Goal: Task Accomplishment & Management: Use online tool/utility

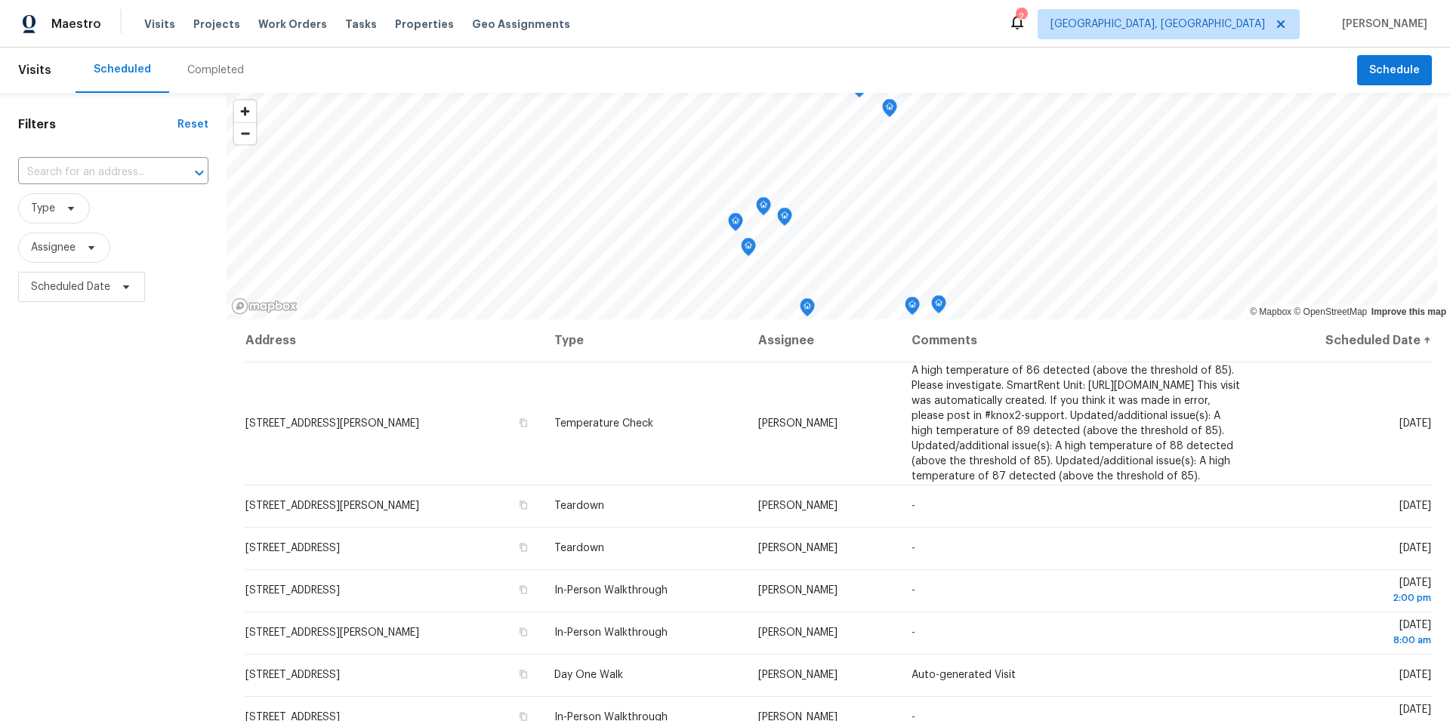
click at [211, 68] on div "Completed" at bounding box center [215, 70] width 57 height 15
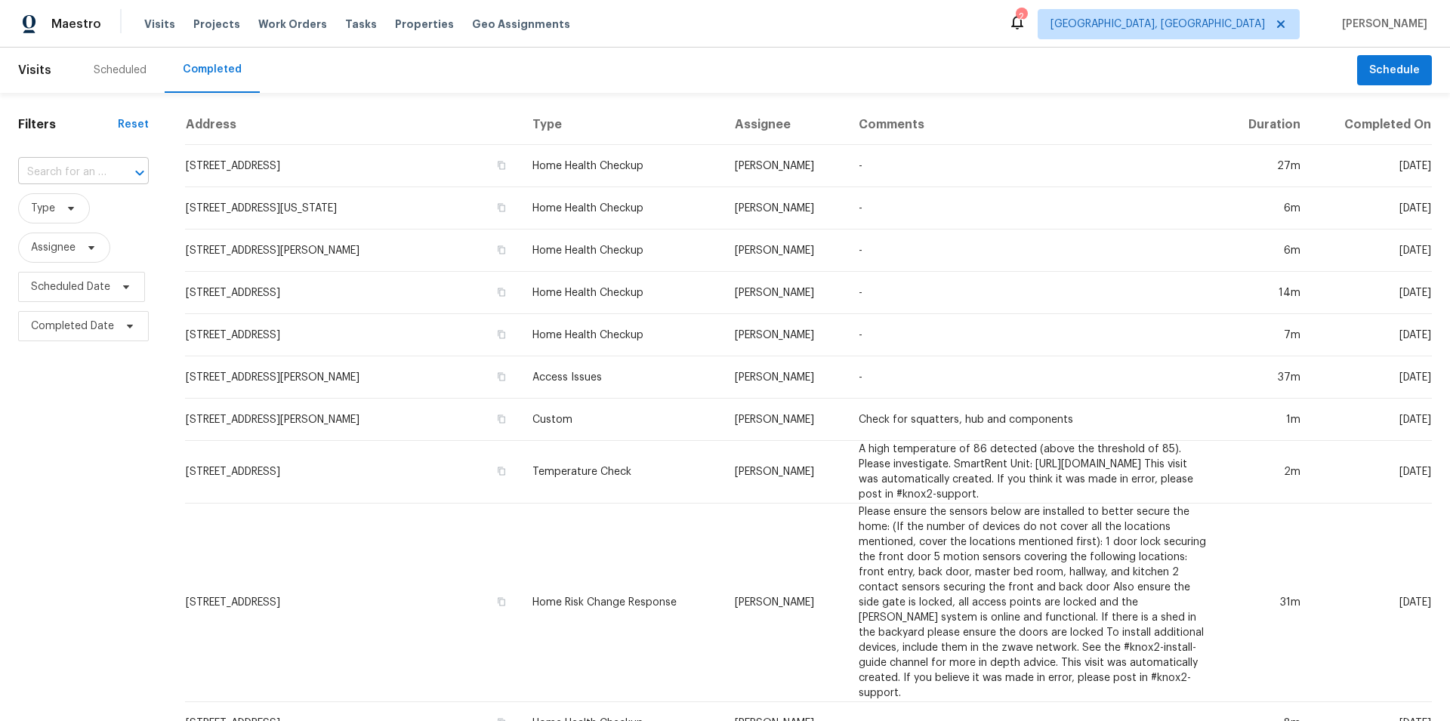
click at [58, 174] on input "text" at bounding box center [62, 172] width 88 height 23
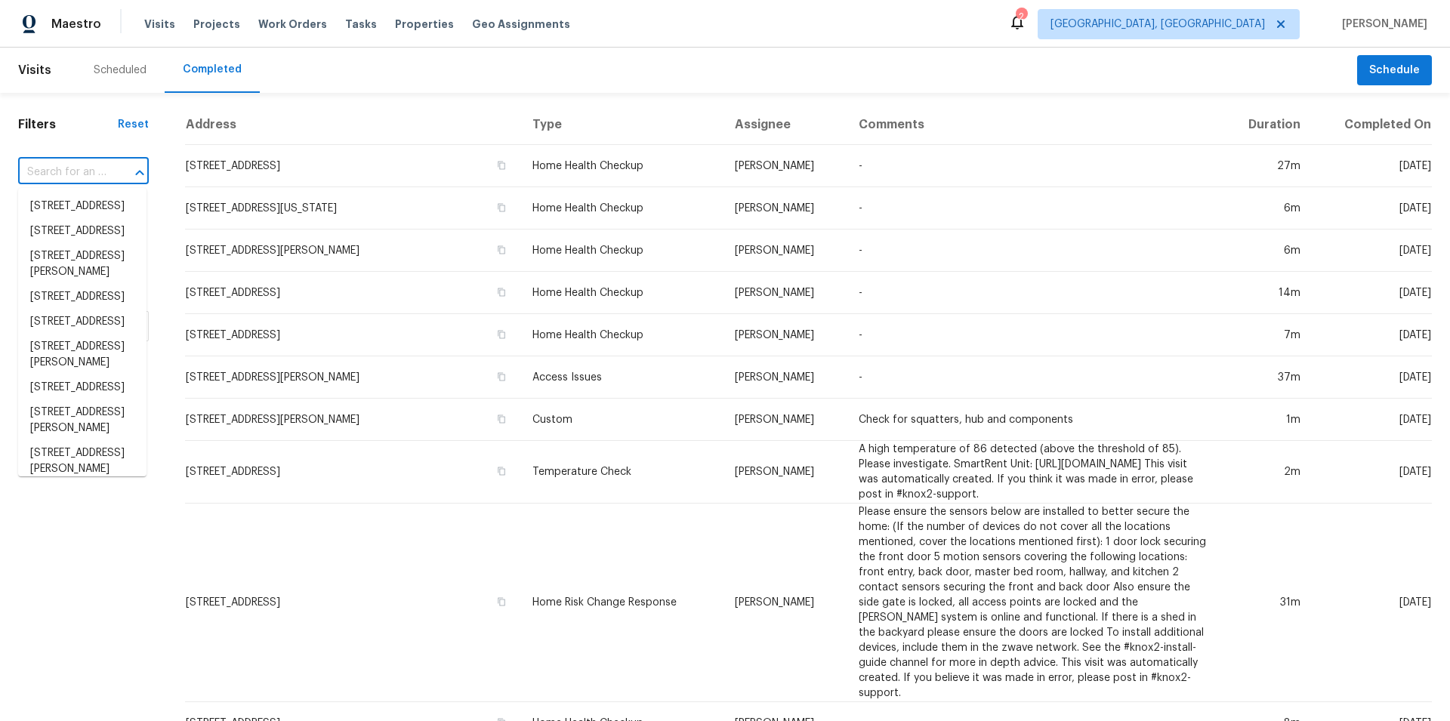
paste input "[STREET_ADDRESS]"
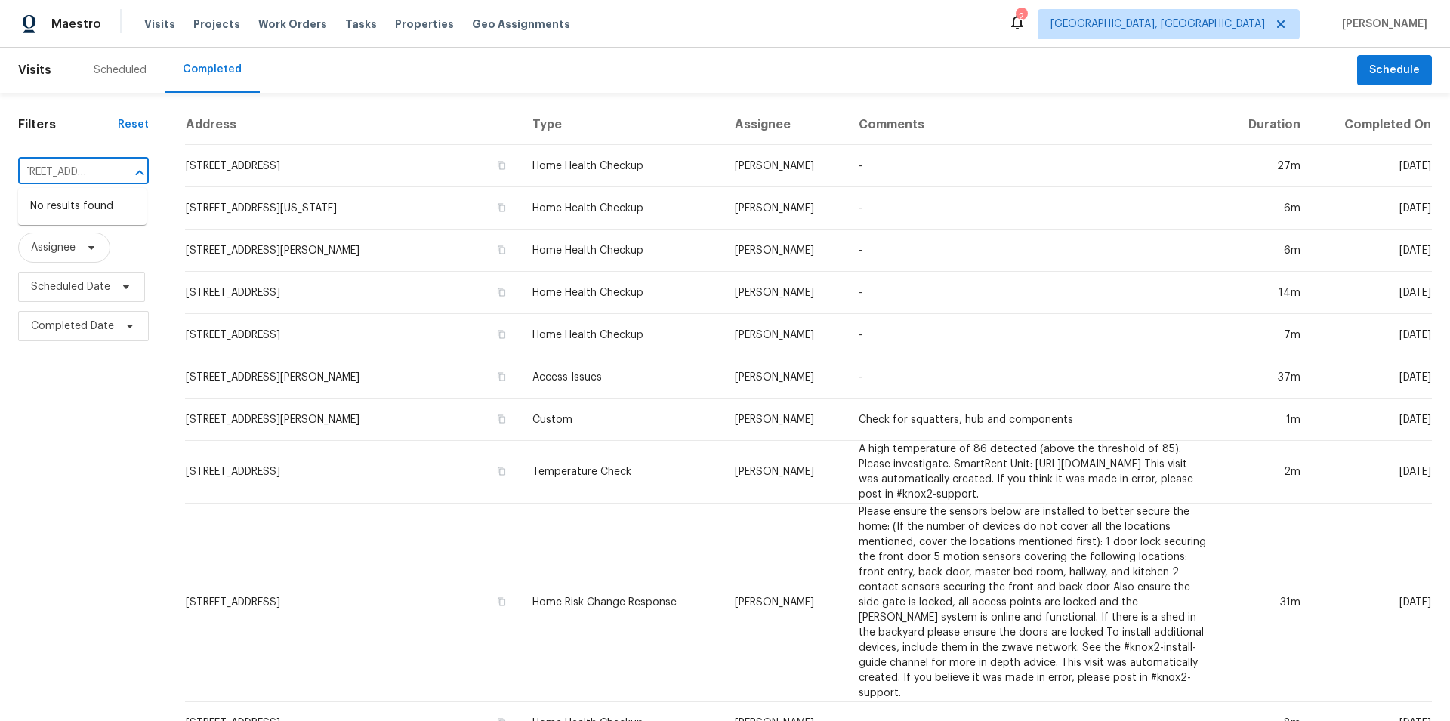
type input "[STREET_ADDRESS]"
click at [1220, 23] on span "[GEOGRAPHIC_DATA], [GEOGRAPHIC_DATA]" at bounding box center [1157, 24] width 214 height 15
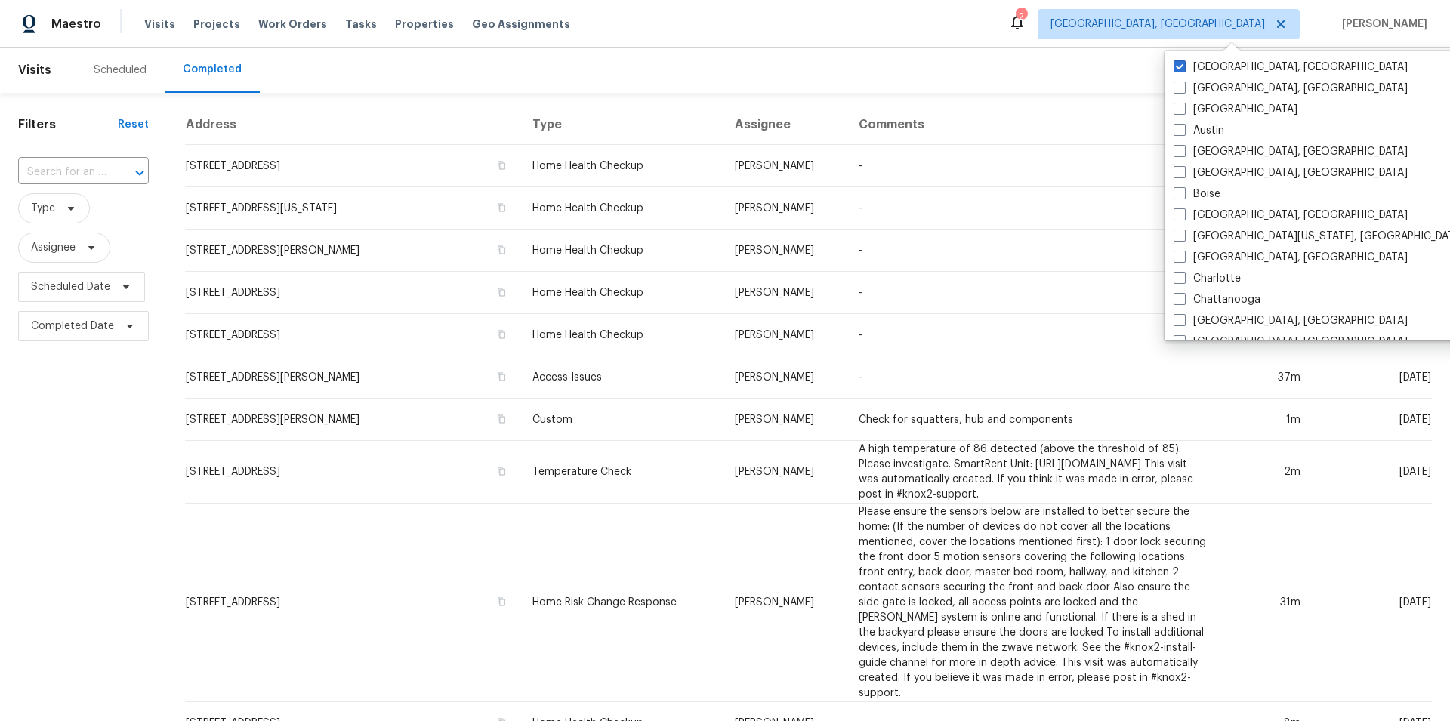
scroll to position [0, 0]
click at [1208, 90] on label "[GEOGRAPHIC_DATA], [GEOGRAPHIC_DATA]" at bounding box center [1291, 88] width 234 height 15
click at [1183, 90] on input "[GEOGRAPHIC_DATA], [GEOGRAPHIC_DATA]" at bounding box center [1179, 86] width 10 height 10
checkbox input "true"
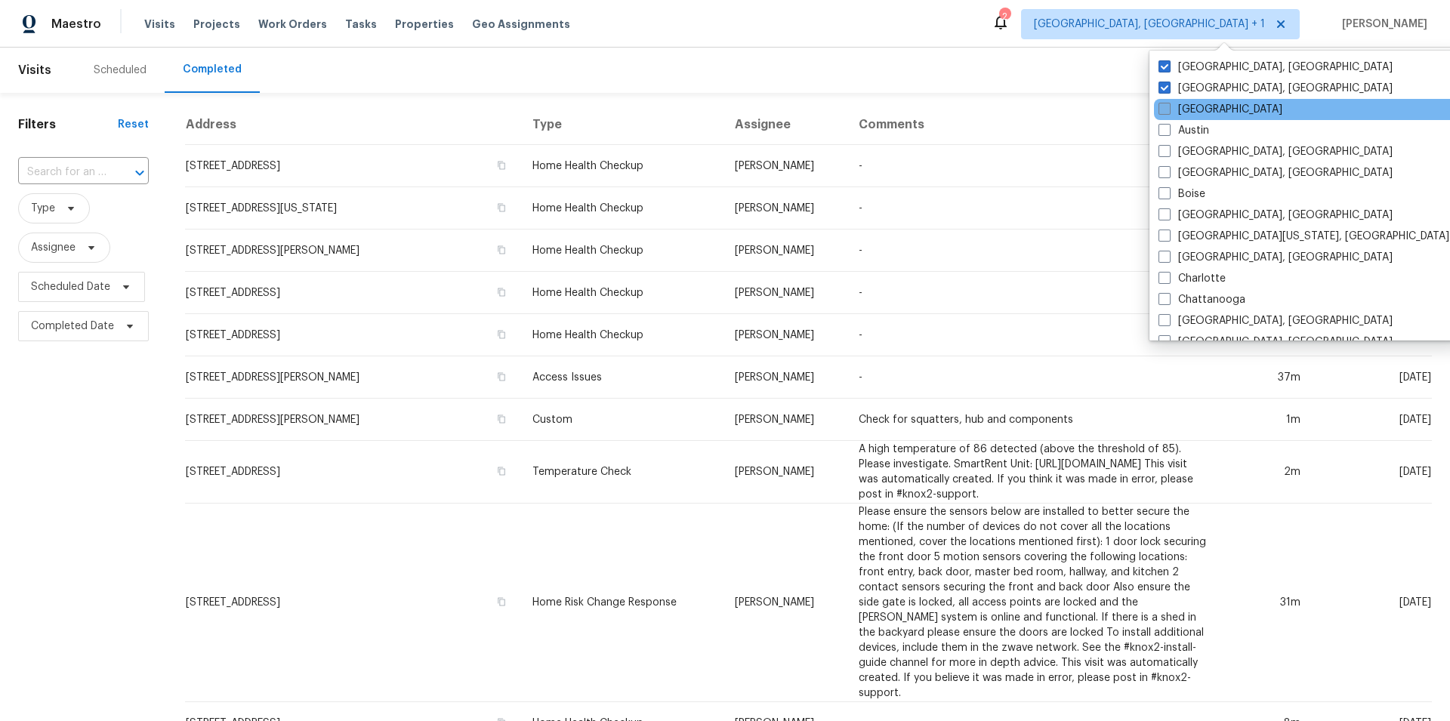
click at [1208, 109] on label "[GEOGRAPHIC_DATA]" at bounding box center [1220, 109] width 124 height 15
click at [1168, 109] on input "[GEOGRAPHIC_DATA]" at bounding box center [1163, 107] width 10 height 10
checkbox input "true"
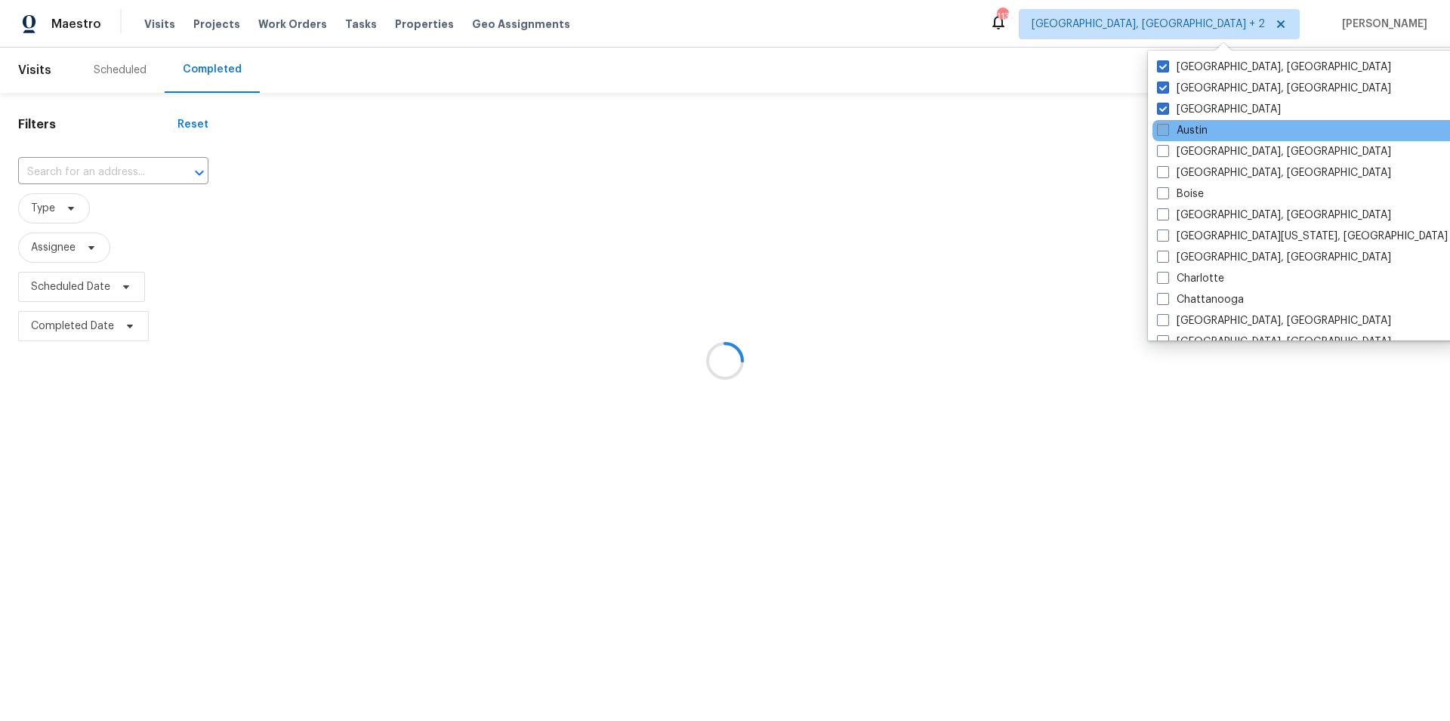
click at [1203, 129] on label "Austin" at bounding box center [1182, 130] width 51 height 15
click at [1167, 129] on input "Austin" at bounding box center [1162, 128] width 10 height 10
checkbox input "true"
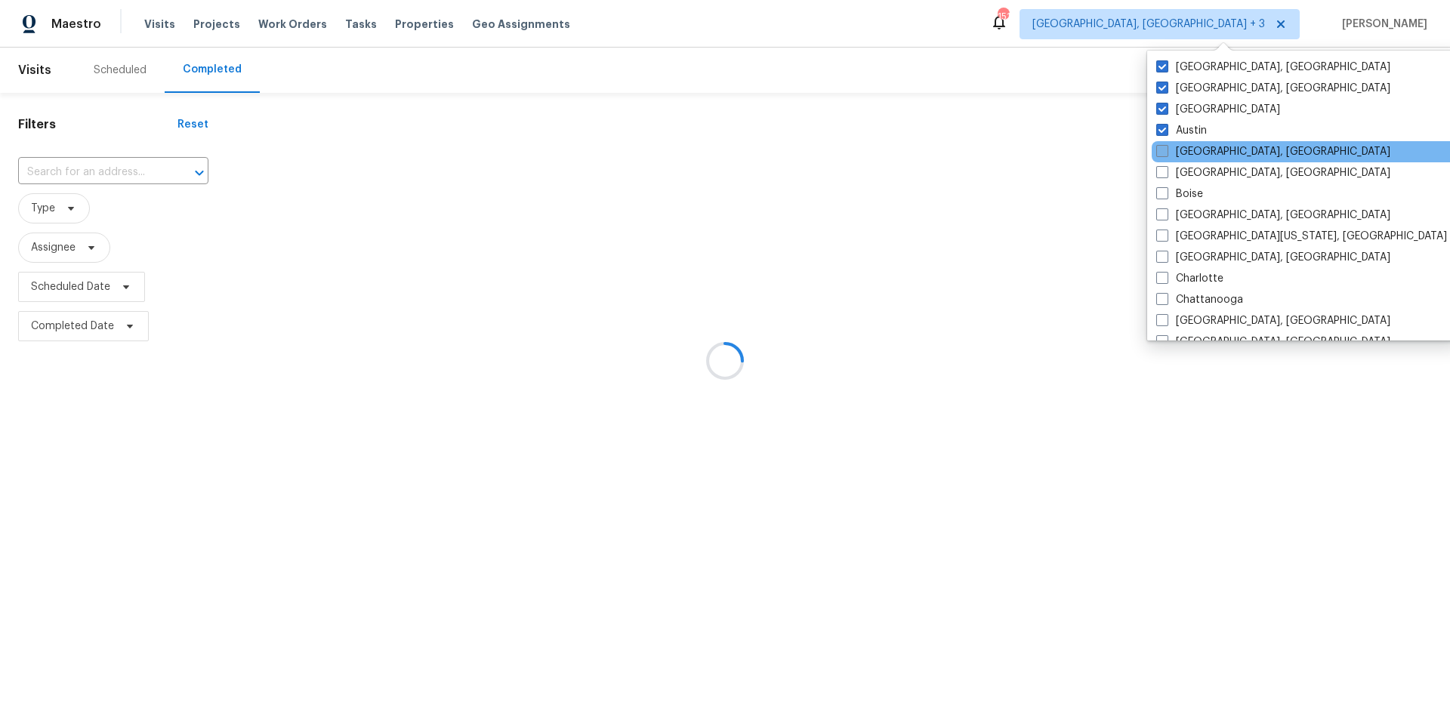
click at [1197, 148] on label "[GEOGRAPHIC_DATA], [GEOGRAPHIC_DATA]" at bounding box center [1273, 151] width 234 height 15
click at [1166, 148] on input "[GEOGRAPHIC_DATA], [GEOGRAPHIC_DATA]" at bounding box center [1161, 149] width 10 height 10
checkbox input "true"
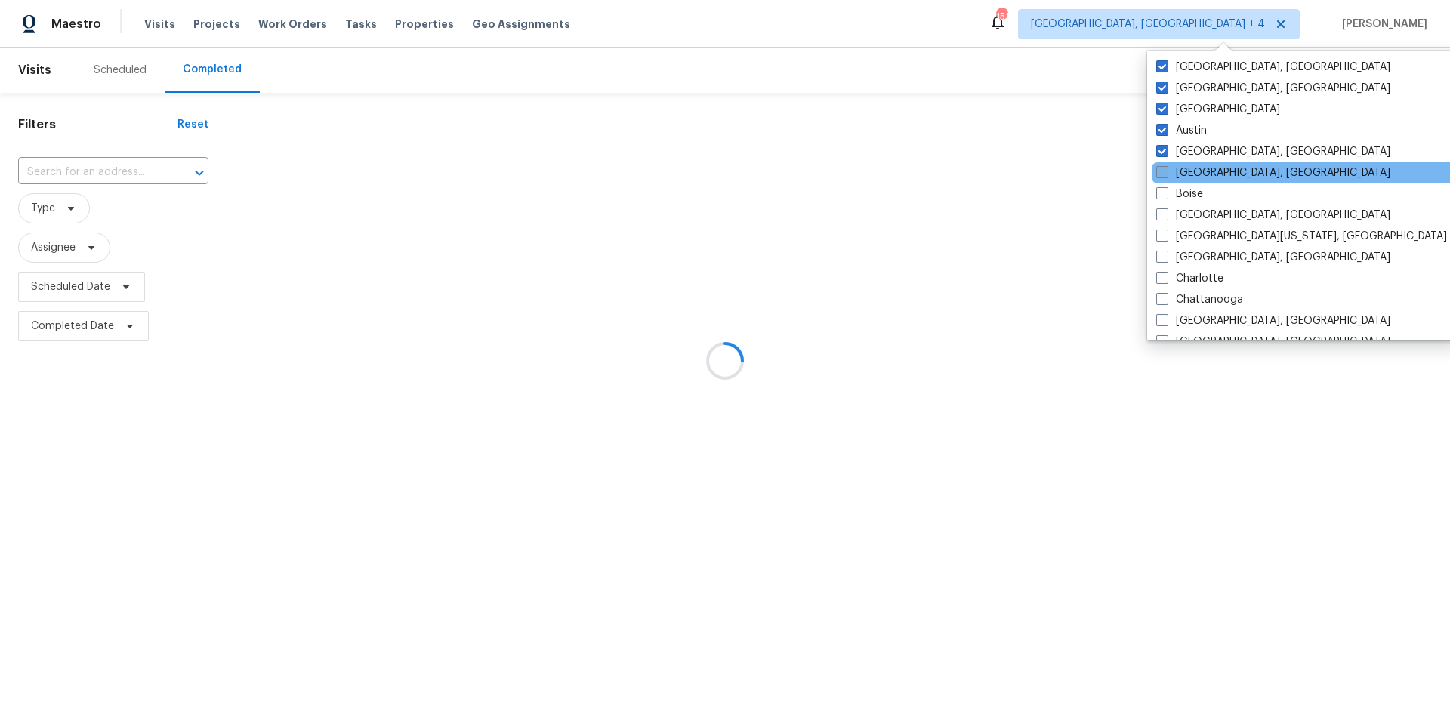
click at [1196, 175] on label "[GEOGRAPHIC_DATA], [GEOGRAPHIC_DATA]" at bounding box center [1273, 172] width 234 height 15
click at [1166, 175] on input "[GEOGRAPHIC_DATA], [GEOGRAPHIC_DATA]" at bounding box center [1161, 170] width 10 height 10
checkbox input "true"
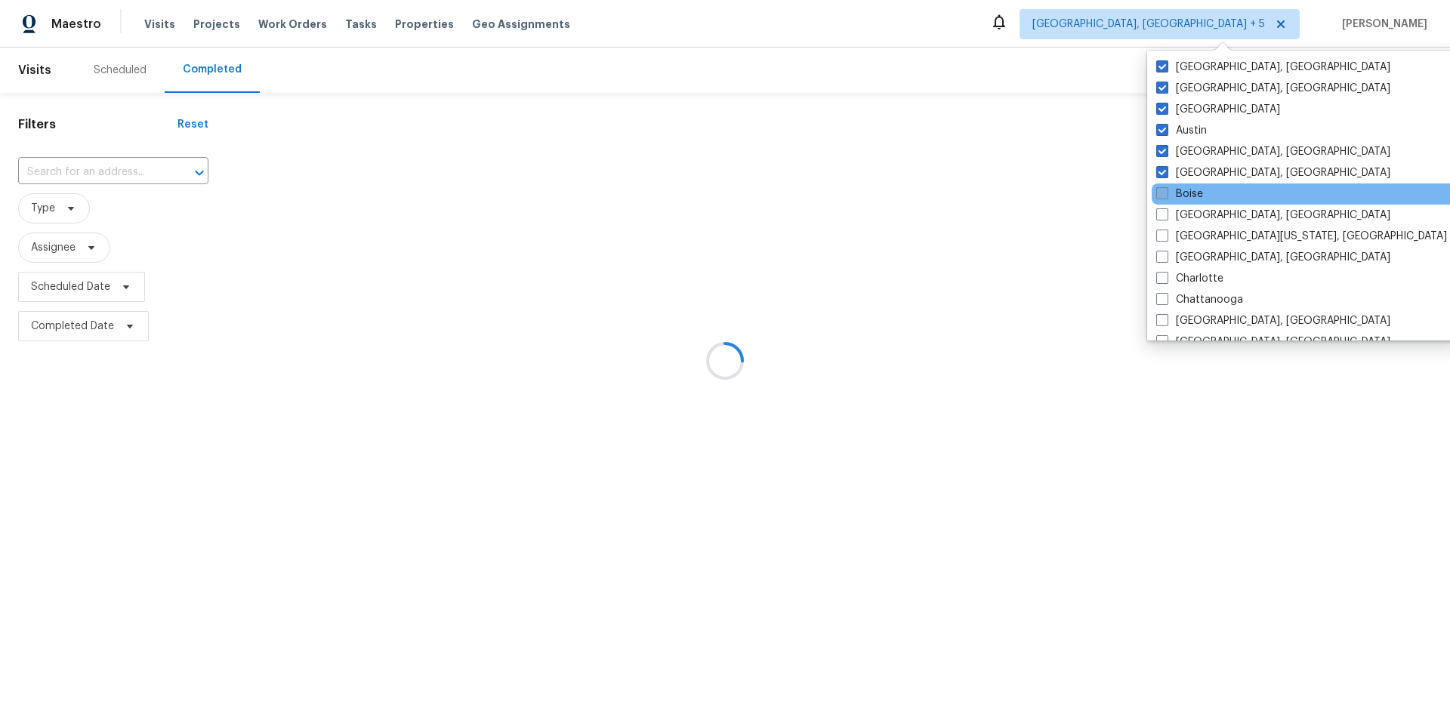
click at [1198, 195] on label "Boise" at bounding box center [1179, 194] width 47 height 15
click at [1166, 195] on input "Boise" at bounding box center [1161, 192] width 10 height 10
checkbox input "true"
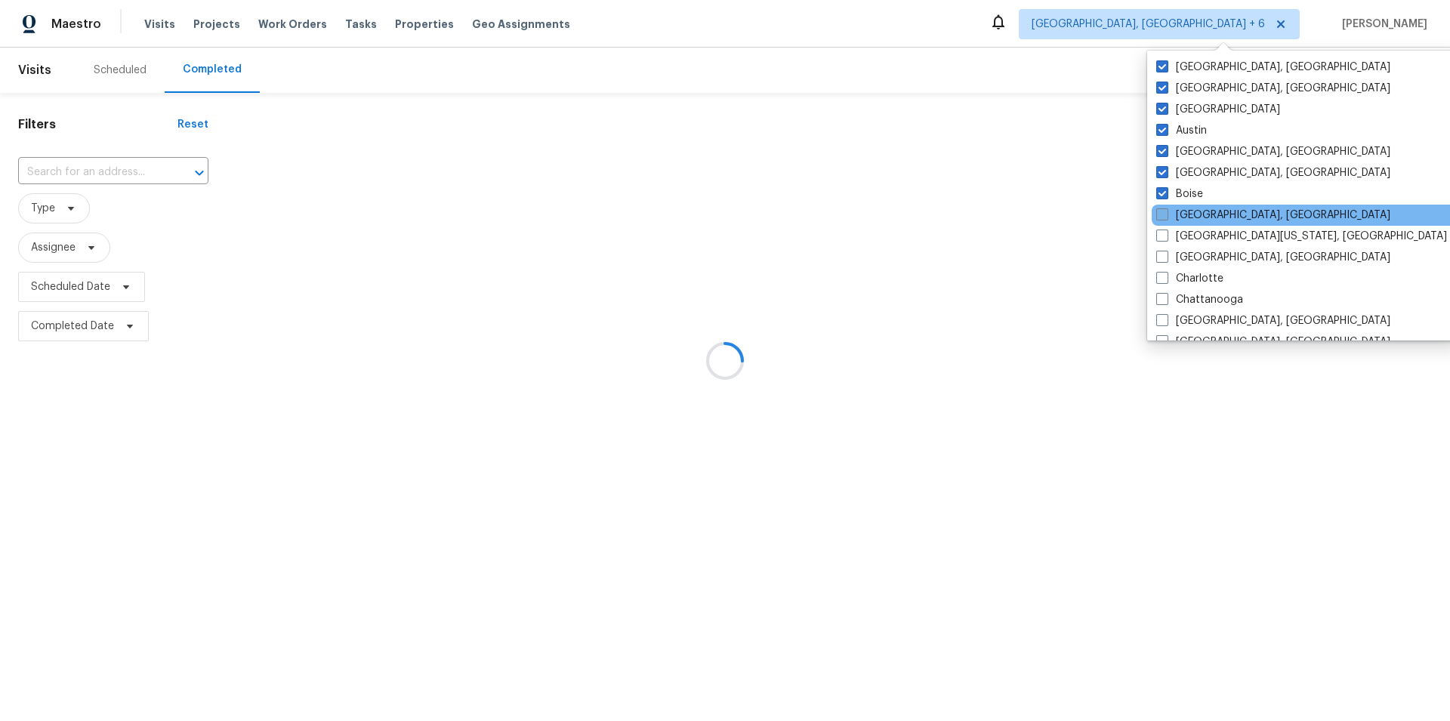
click at [1195, 209] on label "[GEOGRAPHIC_DATA], [GEOGRAPHIC_DATA]" at bounding box center [1273, 215] width 234 height 15
click at [1166, 209] on input "[GEOGRAPHIC_DATA], [GEOGRAPHIC_DATA]" at bounding box center [1161, 213] width 10 height 10
checkbox input "true"
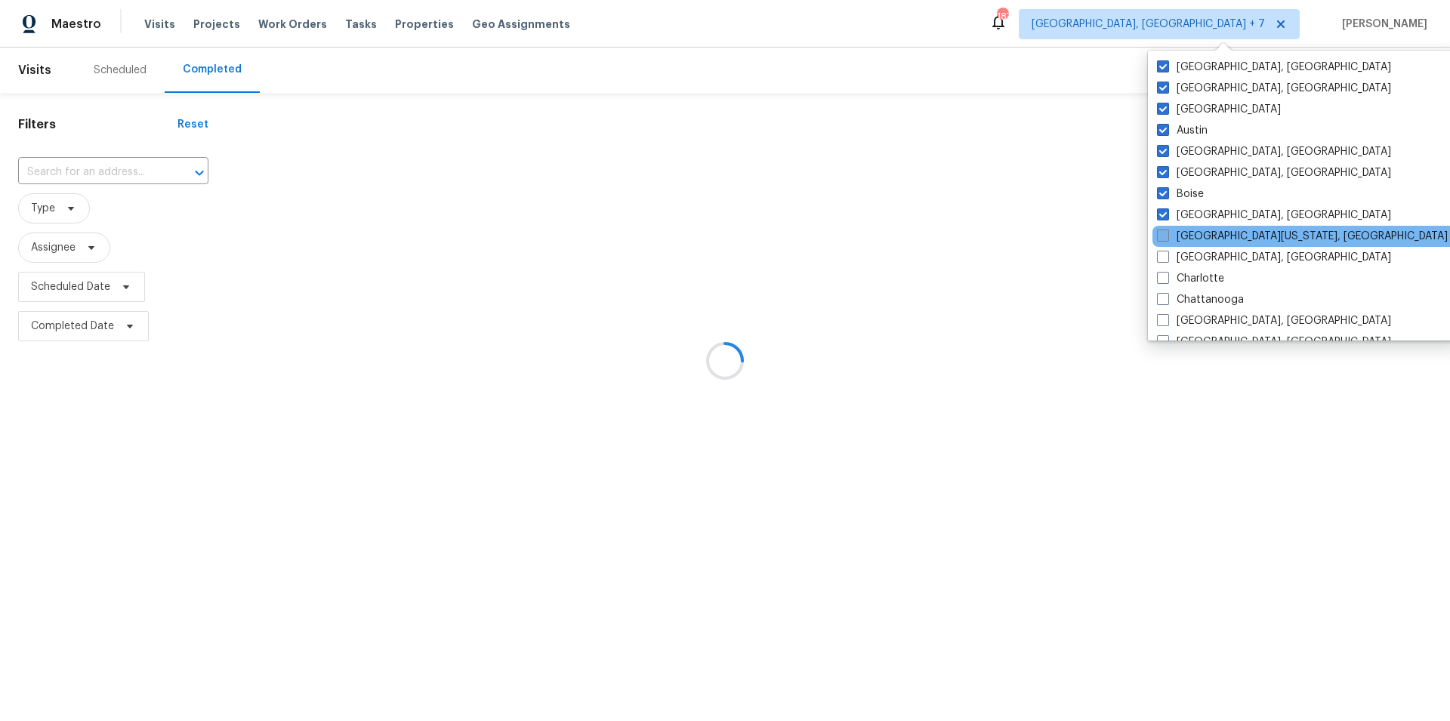
click at [1186, 242] on label "[GEOGRAPHIC_DATA][US_STATE], [GEOGRAPHIC_DATA]" at bounding box center [1302, 236] width 291 height 15
click at [1167, 239] on input "[GEOGRAPHIC_DATA][US_STATE], [GEOGRAPHIC_DATA]" at bounding box center [1162, 234] width 10 height 10
checkbox input "true"
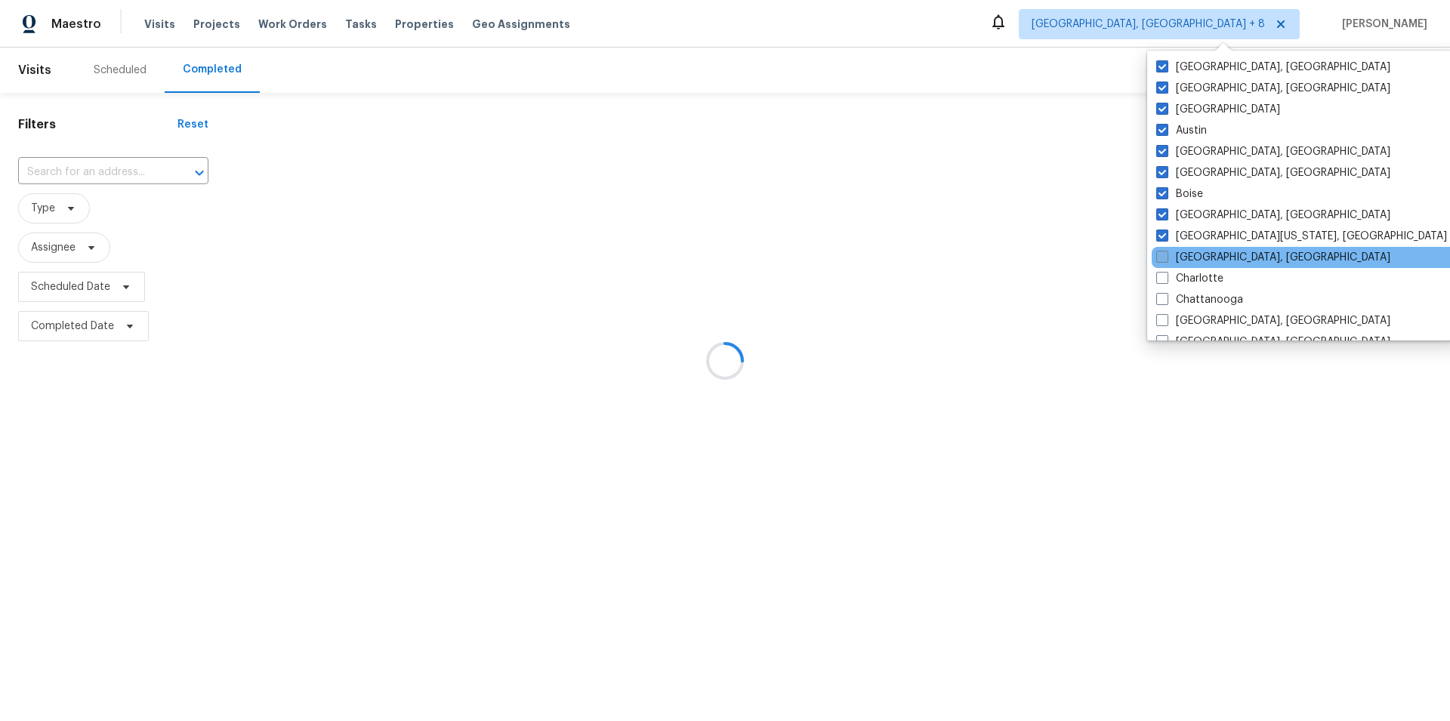
click at [1183, 256] on label "[GEOGRAPHIC_DATA], [GEOGRAPHIC_DATA]" at bounding box center [1273, 257] width 234 height 15
click at [1166, 256] on input "[GEOGRAPHIC_DATA], [GEOGRAPHIC_DATA]" at bounding box center [1161, 255] width 10 height 10
checkbox input "true"
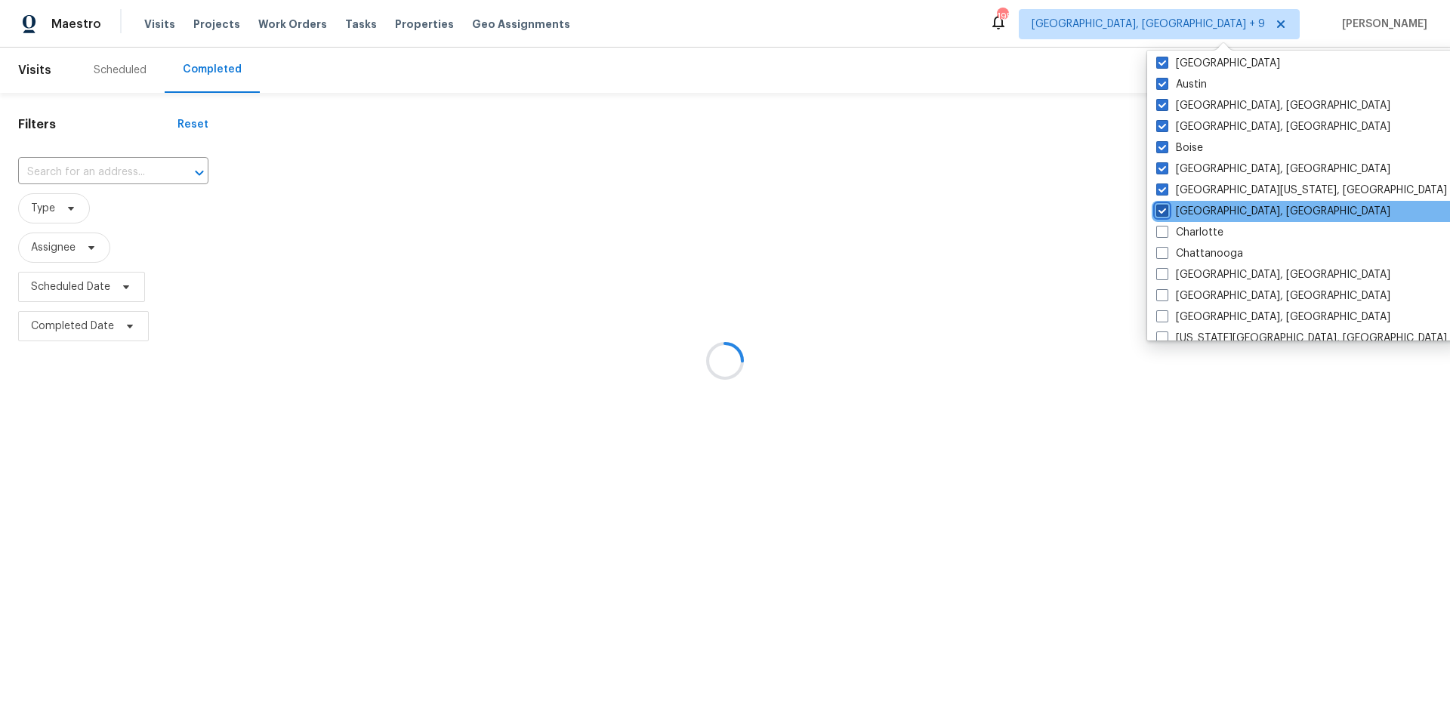
scroll to position [63, 0]
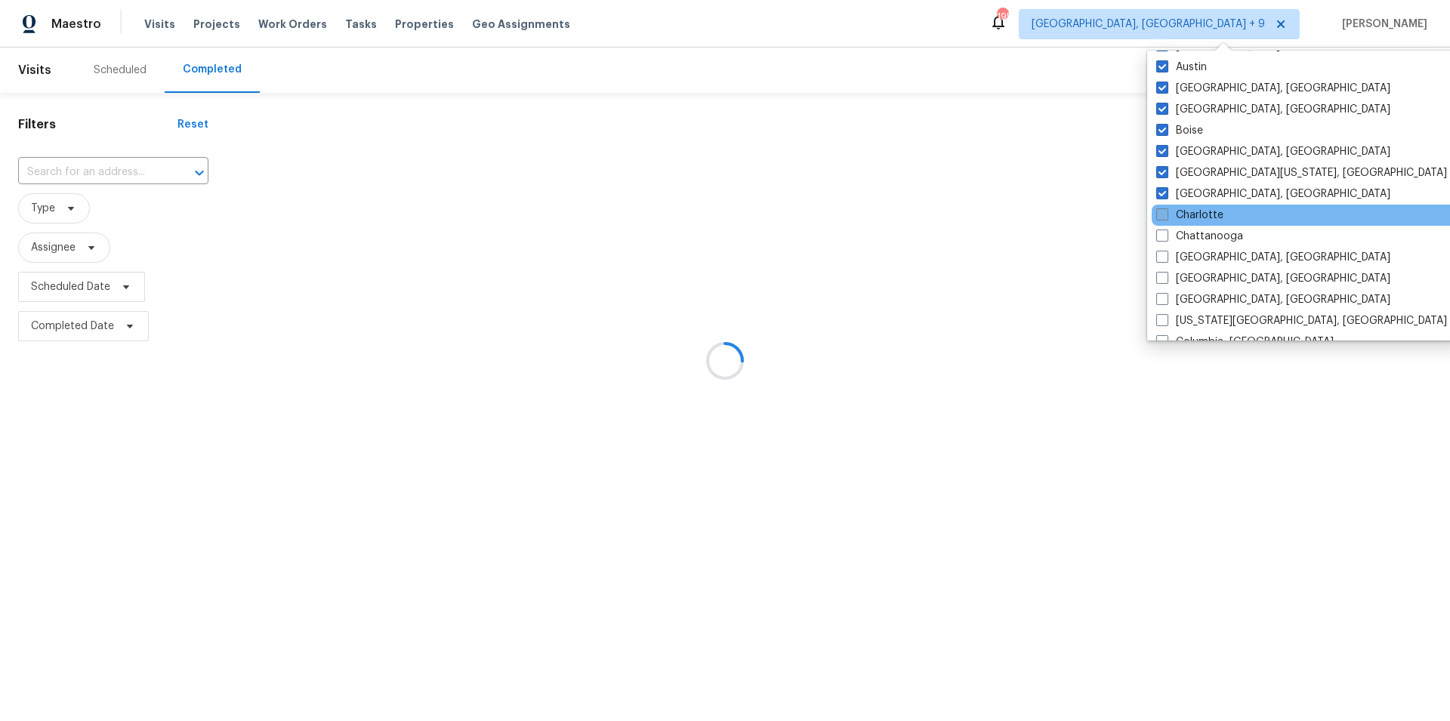
click at [1198, 215] on label "Charlotte" at bounding box center [1189, 215] width 67 height 15
click at [1166, 215] on input "Charlotte" at bounding box center [1161, 213] width 10 height 10
checkbox input "true"
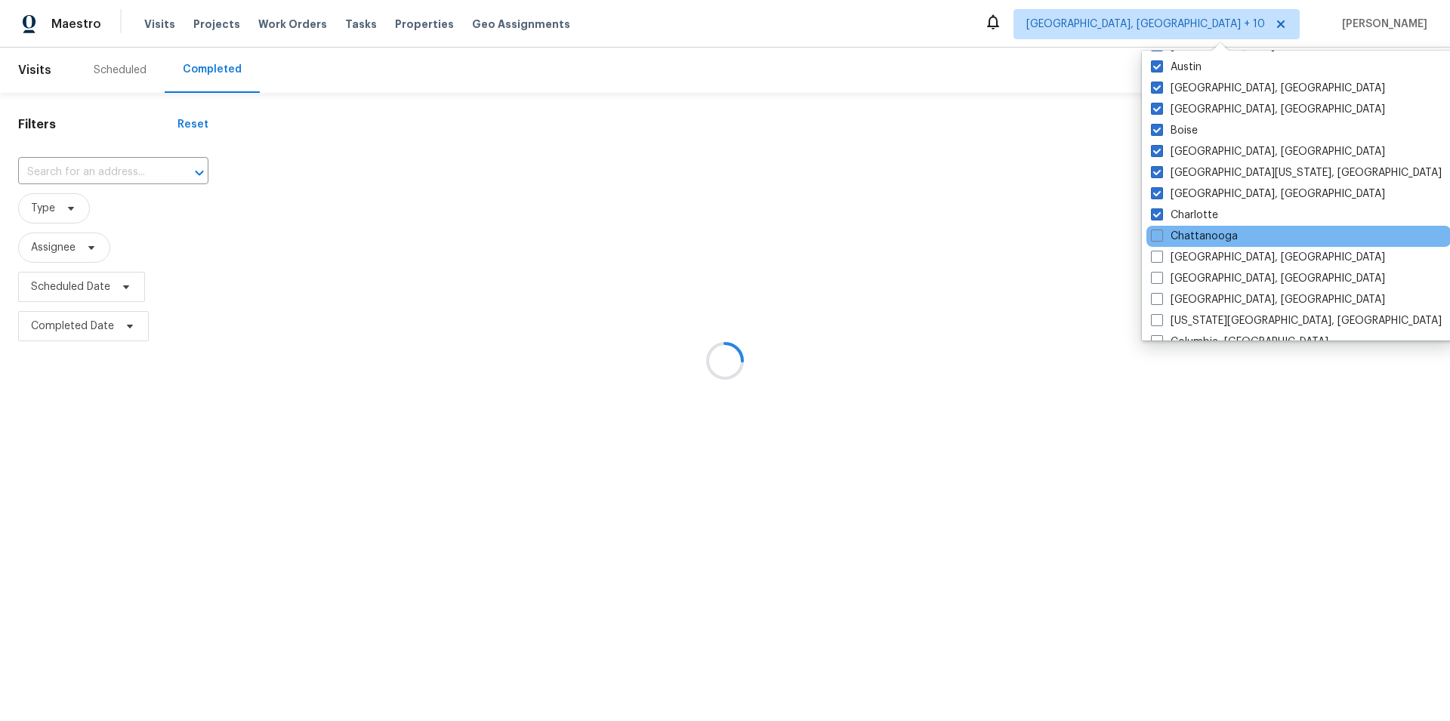
click at [1197, 226] on div "Chattanooga" at bounding box center [1298, 236] width 304 height 21
click at [1183, 243] on label "Chattanooga" at bounding box center [1194, 236] width 87 height 15
click at [1161, 239] on input "Chattanooga" at bounding box center [1156, 234] width 10 height 10
checkbox input "true"
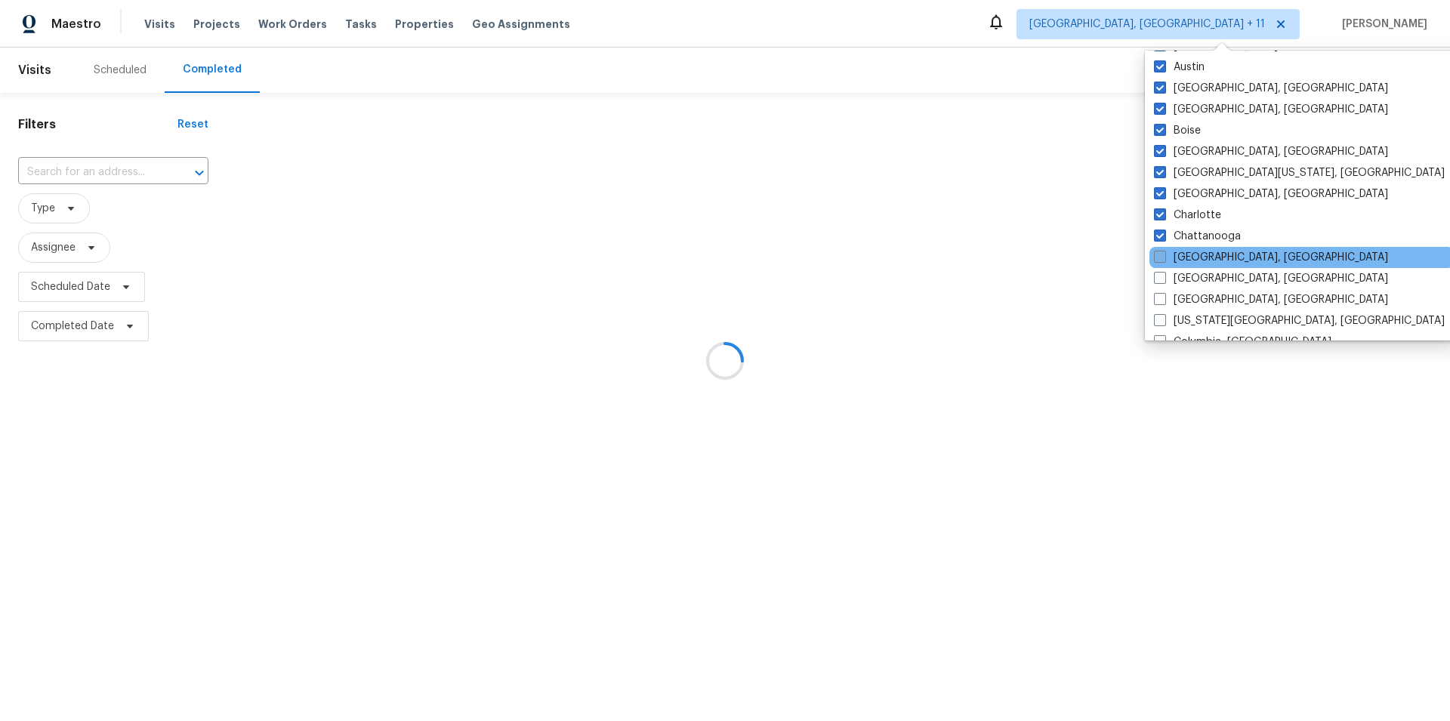
click at [1186, 259] on label "[GEOGRAPHIC_DATA], [GEOGRAPHIC_DATA]" at bounding box center [1271, 257] width 234 height 15
click at [1164, 259] on input "[GEOGRAPHIC_DATA], [GEOGRAPHIC_DATA]" at bounding box center [1159, 255] width 10 height 10
checkbox input "true"
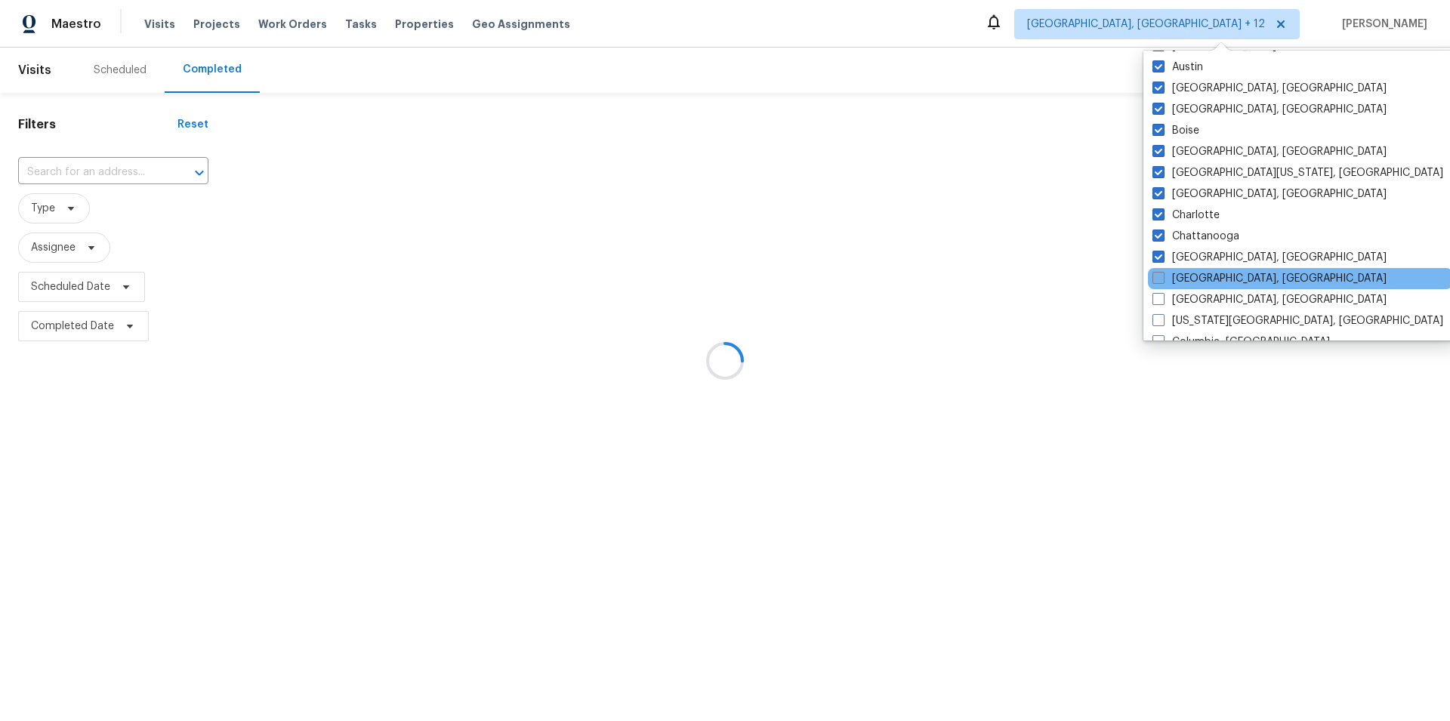
click at [1182, 272] on label "[GEOGRAPHIC_DATA], [GEOGRAPHIC_DATA]" at bounding box center [1269, 278] width 234 height 15
click at [1162, 272] on input "[GEOGRAPHIC_DATA], [GEOGRAPHIC_DATA]" at bounding box center [1157, 276] width 10 height 10
checkbox input "true"
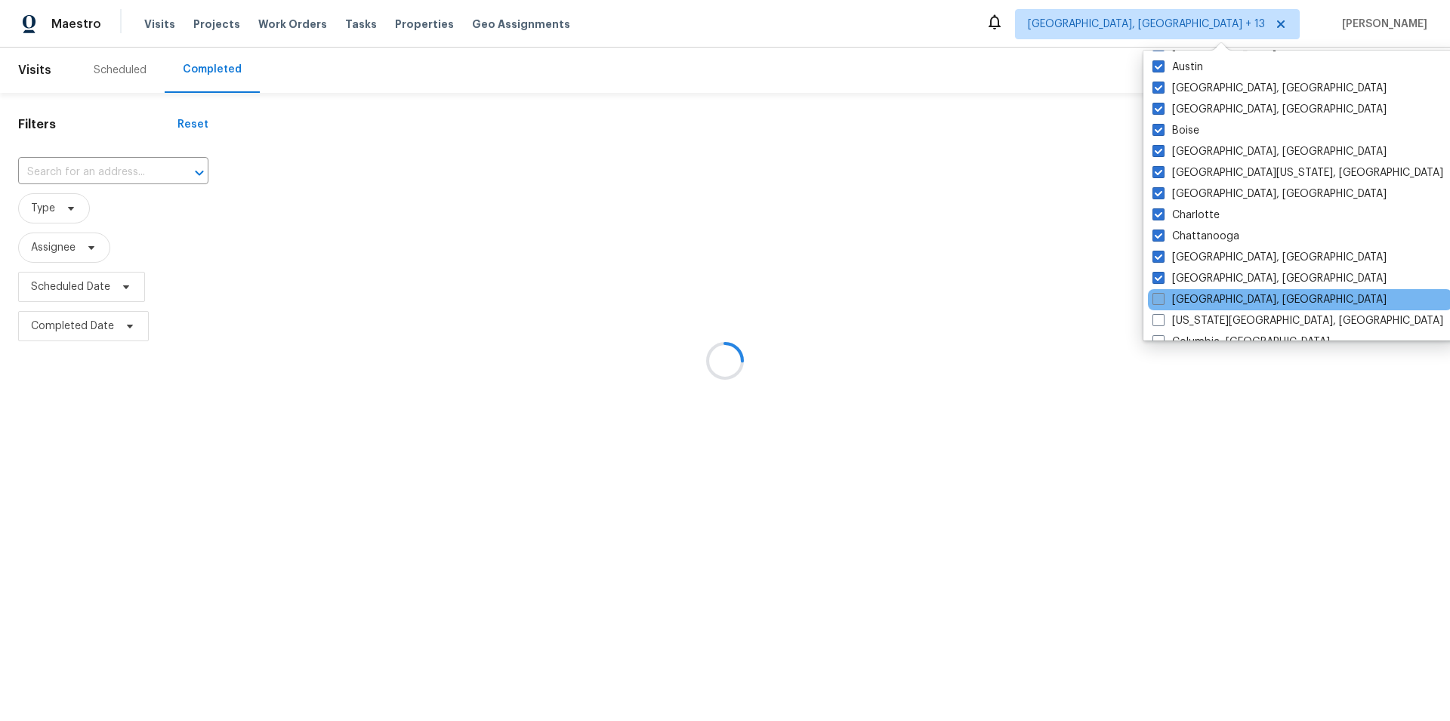
click at [1182, 294] on label "[GEOGRAPHIC_DATA], [GEOGRAPHIC_DATA]" at bounding box center [1269, 299] width 234 height 15
click at [1162, 294] on input "[GEOGRAPHIC_DATA], [GEOGRAPHIC_DATA]" at bounding box center [1157, 297] width 10 height 10
checkbox input "true"
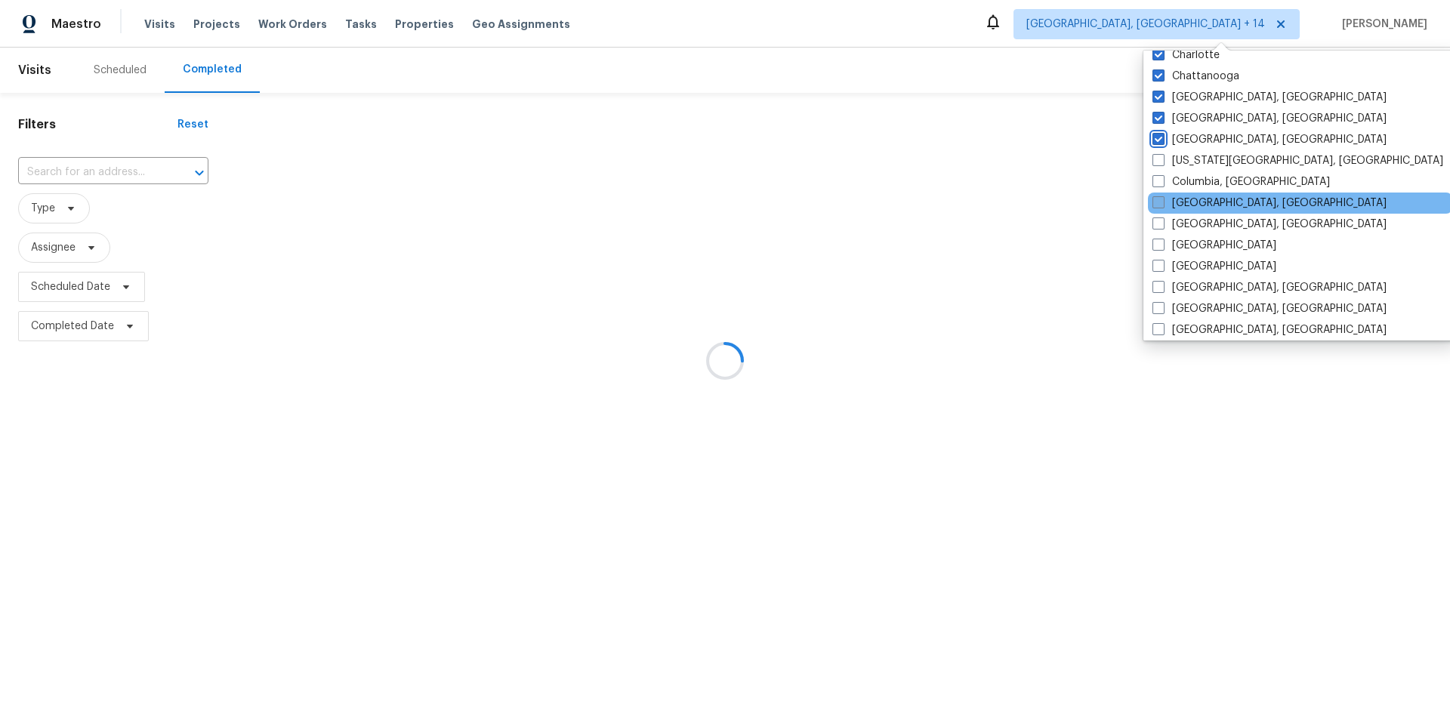
scroll to position [254, 0]
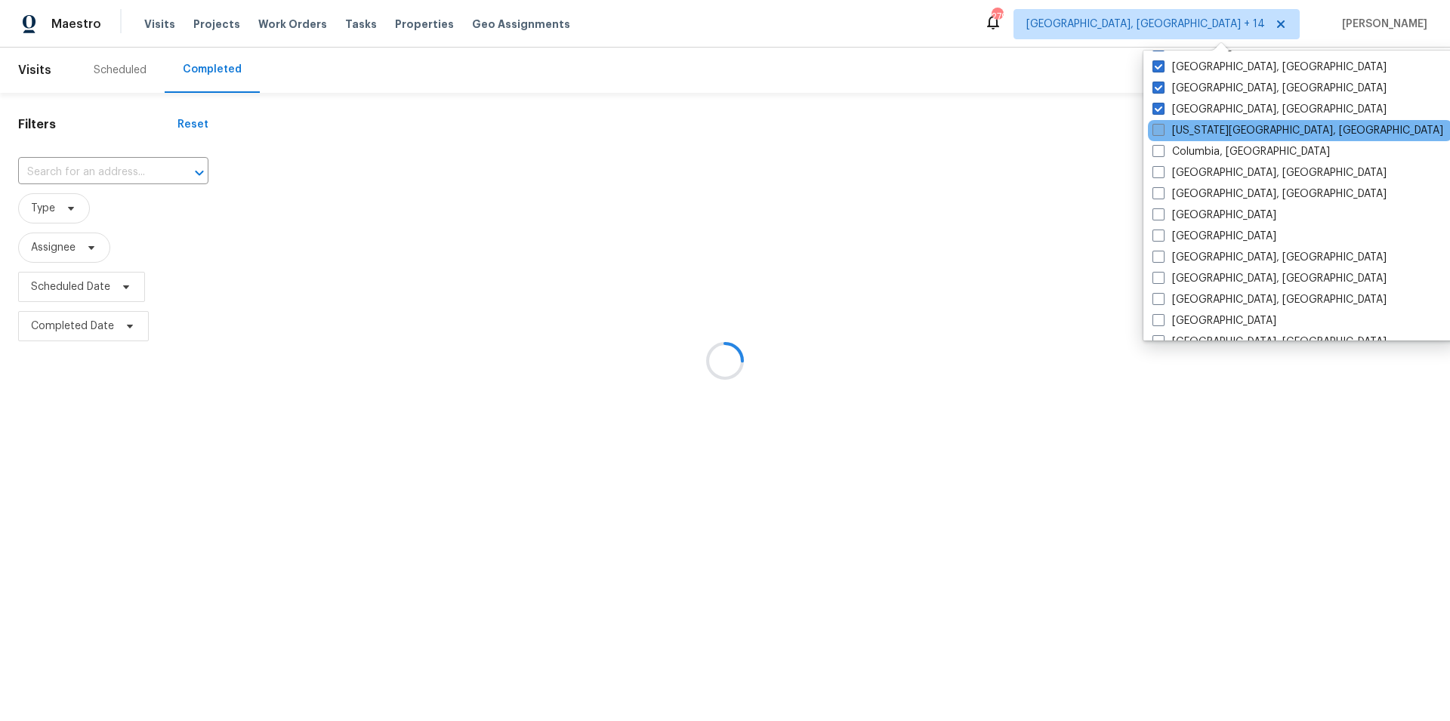
click at [1161, 127] on span at bounding box center [1158, 130] width 12 height 12
click at [1161, 127] on input "[US_STATE][GEOGRAPHIC_DATA], [GEOGRAPHIC_DATA]" at bounding box center [1157, 128] width 10 height 10
checkbox input "true"
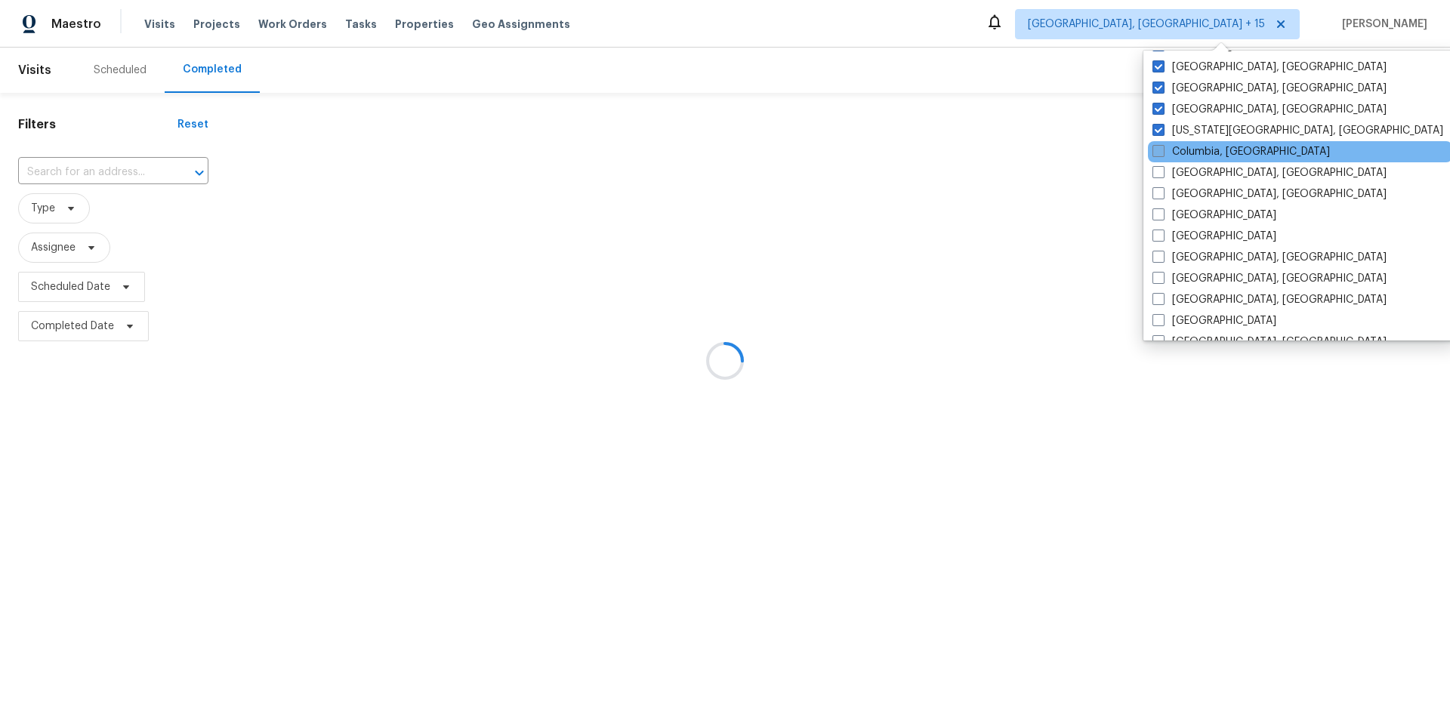
click at [1160, 152] on span at bounding box center [1158, 151] width 12 height 12
click at [1160, 152] on input "Columbia, [GEOGRAPHIC_DATA]" at bounding box center [1157, 149] width 10 height 10
checkbox input "true"
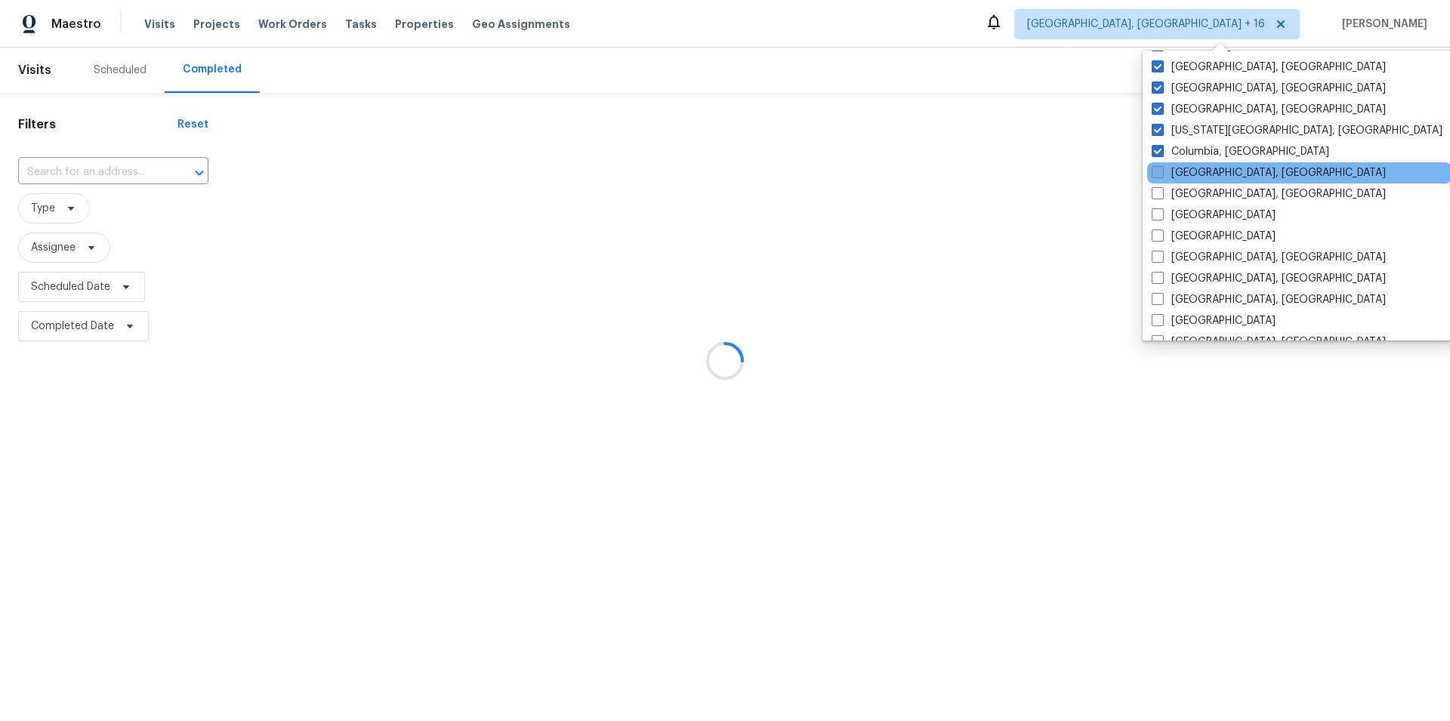
click at [1158, 175] on span at bounding box center [1158, 172] width 12 height 12
click at [1158, 175] on input "[GEOGRAPHIC_DATA], [GEOGRAPHIC_DATA]" at bounding box center [1157, 170] width 10 height 10
checkbox input "true"
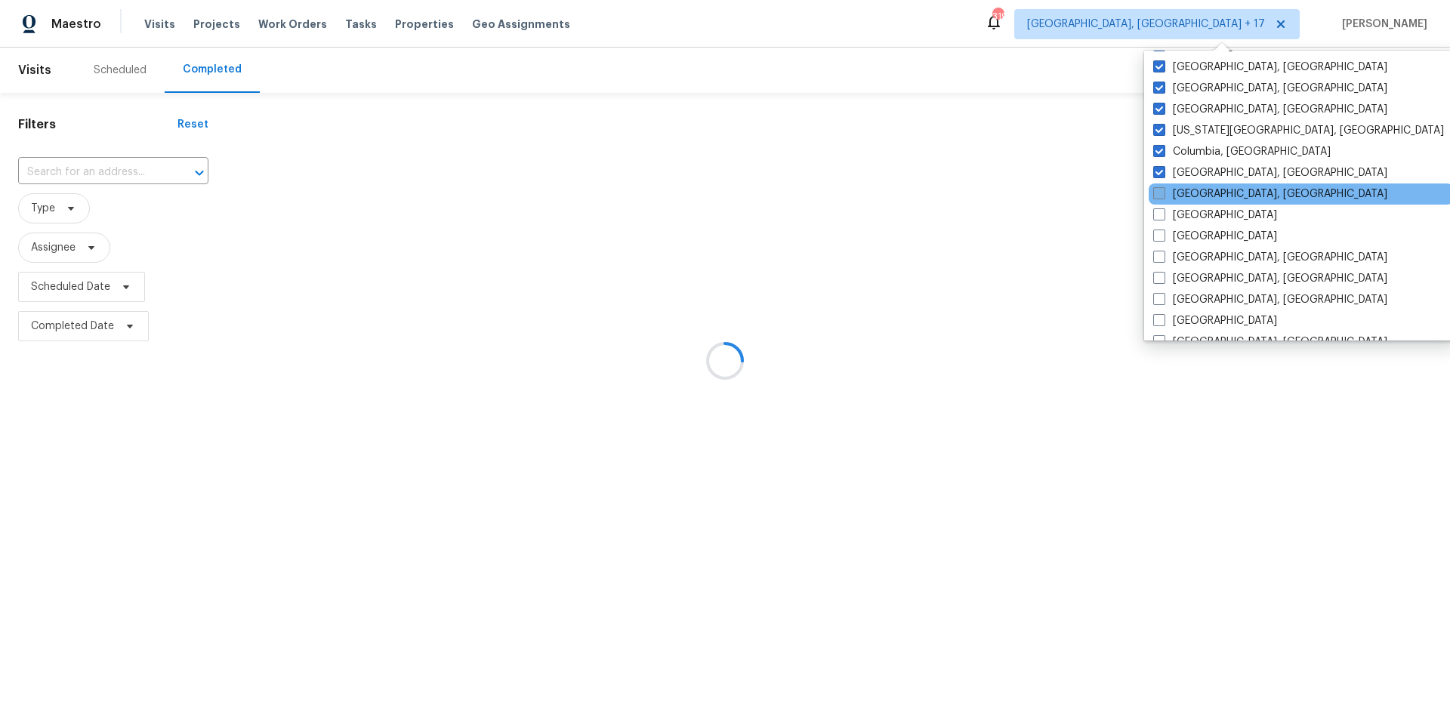
click at [1155, 194] on span at bounding box center [1159, 193] width 12 height 12
click at [1155, 194] on input "[GEOGRAPHIC_DATA], [GEOGRAPHIC_DATA]" at bounding box center [1158, 192] width 10 height 10
checkbox input "true"
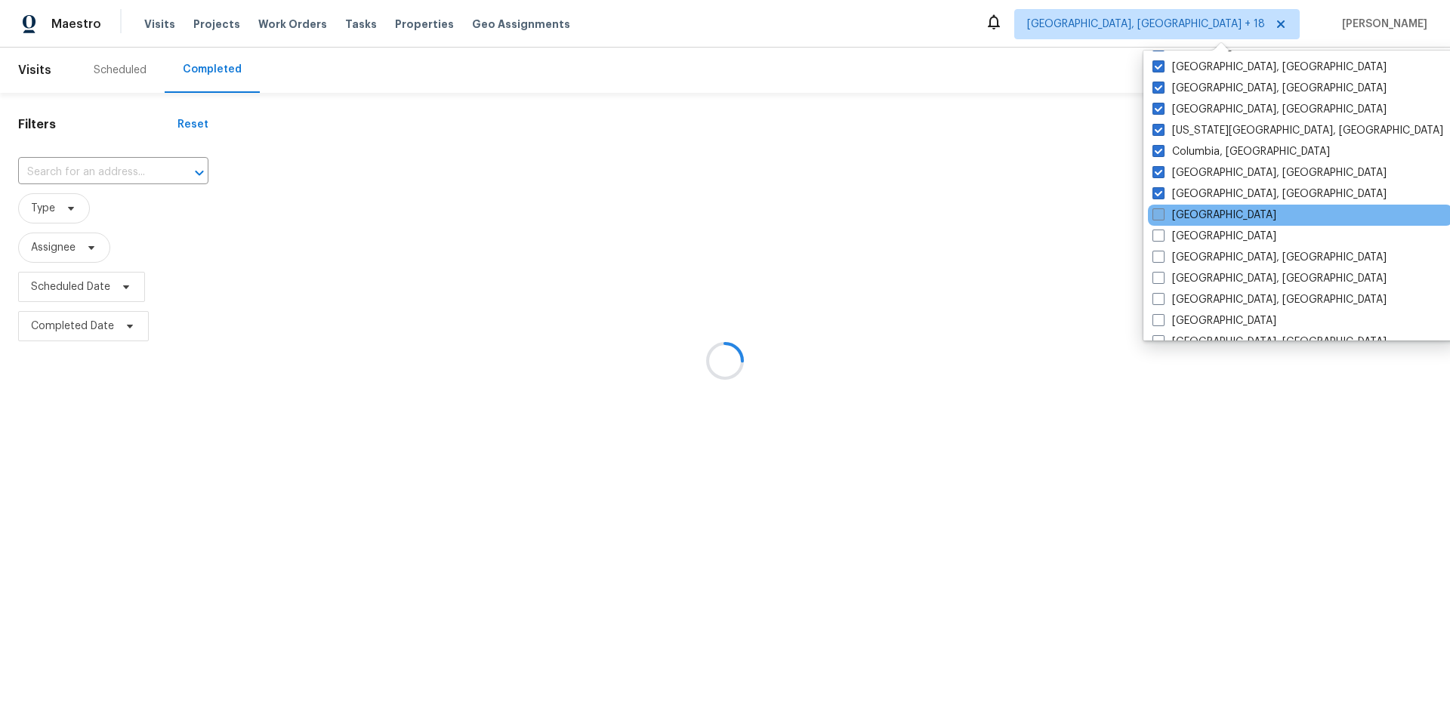
click at [1156, 218] on span at bounding box center [1158, 214] width 12 height 12
click at [1156, 217] on input "[GEOGRAPHIC_DATA]" at bounding box center [1157, 213] width 10 height 10
checkbox input "true"
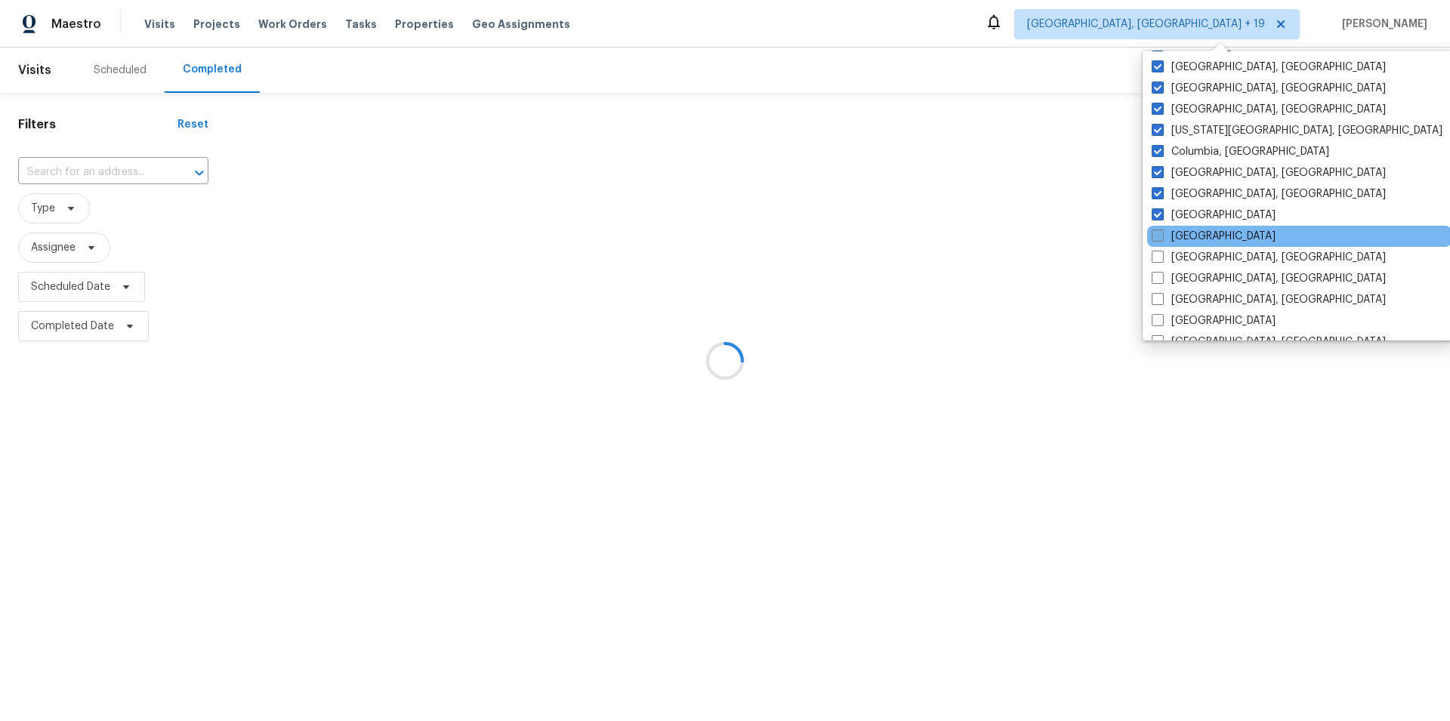
click at [1159, 232] on span at bounding box center [1158, 236] width 12 height 12
click at [1159, 232] on input "[GEOGRAPHIC_DATA]" at bounding box center [1157, 234] width 10 height 10
checkbox input "true"
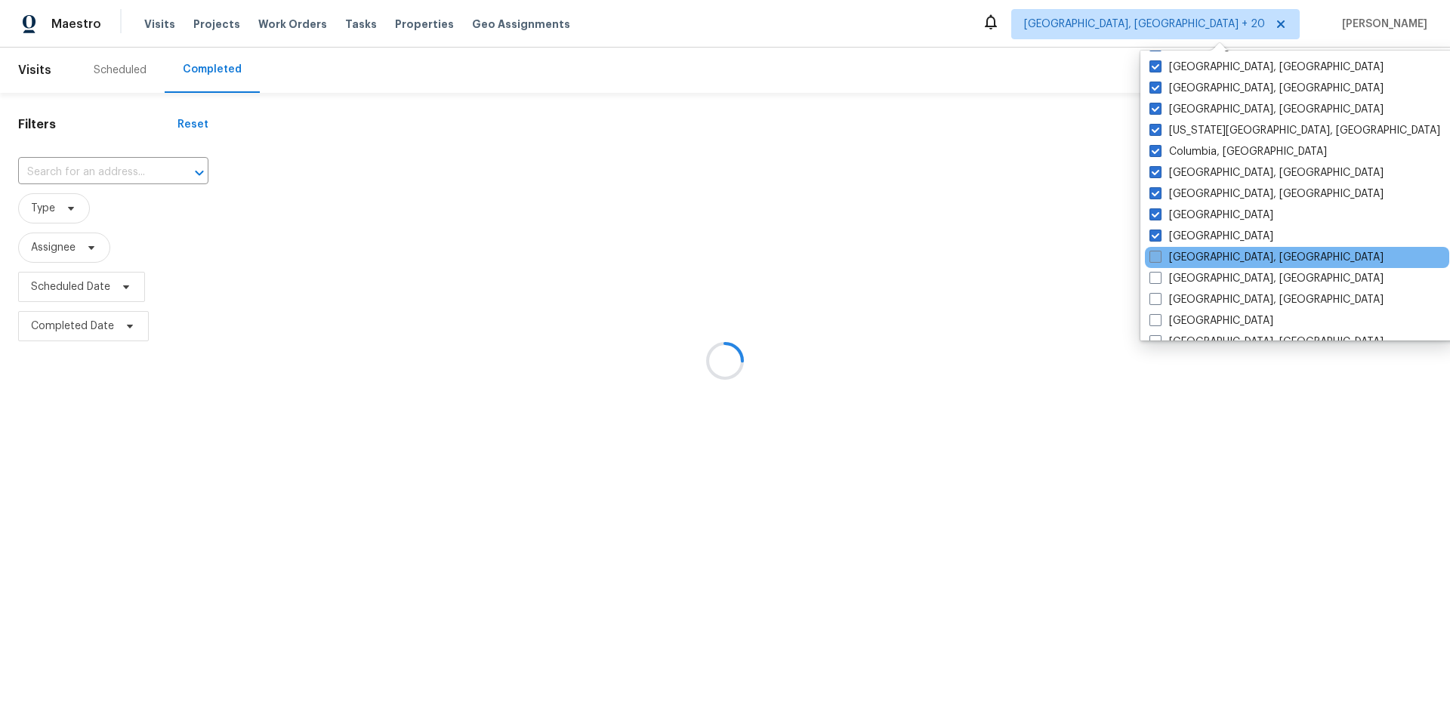
click at [1154, 254] on span at bounding box center [1155, 257] width 12 height 12
click at [1154, 254] on input "[GEOGRAPHIC_DATA], [GEOGRAPHIC_DATA]" at bounding box center [1154, 255] width 10 height 10
checkbox input "true"
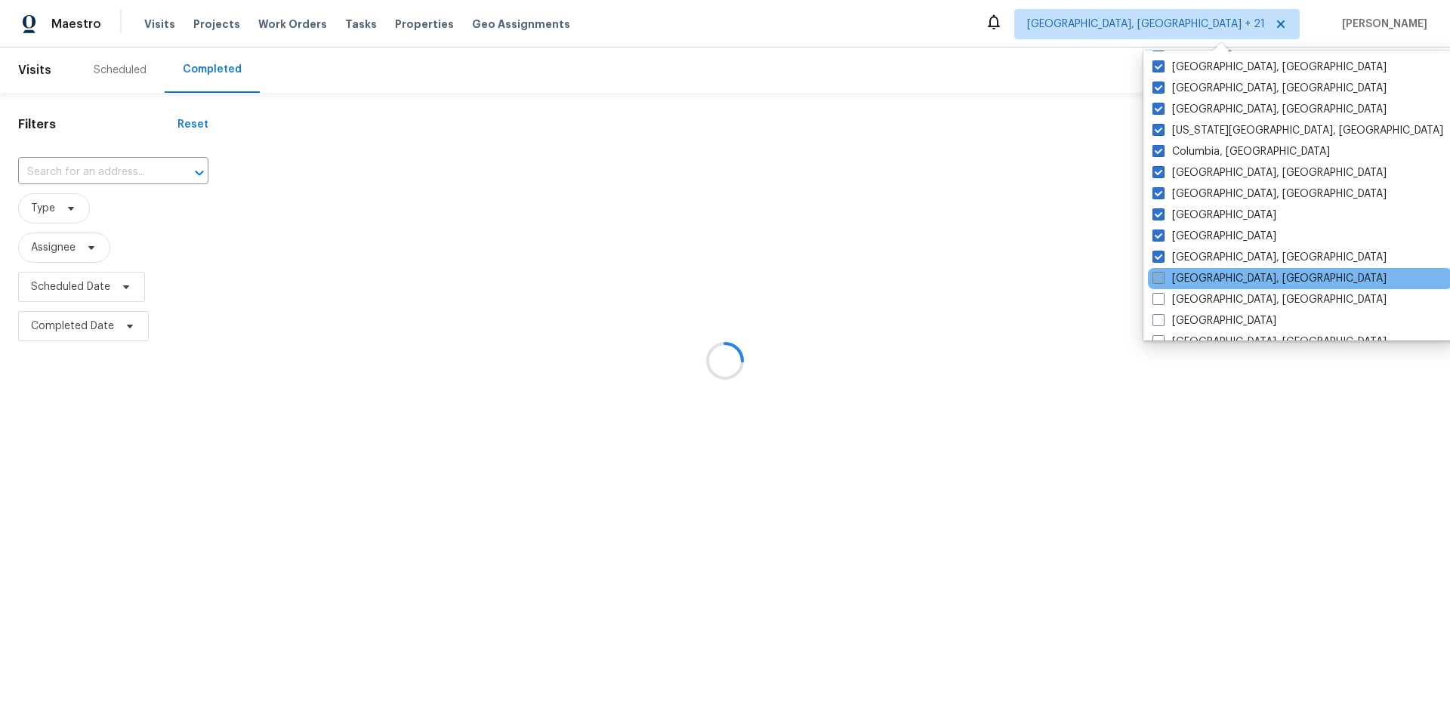
click at [1156, 276] on span at bounding box center [1158, 278] width 12 height 12
click at [1156, 276] on input "[GEOGRAPHIC_DATA], [GEOGRAPHIC_DATA]" at bounding box center [1157, 276] width 10 height 10
checkbox input "true"
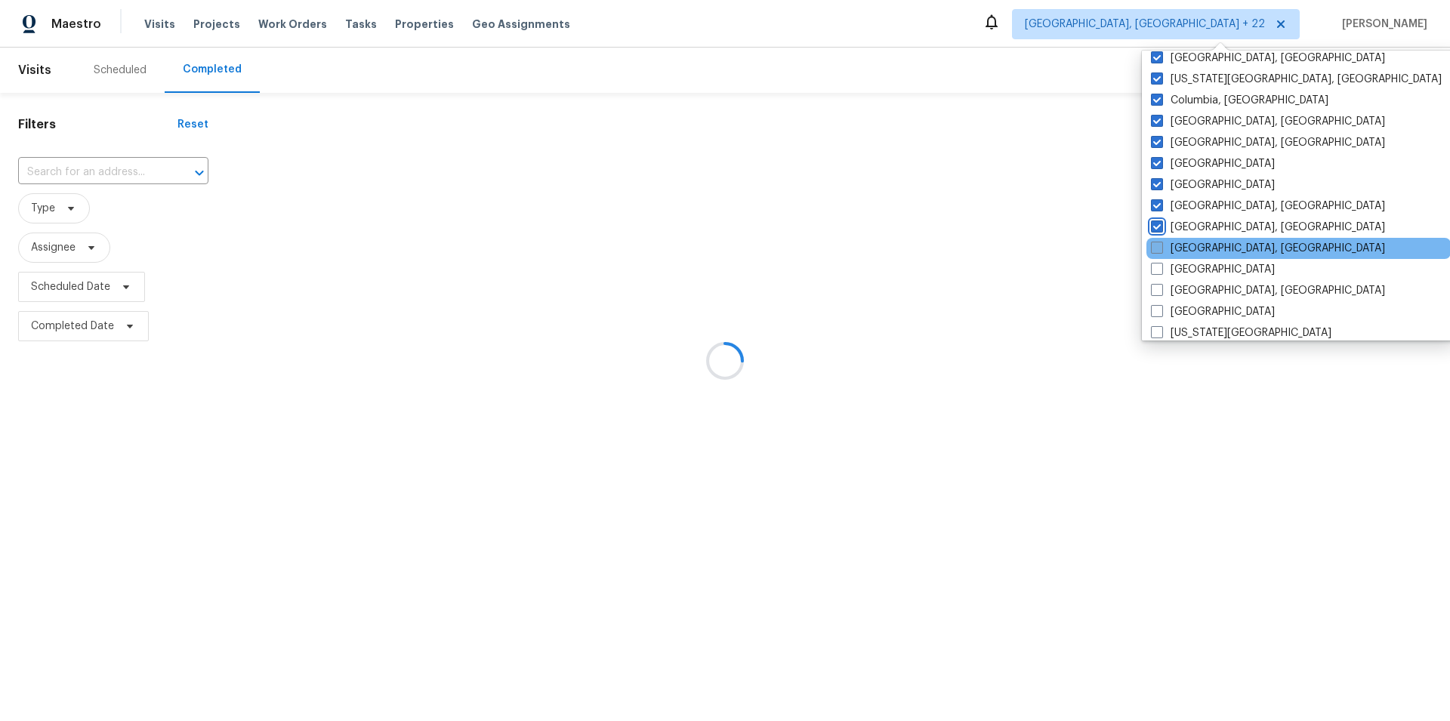
scroll to position [317, 0]
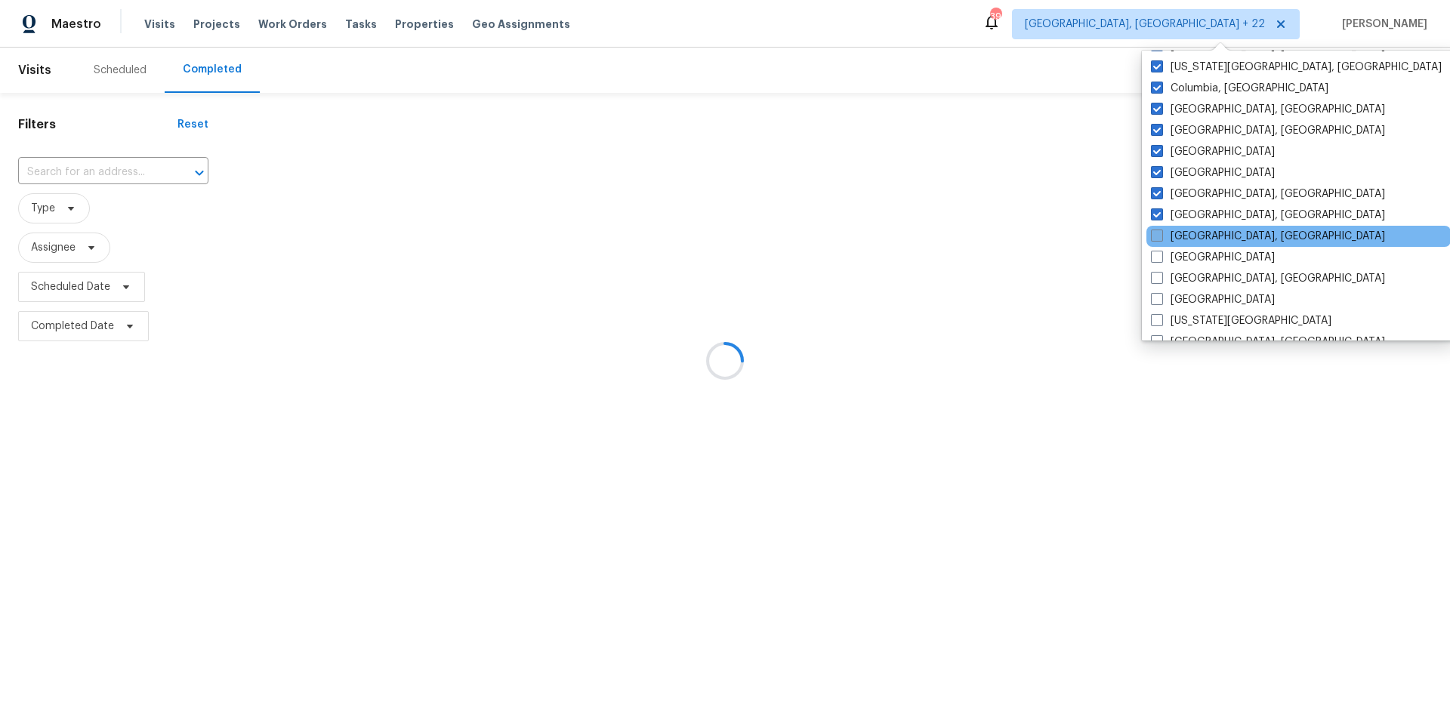
click at [1166, 237] on label "[GEOGRAPHIC_DATA], [GEOGRAPHIC_DATA]" at bounding box center [1268, 236] width 234 height 15
click at [1161, 237] on input "[GEOGRAPHIC_DATA], [GEOGRAPHIC_DATA]" at bounding box center [1156, 234] width 10 height 10
checkbox input "true"
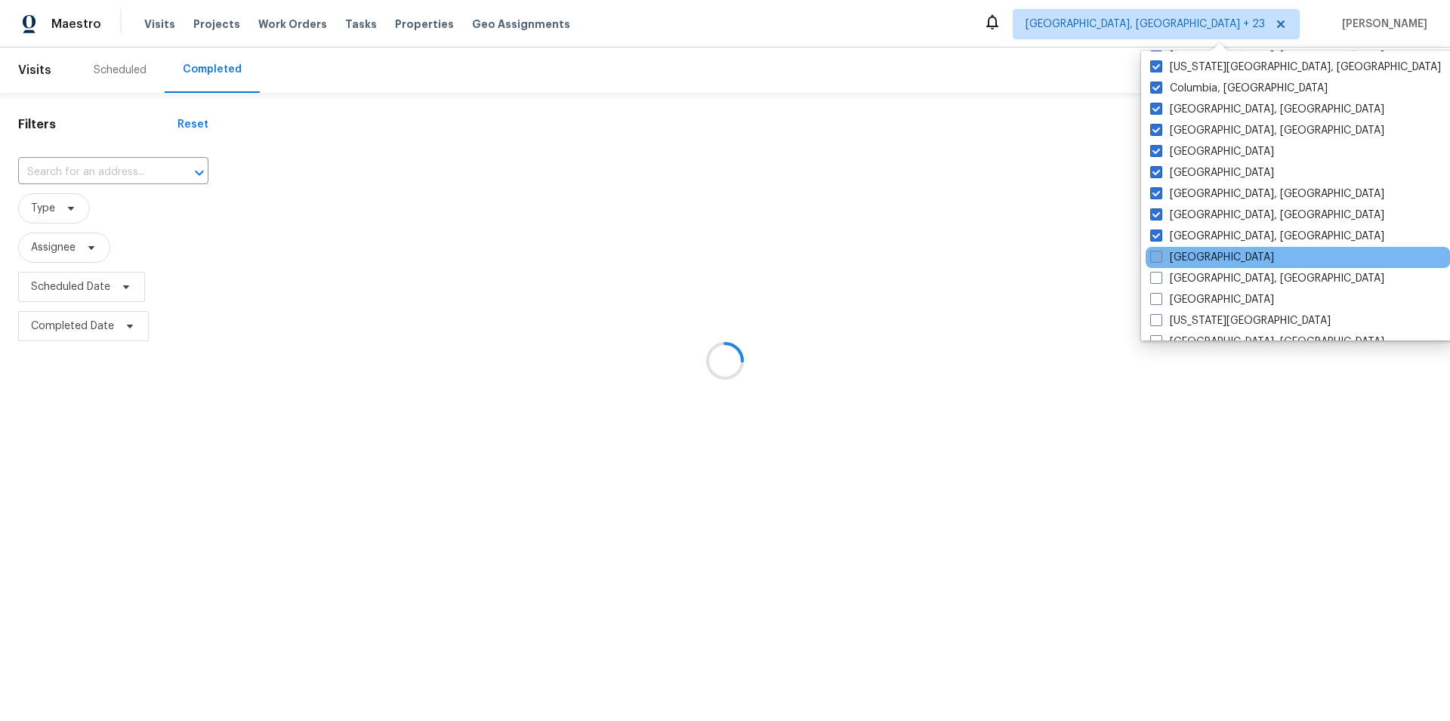
click at [1158, 258] on span at bounding box center [1156, 257] width 12 height 12
click at [1158, 258] on input "[GEOGRAPHIC_DATA]" at bounding box center [1155, 255] width 10 height 10
checkbox input "true"
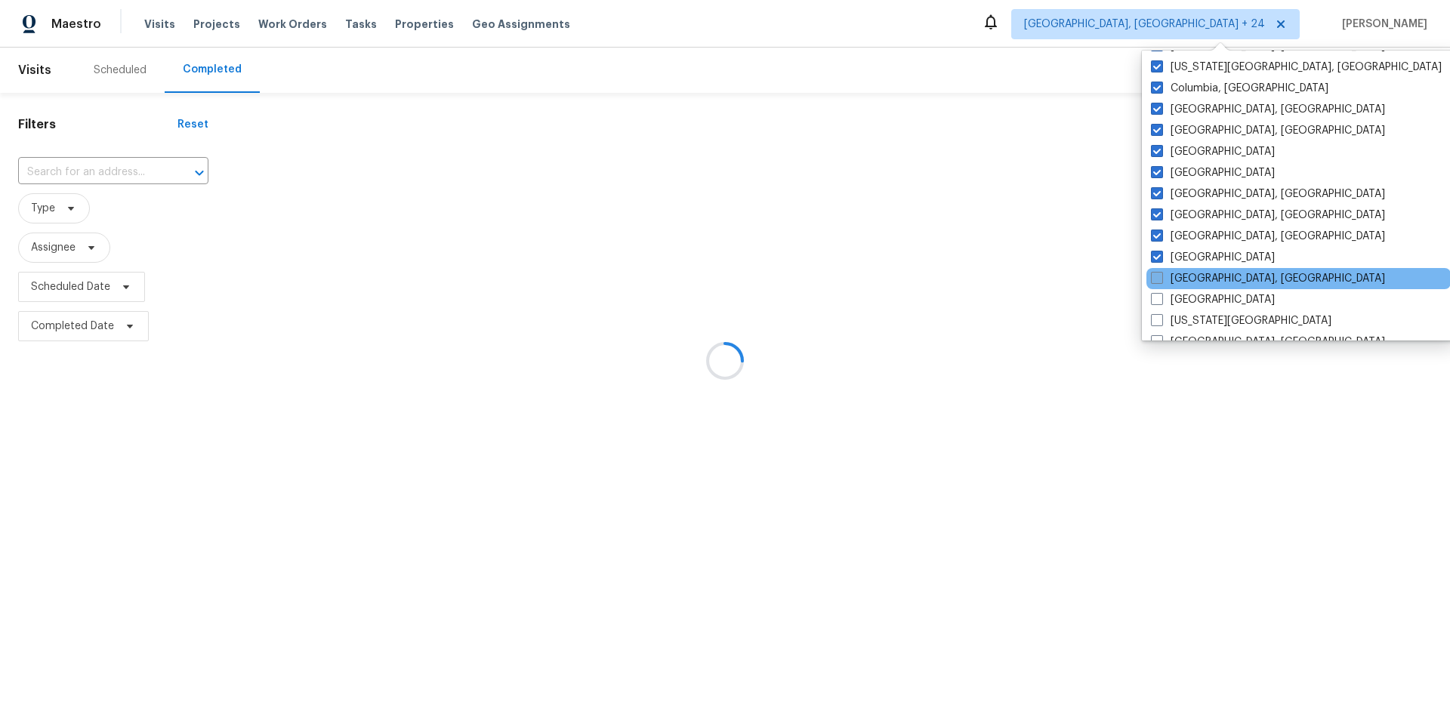
click at [1151, 275] on span at bounding box center [1157, 278] width 12 height 12
click at [1151, 275] on input "[GEOGRAPHIC_DATA], [GEOGRAPHIC_DATA]" at bounding box center [1156, 276] width 10 height 10
checkbox input "true"
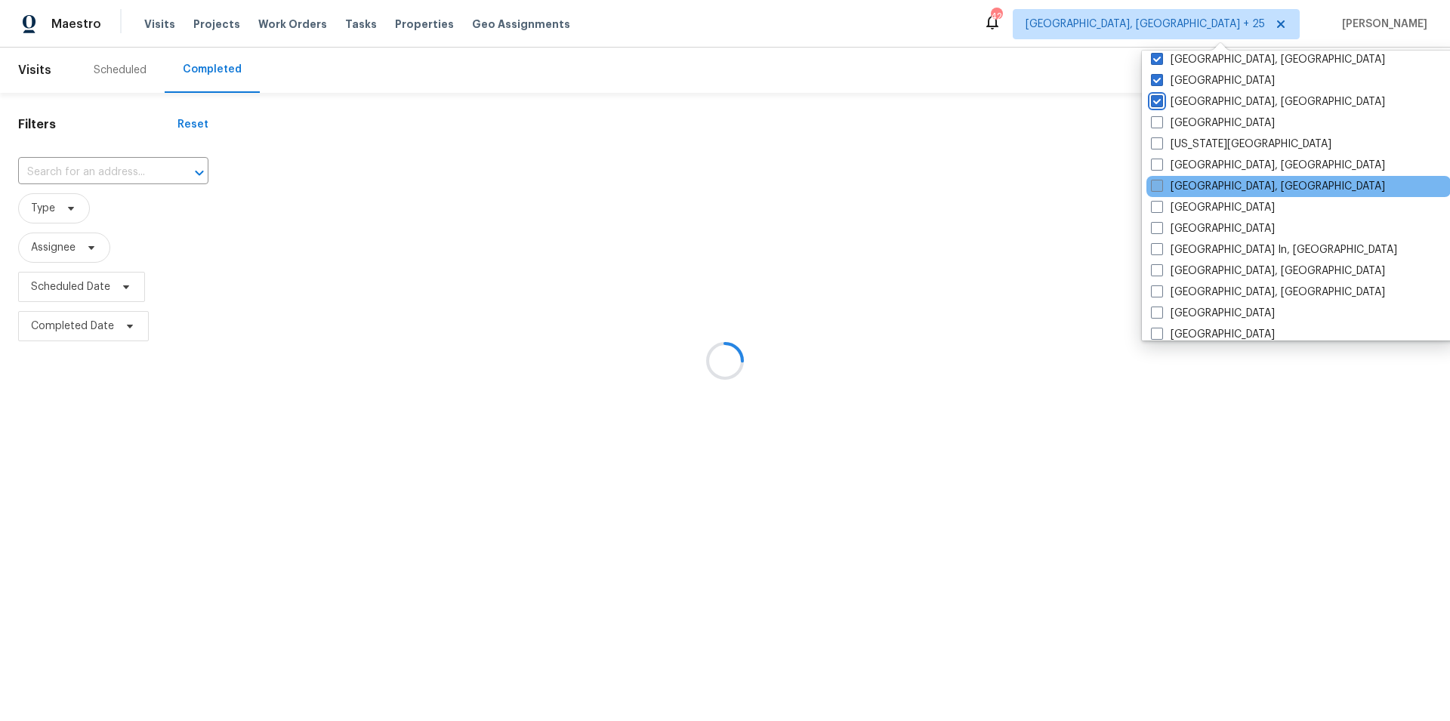
scroll to position [507, 0]
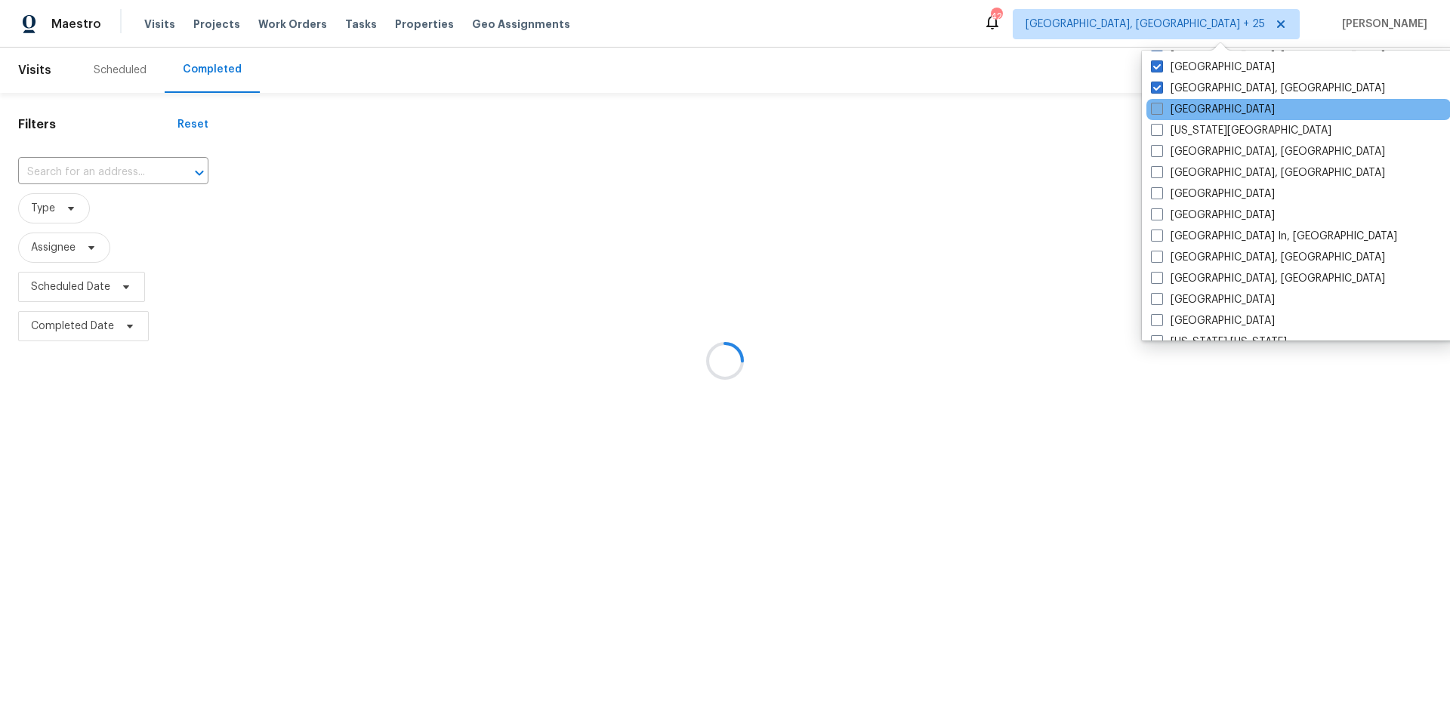
click at [1164, 106] on label "[GEOGRAPHIC_DATA]" at bounding box center [1213, 109] width 124 height 15
click at [1161, 106] on input "[GEOGRAPHIC_DATA]" at bounding box center [1156, 107] width 10 height 10
checkbox input "true"
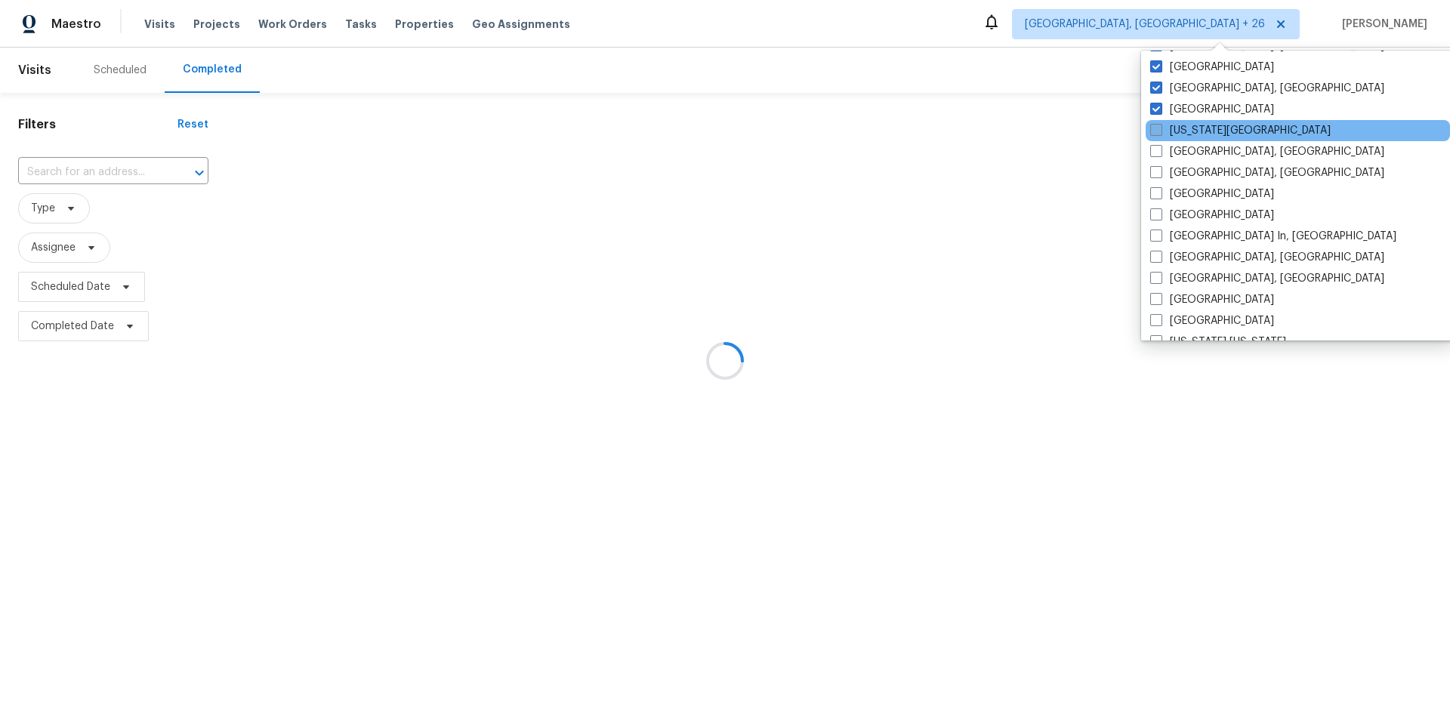
click at [1156, 129] on span at bounding box center [1156, 130] width 12 height 12
click at [1156, 129] on input "[US_STATE][GEOGRAPHIC_DATA]" at bounding box center [1155, 128] width 10 height 10
checkbox input "true"
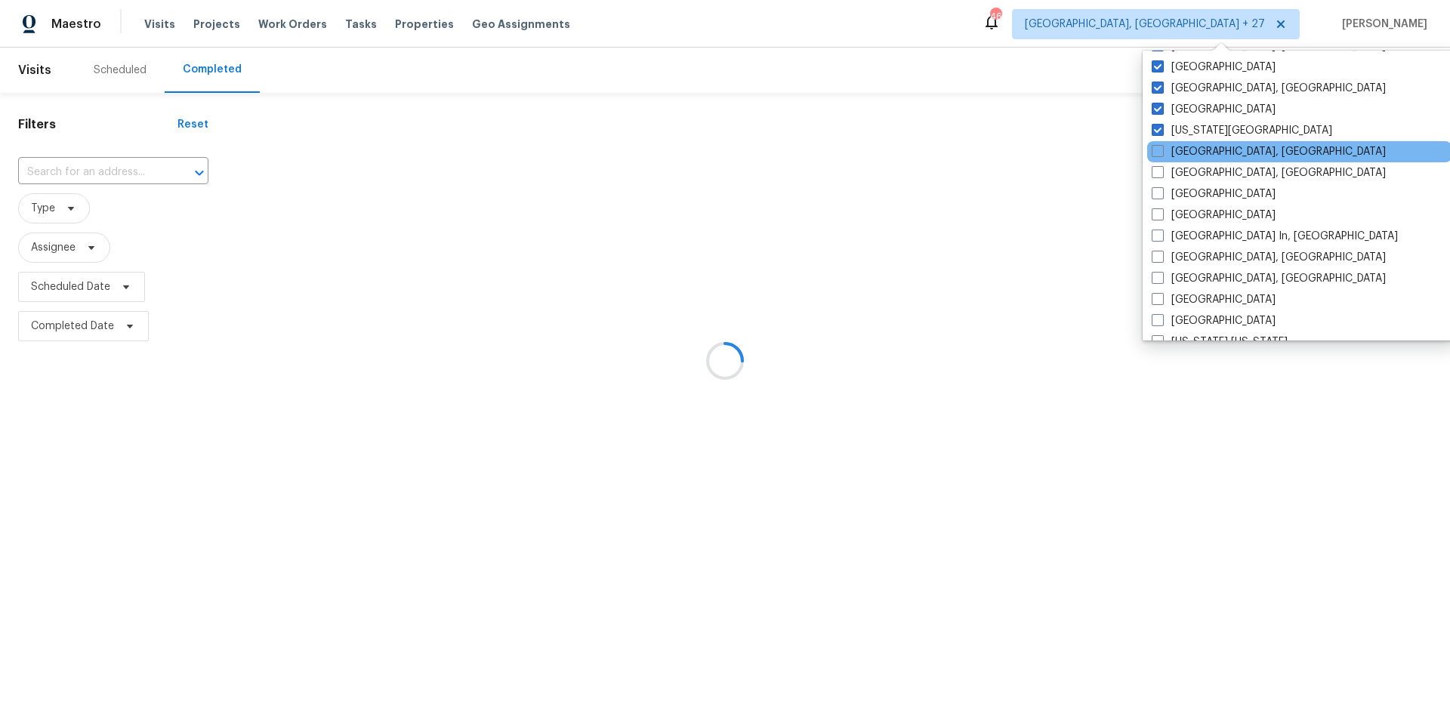
click at [1150, 157] on div "[GEOGRAPHIC_DATA], [GEOGRAPHIC_DATA]" at bounding box center [1299, 151] width 304 height 21
click at [1164, 153] on label "[GEOGRAPHIC_DATA], [GEOGRAPHIC_DATA]" at bounding box center [1269, 151] width 234 height 15
click at [1161, 153] on input "[GEOGRAPHIC_DATA], [GEOGRAPHIC_DATA]" at bounding box center [1157, 149] width 10 height 10
checkbox input "true"
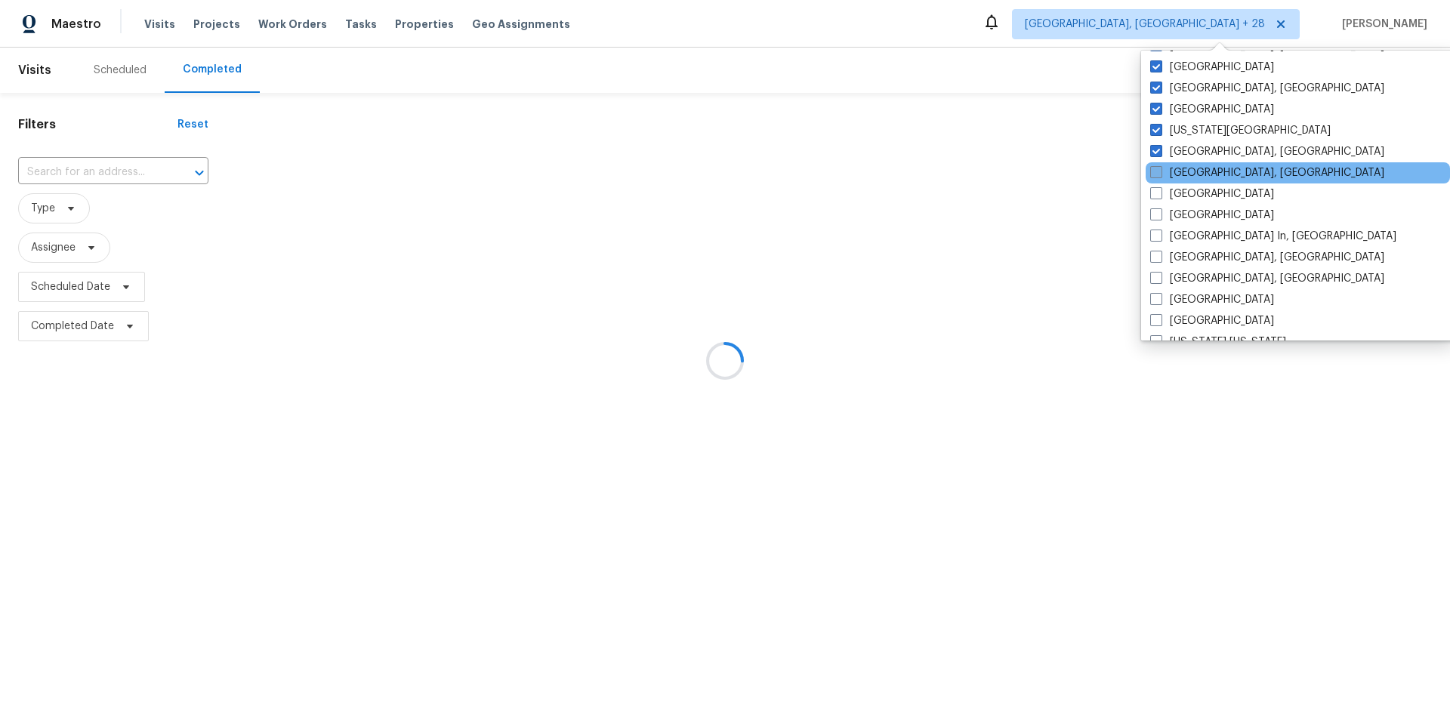
click at [1152, 172] on span at bounding box center [1156, 172] width 12 height 12
click at [1152, 172] on input "[GEOGRAPHIC_DATA], [GEOGRAPHIC_DATA]" at bounding box center [1155, 170] width 10 height 10
checkbox input "true"
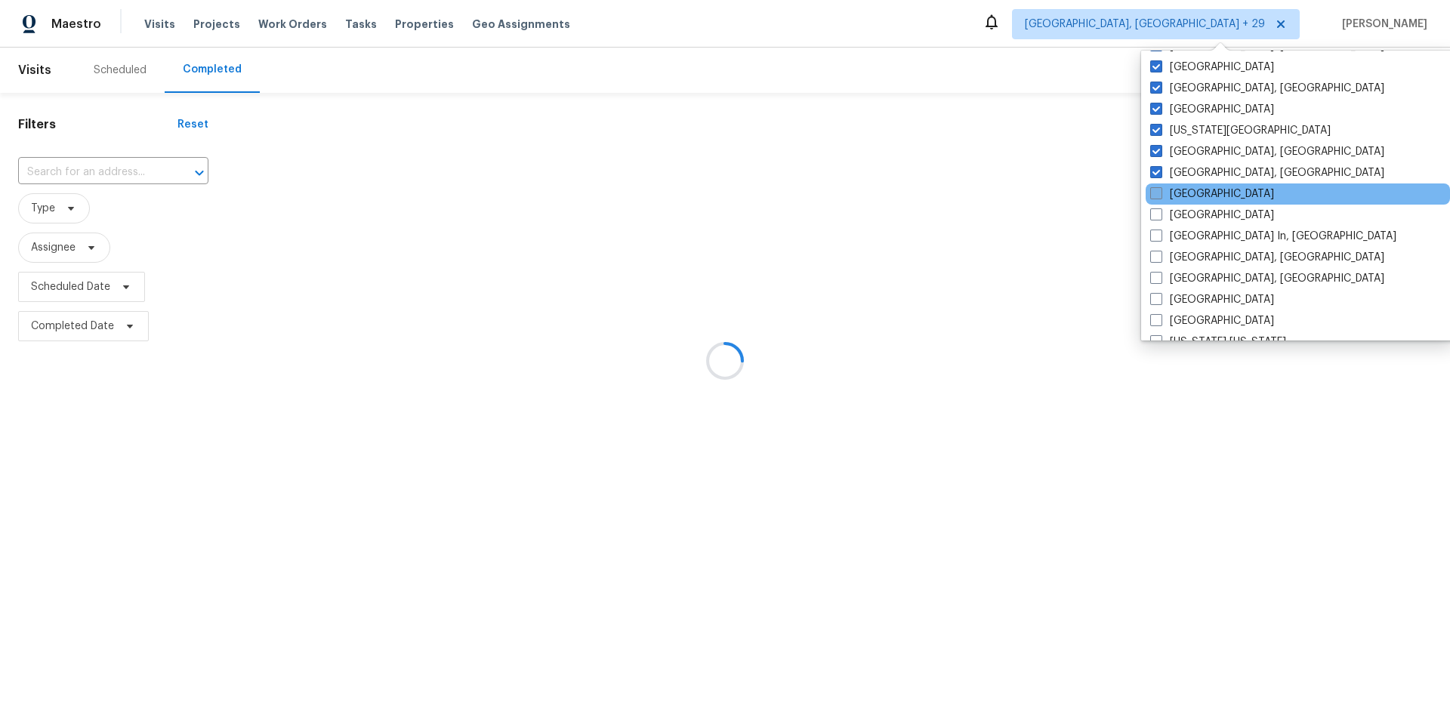
click at [1155, 187] on label "[GEOGRAPHIC_DATA]" at bounding box center [1212, 194] width 124 height 15
click at [1155, 187] on input "[GEOGRAPHIC_DATA]" at bounding box center [1155, 192] width 10 height 10
checkbox input "true"
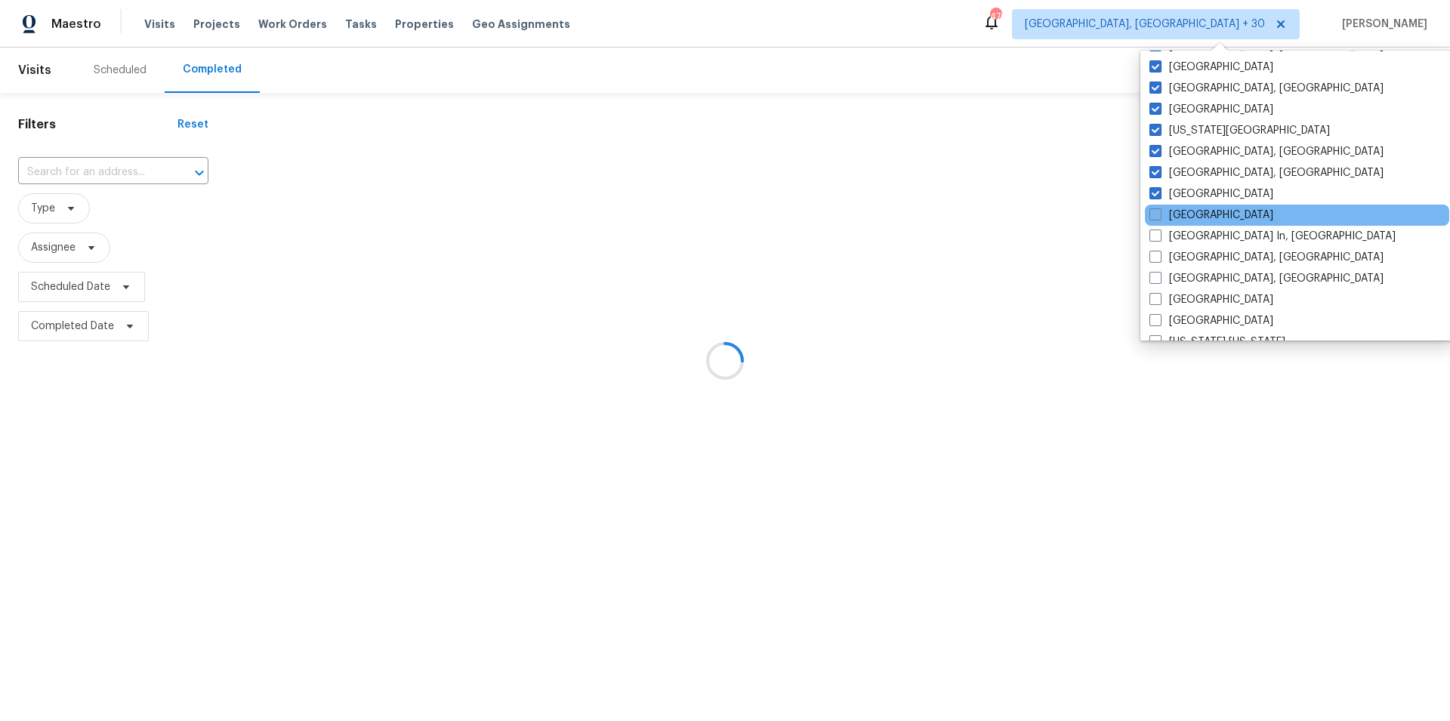
click at [1154, 225] on div "[GEOGRAPHIC_DATA]" at bounding box center [1297, 215] width 304 height 21
click at [1151, 219] on span at bounding box center [1155, 214] width 12 height 12
click at [1151, 217] on input "[GEOGRAPHIC_DATA]" at bounding box center [1154, 213] width 10 height 10
checkbox input "true"
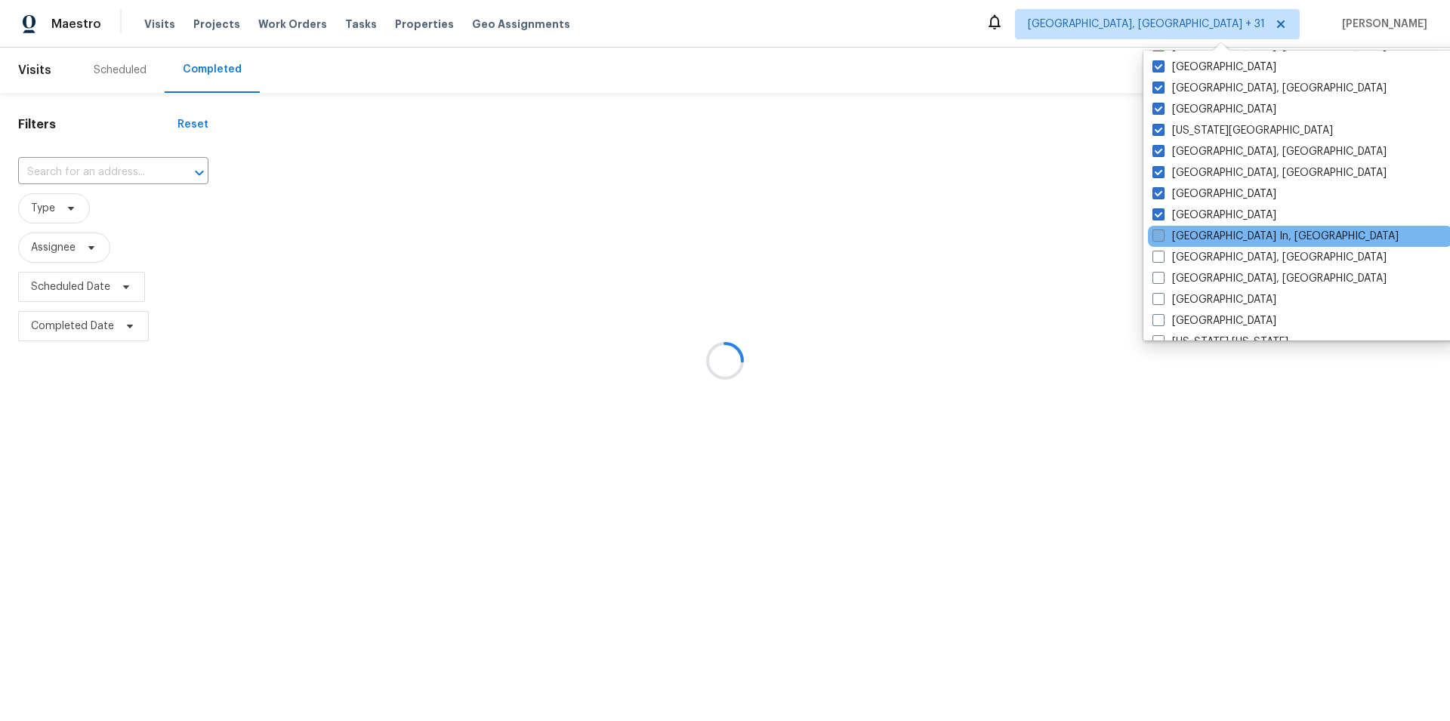
click at [1158, 239] on span at bounding box center [1158, 236] width 12 height 12
click at [1158, 239] on input "[GEOGRAPHIC_DATA] In, [GEOGRAPHIC_DATA]" at bounding box center [1157, 234] width 10 height 10
checkbox input "true"
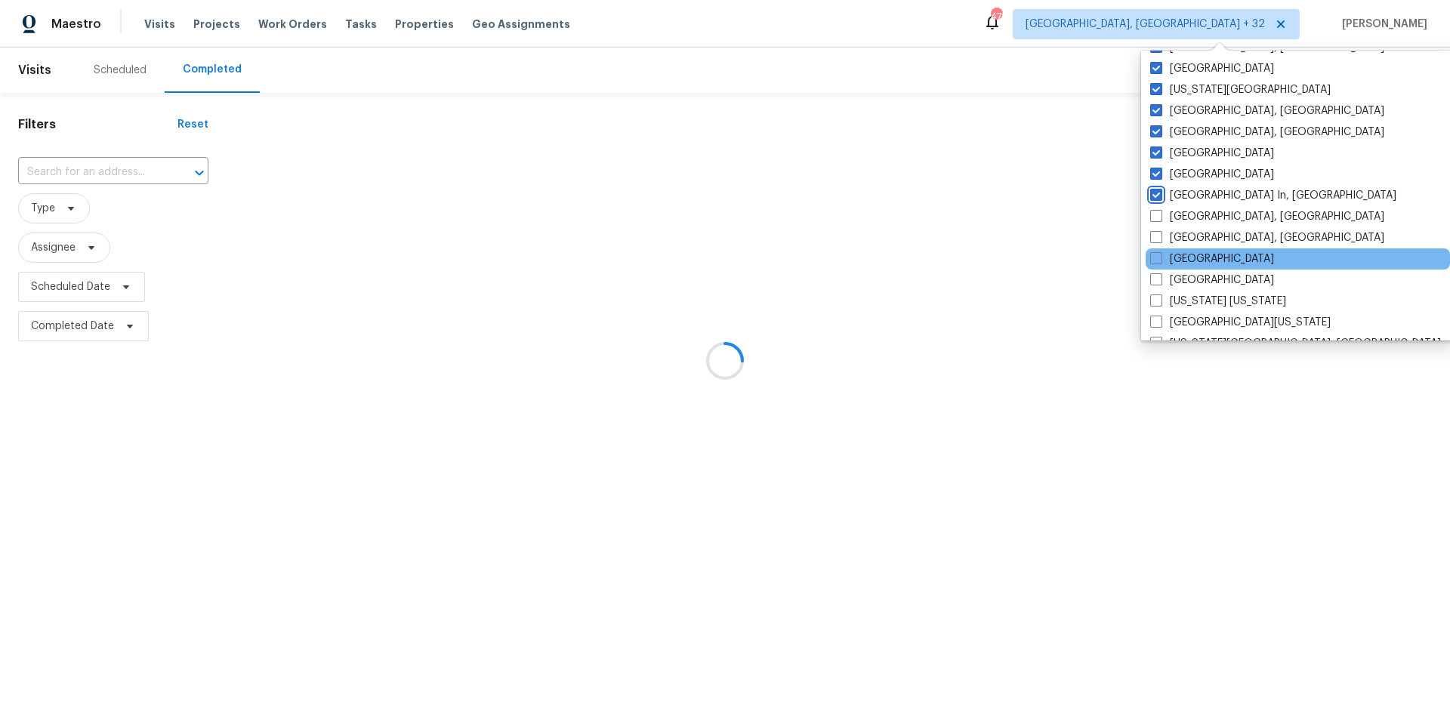
scroll to position [571, 0]
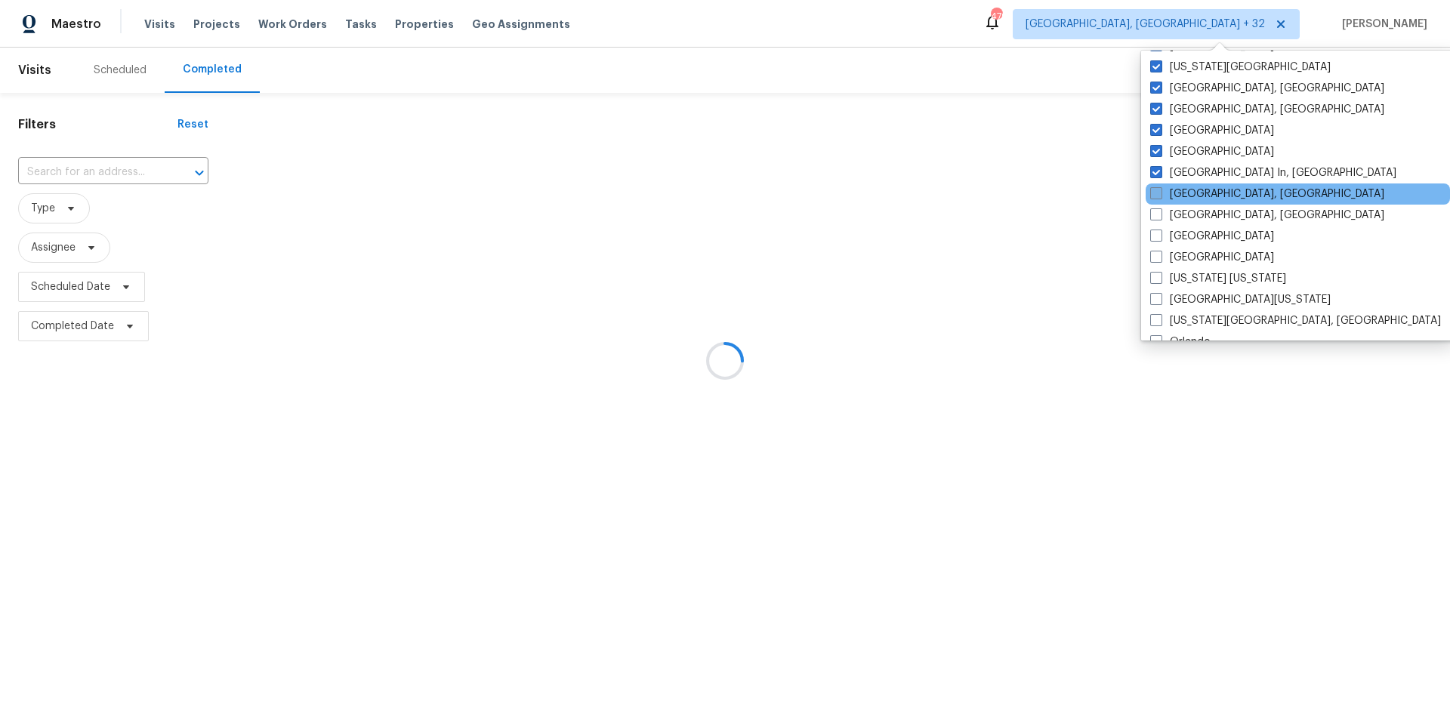
click at [1156, 193] on span at bounding box center [1156, 193] width 12 height 12
click at [1156, 193] on input "[GEOGRAPHIC_DATA], [GEOGRAPHIC_DATA]" at bounding box center [1155, 192] width 10 height 10
checkbox input "true"
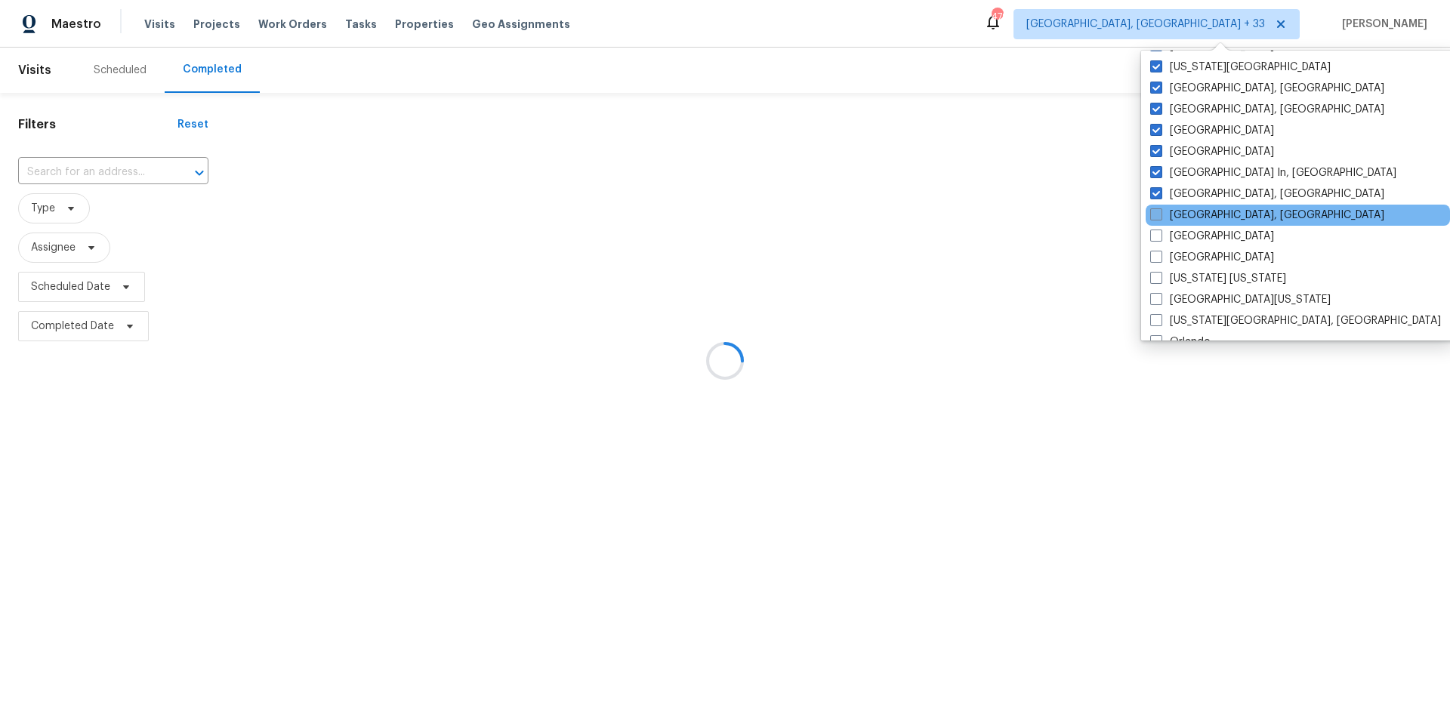
click at [1161, 217] on span at bounding box center [1156, 214] width 12 height 12
click at [1160, 217] on input "[GEOGRAPHIC_DATA], [GEOGRAPHIC_DATA]" at bounding box center [1155, 213] width 10 height 10
checkbox input "true"
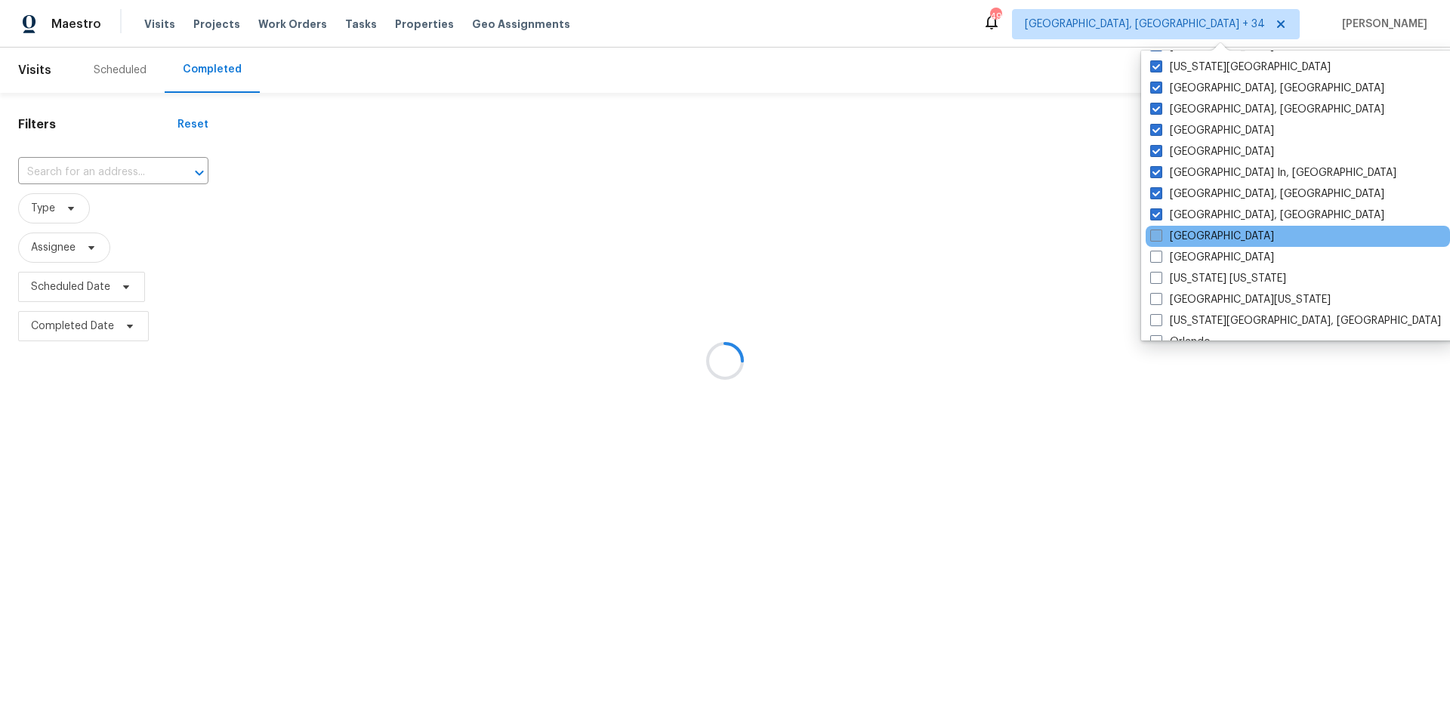
click at [1157, 233] on span at bounding box center [1156, 236] width 12 height 12
click at [1157, 233] on input "[GEOGRAPHIC_DATA]" at bounding box center [1155, 234] width 10 height 10
checkbox input "true"
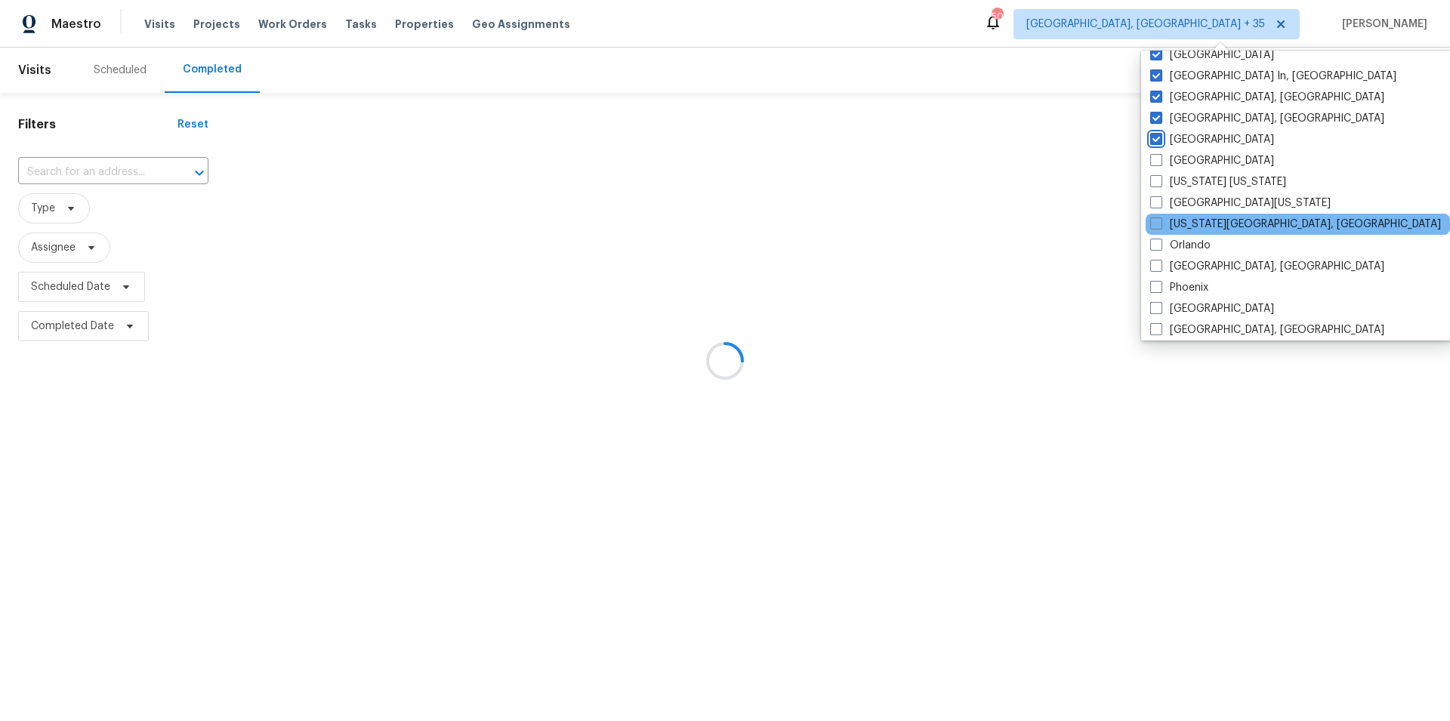
scroll to position [698, 0]
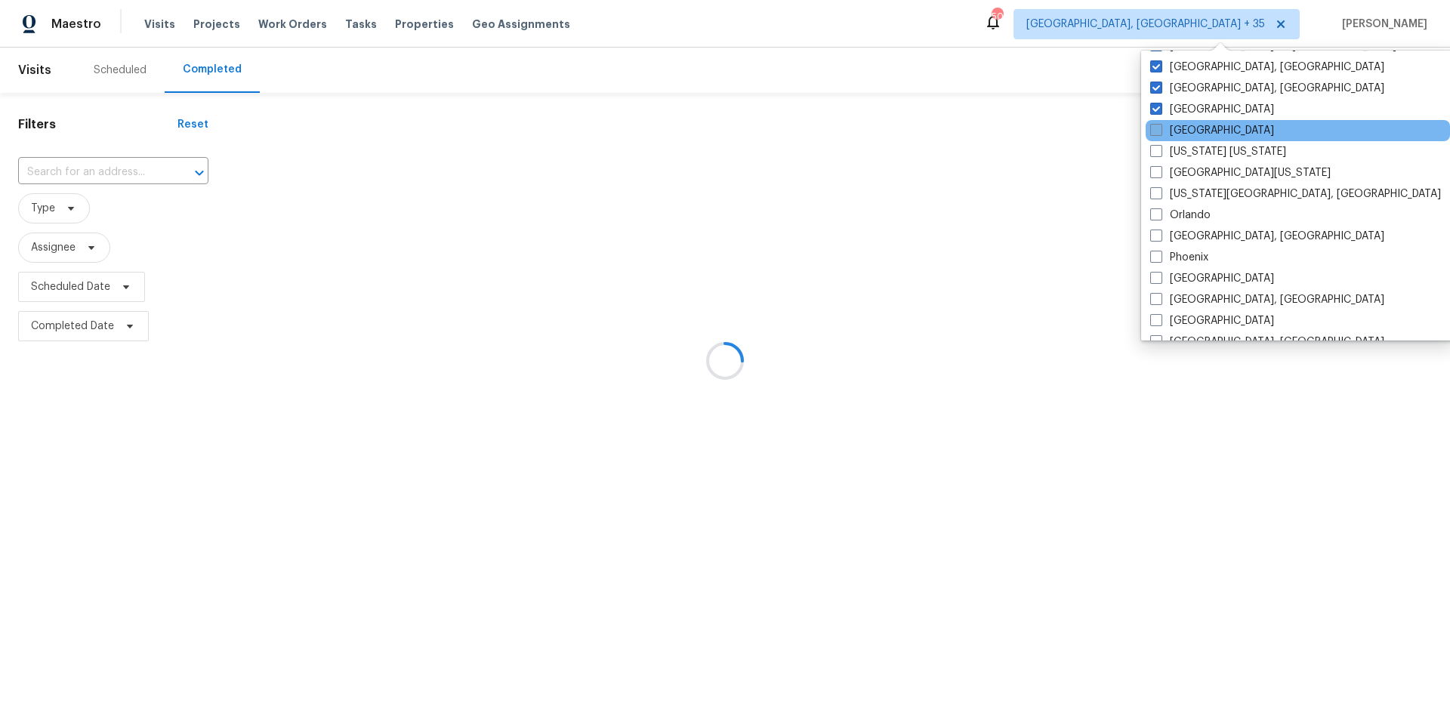
click at [1158, 131] on span at bounding box center [1156, 130] width 12 height 12
click at [1158, 131] on input "[GEOGRAPHIC_DATA]" at bounding box center [1155, 128] width 10 height 10
checkbox input "true"
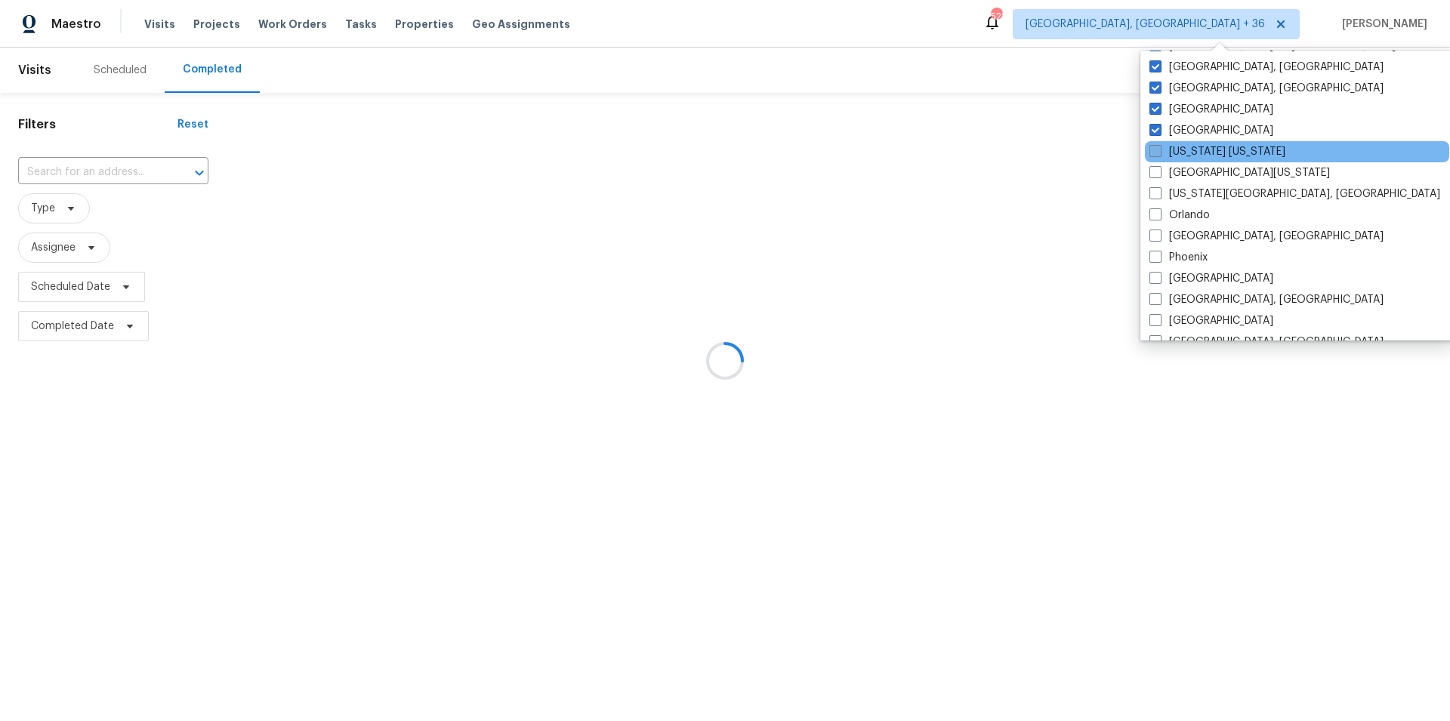
click at [1156, 156] on span at bounding box center [1155, 151] width 12 height 12
click at [1156, 154] on input "[US_STATE] [US_STATE]" at bounding box center [1154, 149] width 10 height 10
checkbox input "true"
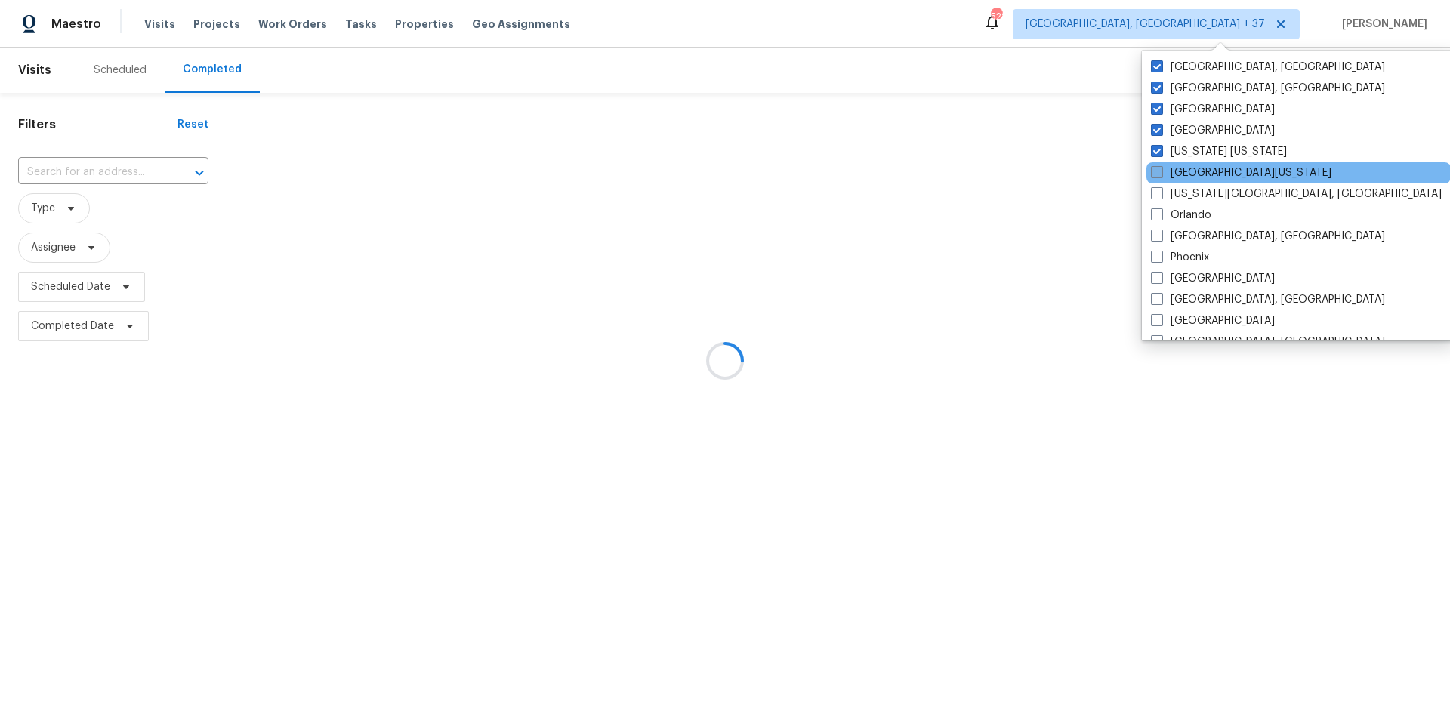
click at [1158, 174] on span at bounding box center [1157, 172] width 12 height 12
click at [1158, 174] on input "[GEOGRAPHIC_DATA][US_STATE]" at bounding box center [1156, 170] width 10 height 10
checkbox input "true"
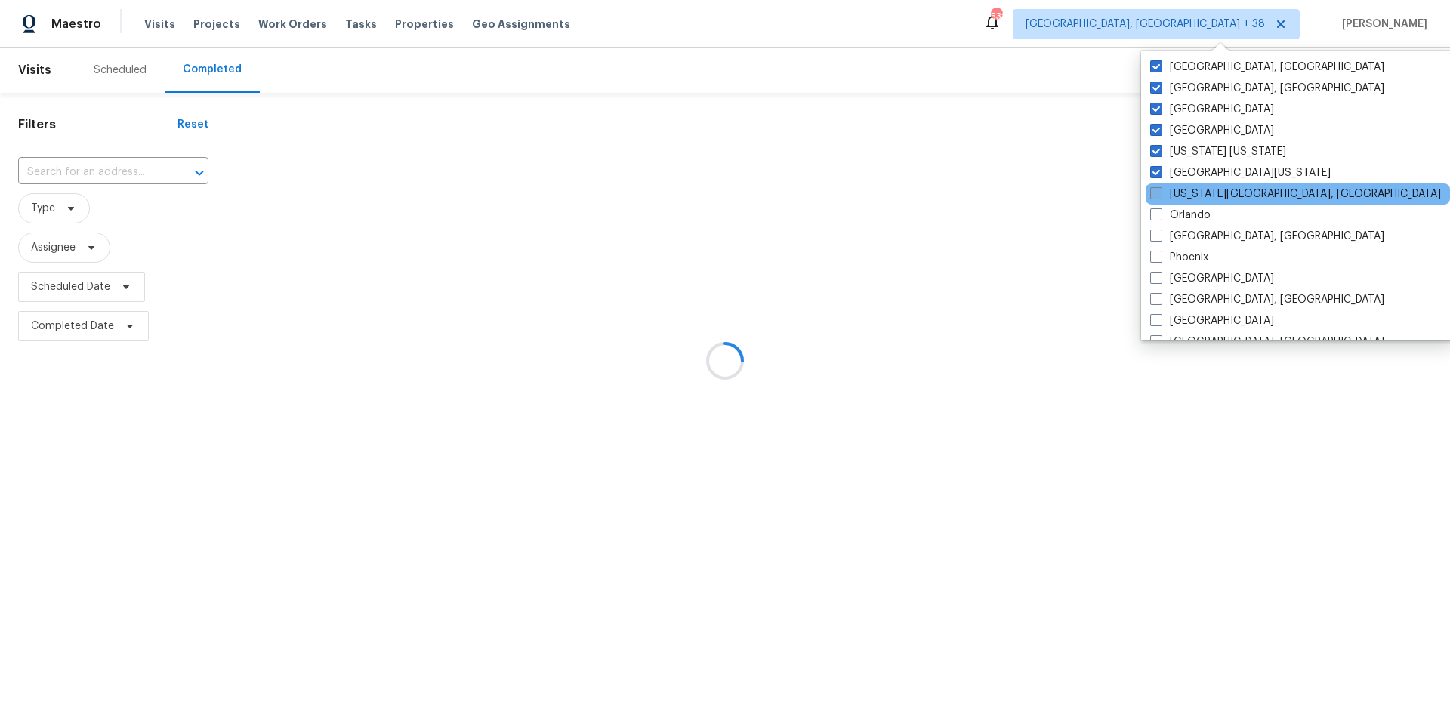
click at [1157, 193] on span at bounding box center [1156, 193] width 12 height 12
click at [1157, 193] on input "[US_STATE][GEOGRAPHIC_DATA], [GEOGRAPHIC_DATA]" at bounding box center [1155, 192] width 10 height 10
checkbox input "true"
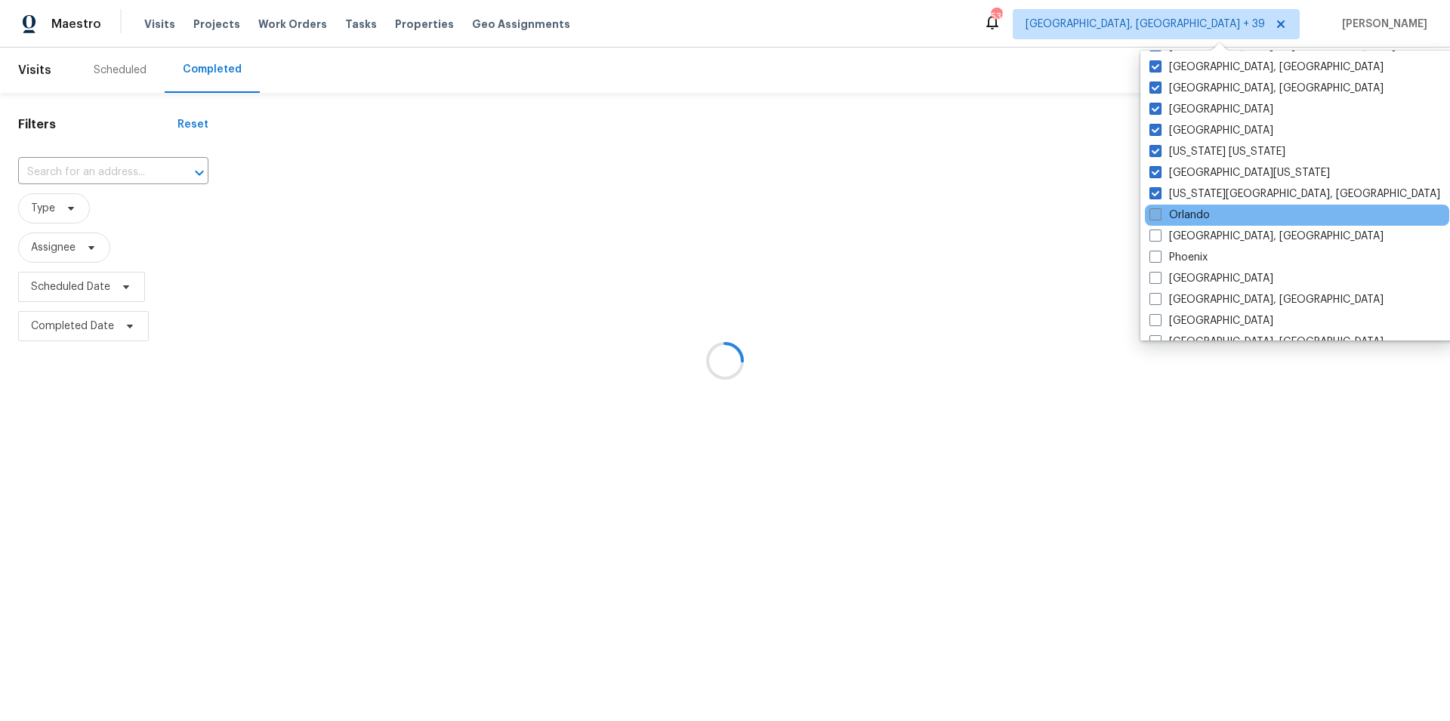
click at [1161, 216] on label "Orlando" at bounding box center [1179, 215] width 60 height 15
click at [1159, 216] on input "Orlando" at bounding box center [1154, 213] width 10 height 10
checkbox input "true"
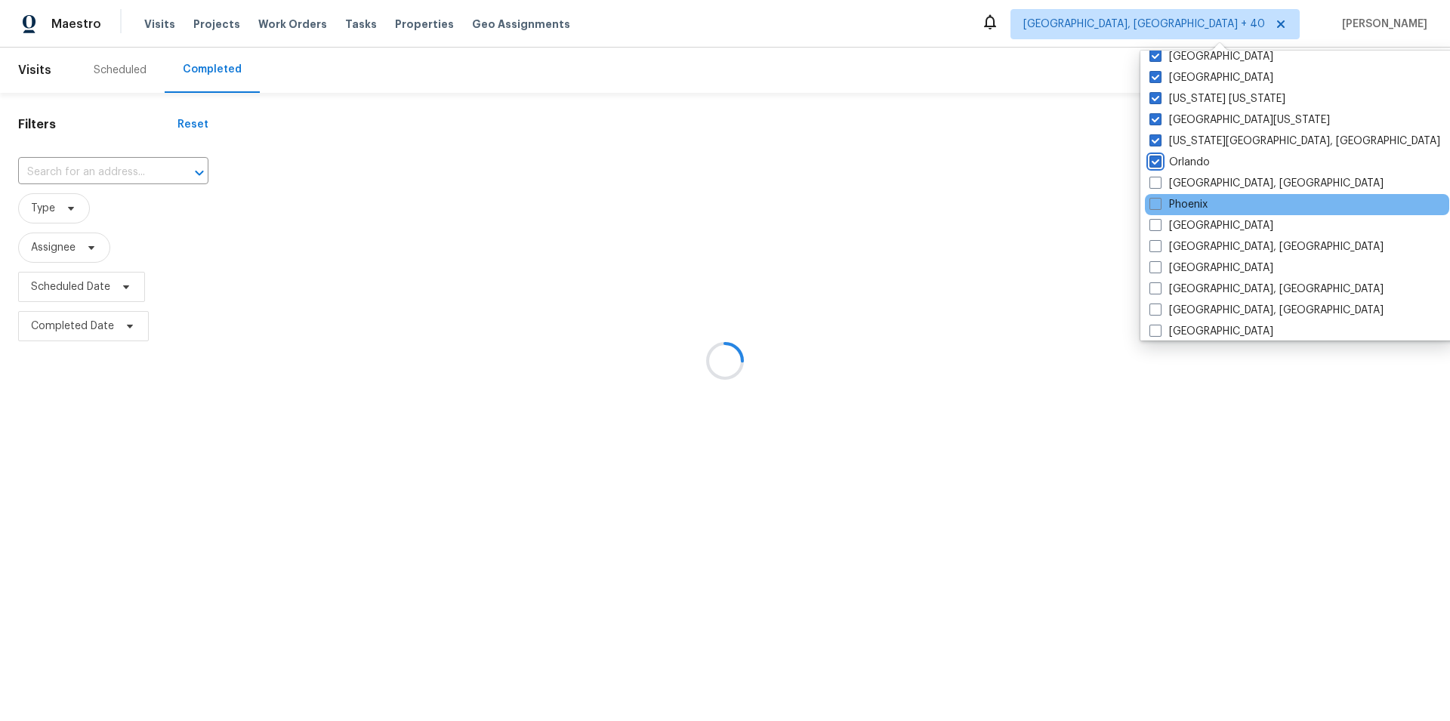
scroll to position [761, 0]
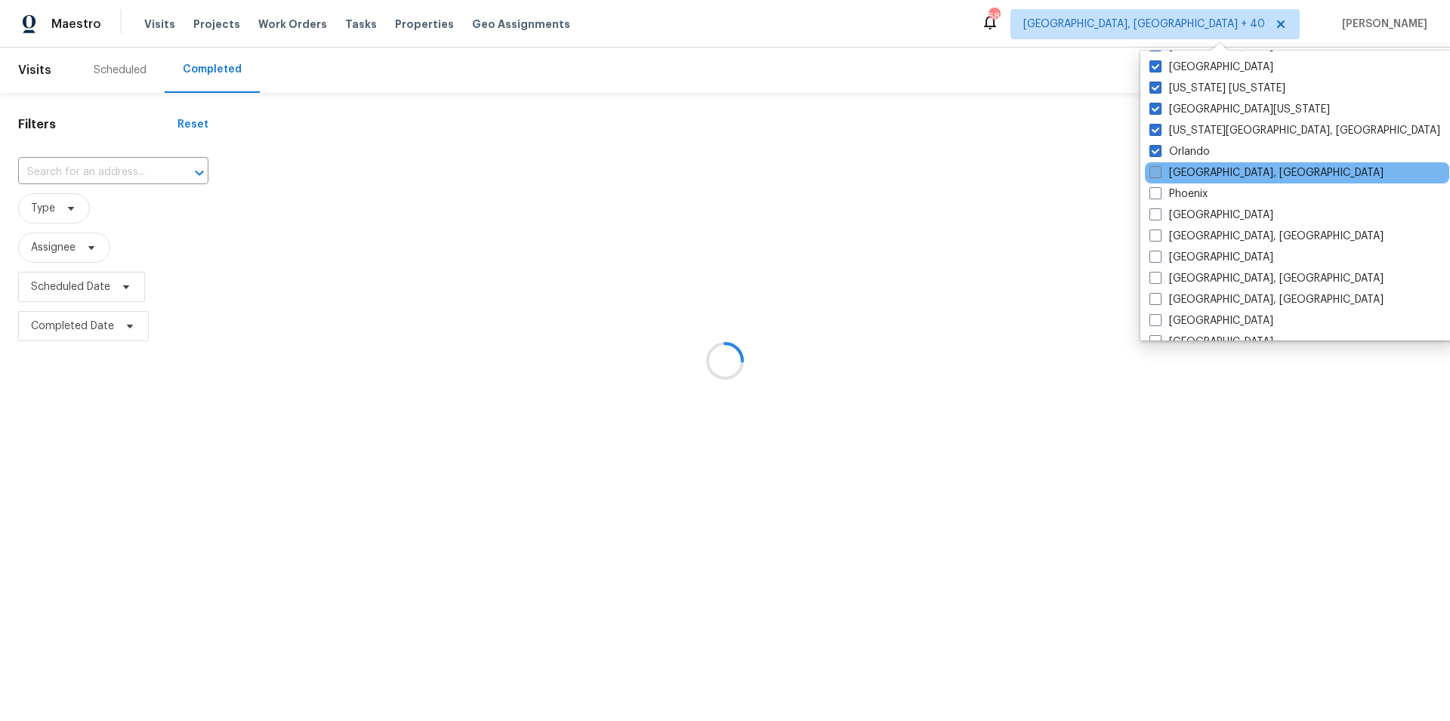
click at [1159, 177] on span at bounding box center [1155, 172] width 12 height 12
click at [1159, 175] on input "[GEOGRAPHIC_DATA], [GEOGRAPHIC_DATA]" at bounding box center [1154, 170] width 10 height 10
checkbox input "true"
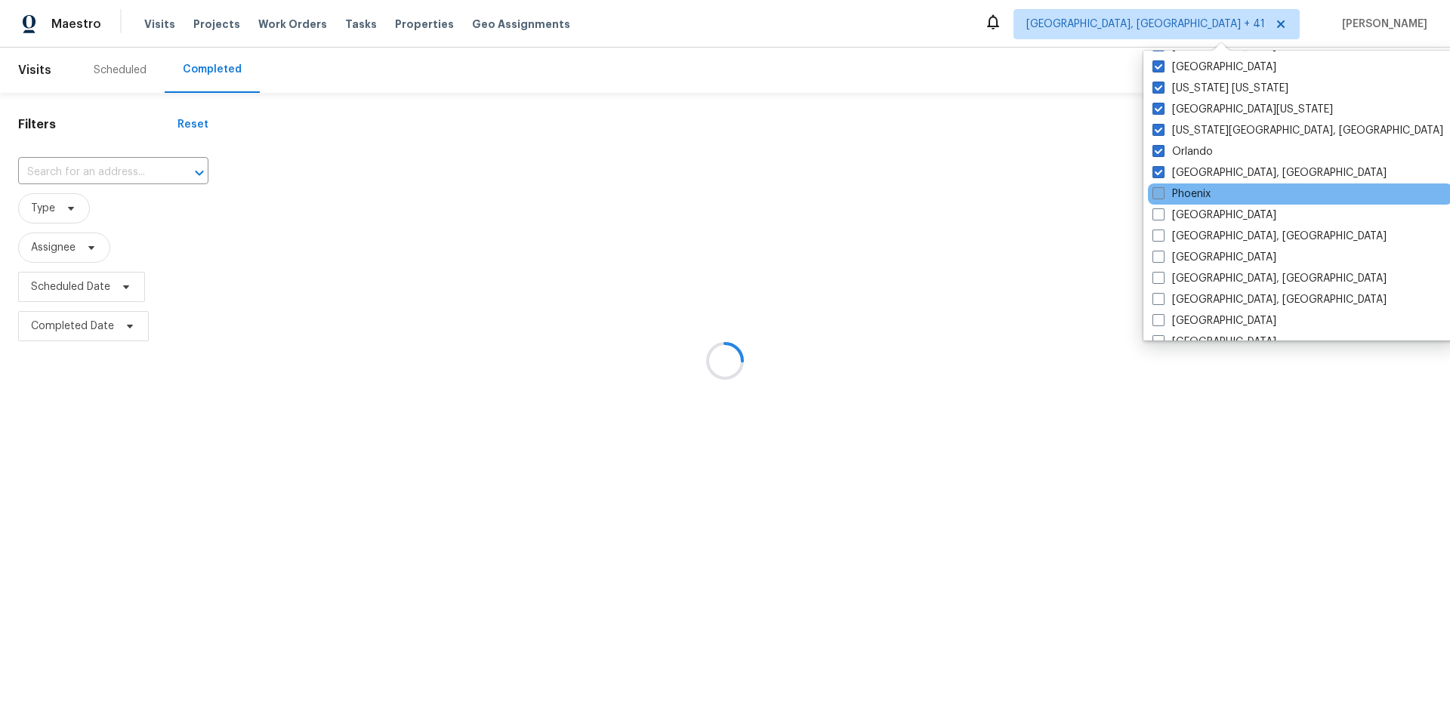
click at [1159, 201] on label "Phoenix" at bounding box center [1181, 194] width 58 height 15
click at [1159, 196] on input "Phoenix" at bounding box center [1157, 192] width 10 height 10
checkbox input "true"
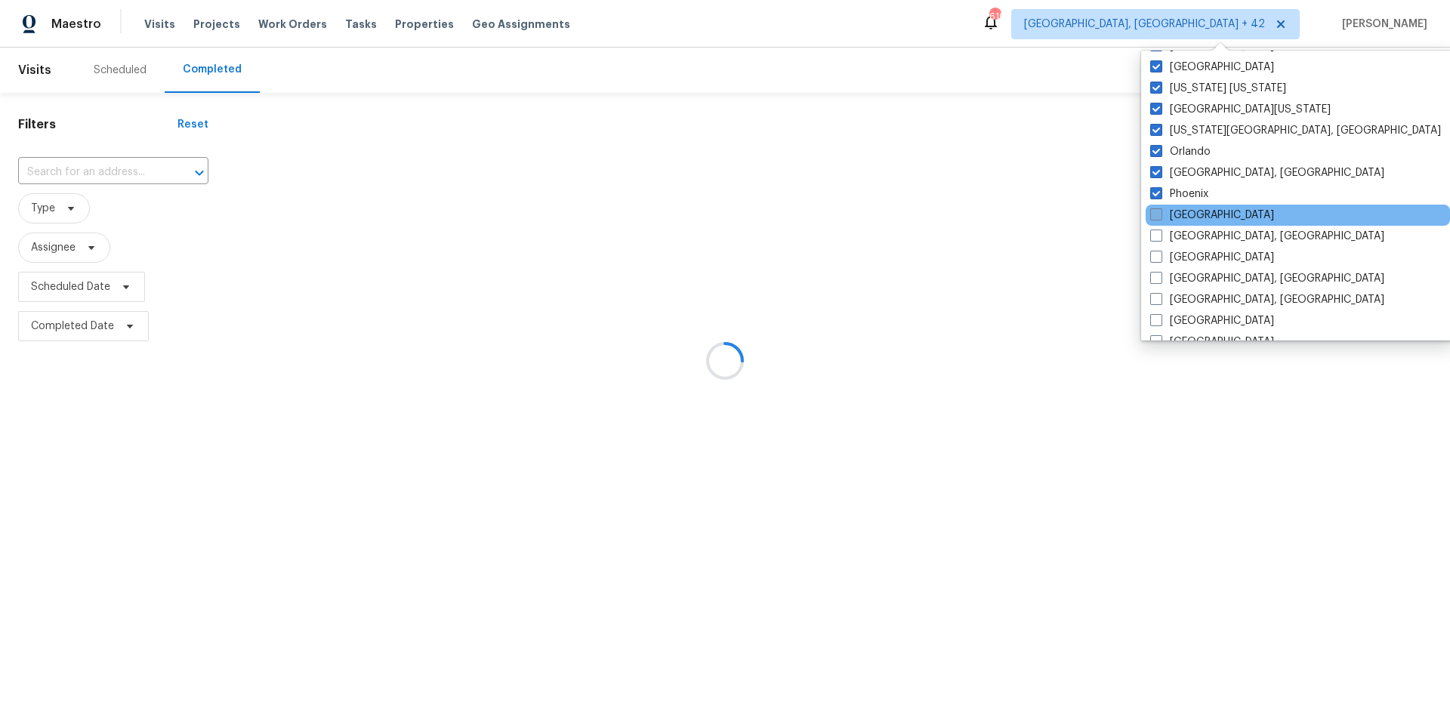
click at [1159, 213] on span at bounding box center [1156, 214] width 12 height 12
click at [1159, 213] on input "[GEOGRAPHIC_DATA]" at bounding box center [1155, 213] width 10 height 10
checkbox input "true"
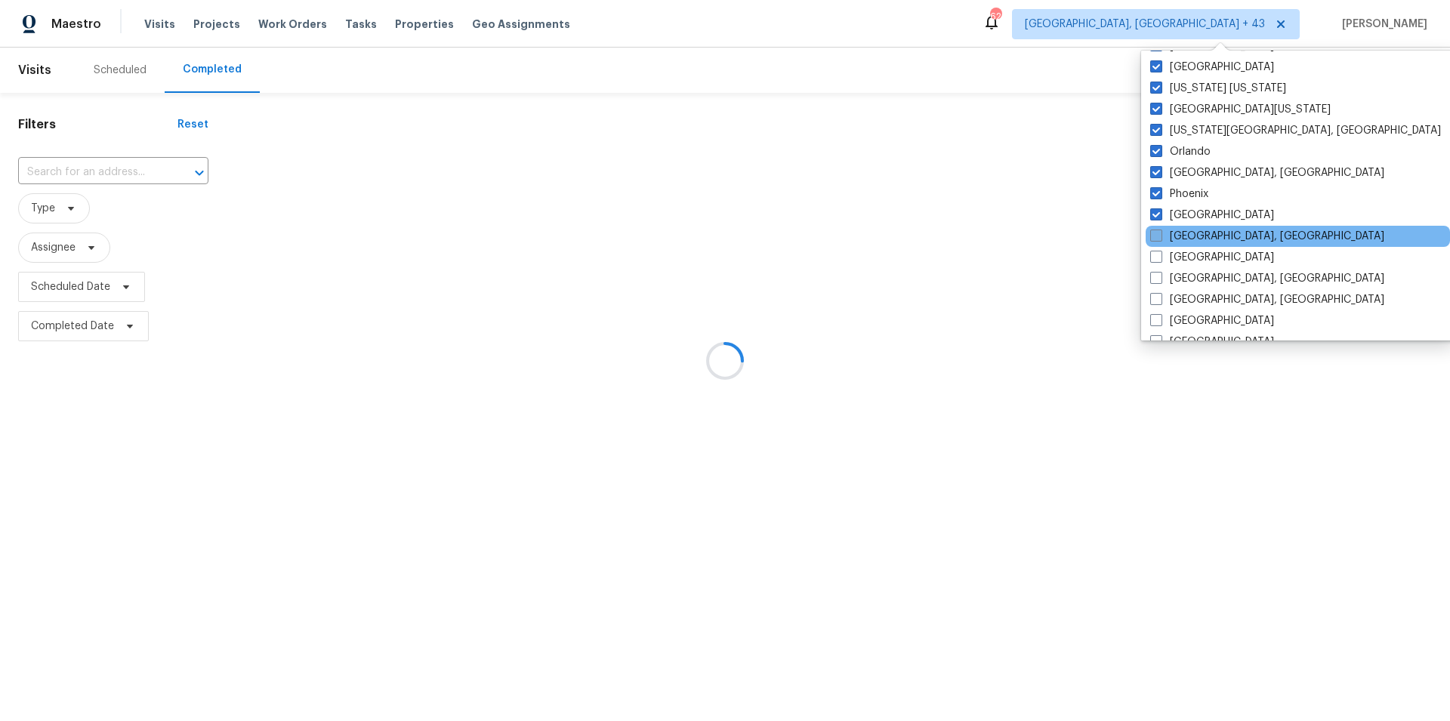
click at [1153, 242] on label "[GEOGRAPHIC_DATA], [GEOGRAPHIC_DATA]" at bounding box center [1267, 236] width 234 height 15
click at [1153, 239] on input "[GEOGRAPHIC_DATA], [GEOGRAPHIC_DATA]" at bounding box center [1155, 234] width 10 height 10
checkbox input "true"
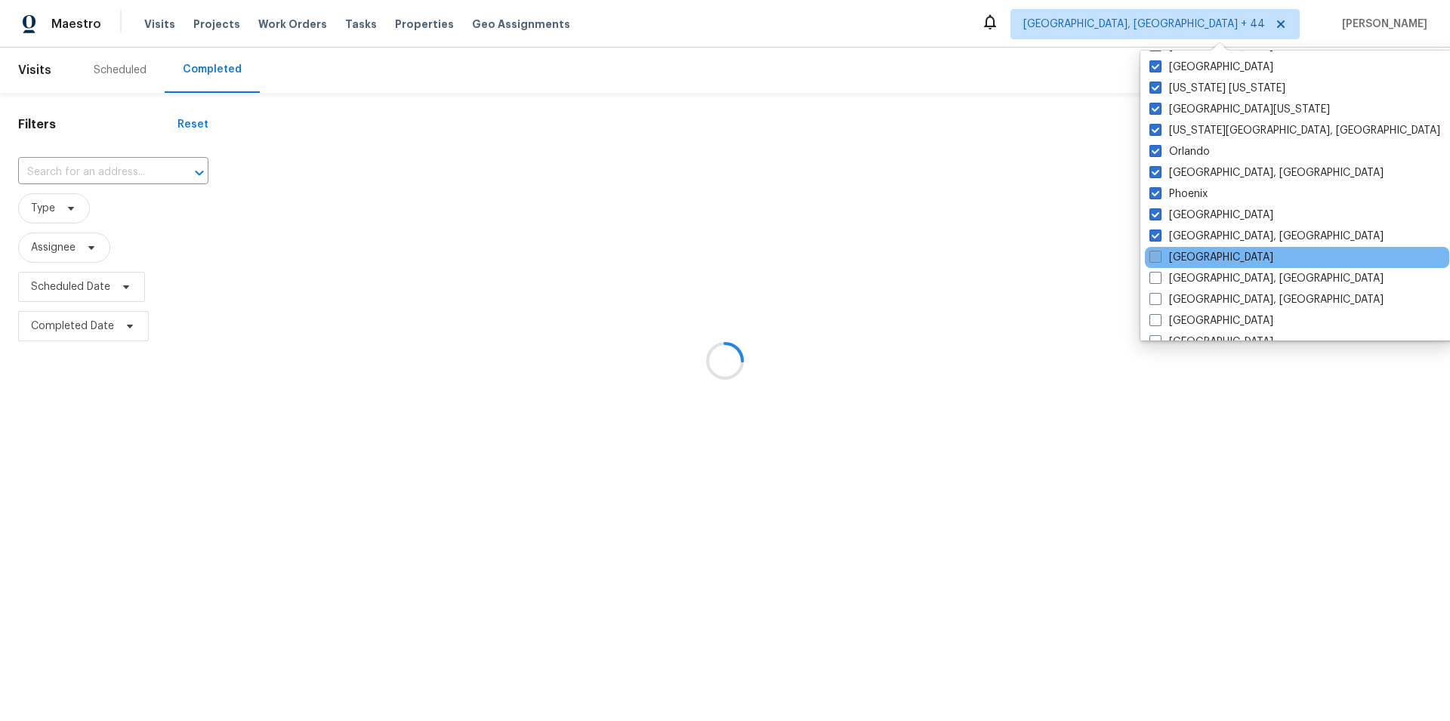
click at [1152, 258] on span at bounding box center [1155, 257] width 12 height 12
click at [1152, 258] on input "[GEOGRAPHIC_DATA]" at bounding box center [1154, 255] width 10 height 10
checkbox input "true"
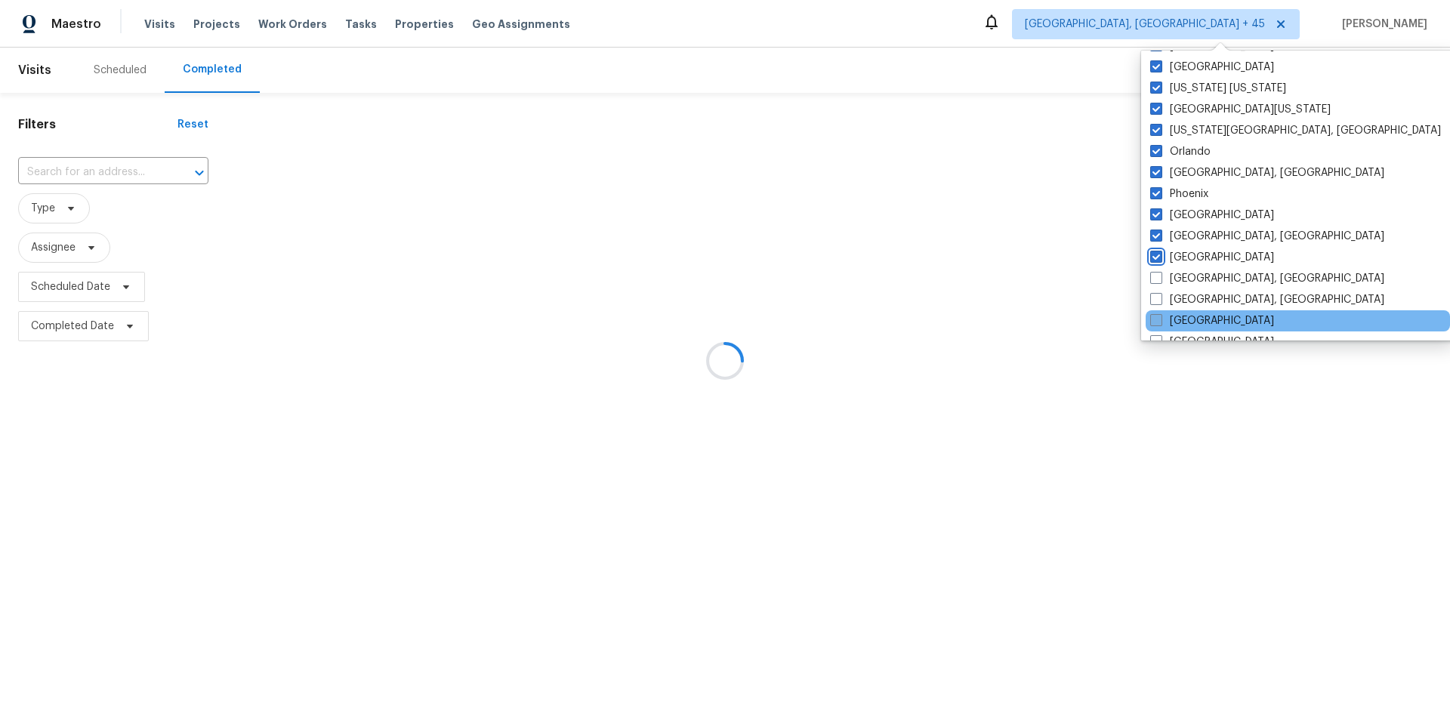
scroll to position [888, 0]
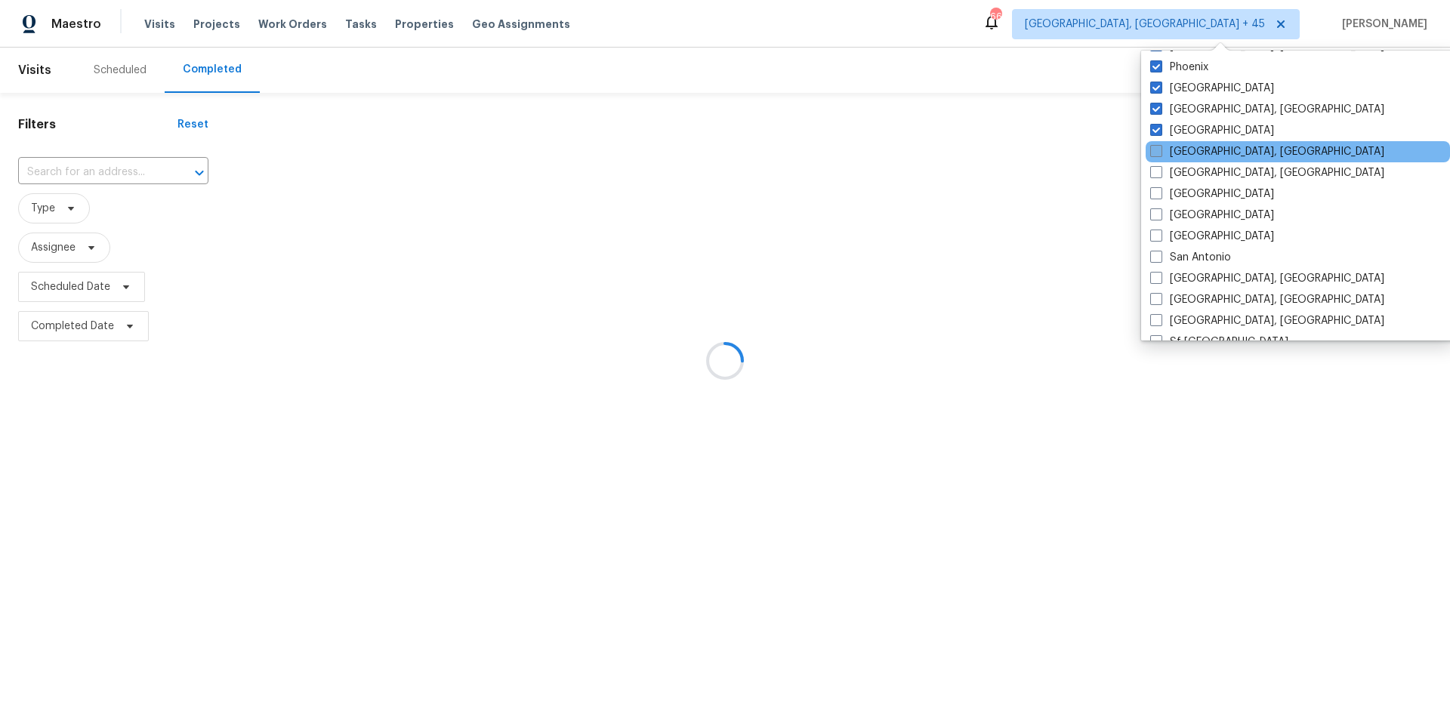
click at [1153, 151] on span at bounding box center [1156, 151] width 12 height 12
click at [1153, 151] on input "[GEOGRAPHIC_DATA], [GEOGRAPHIC_DATA]" at bounding box center [1155, 149] width 10 height 10
checkbox input "true"
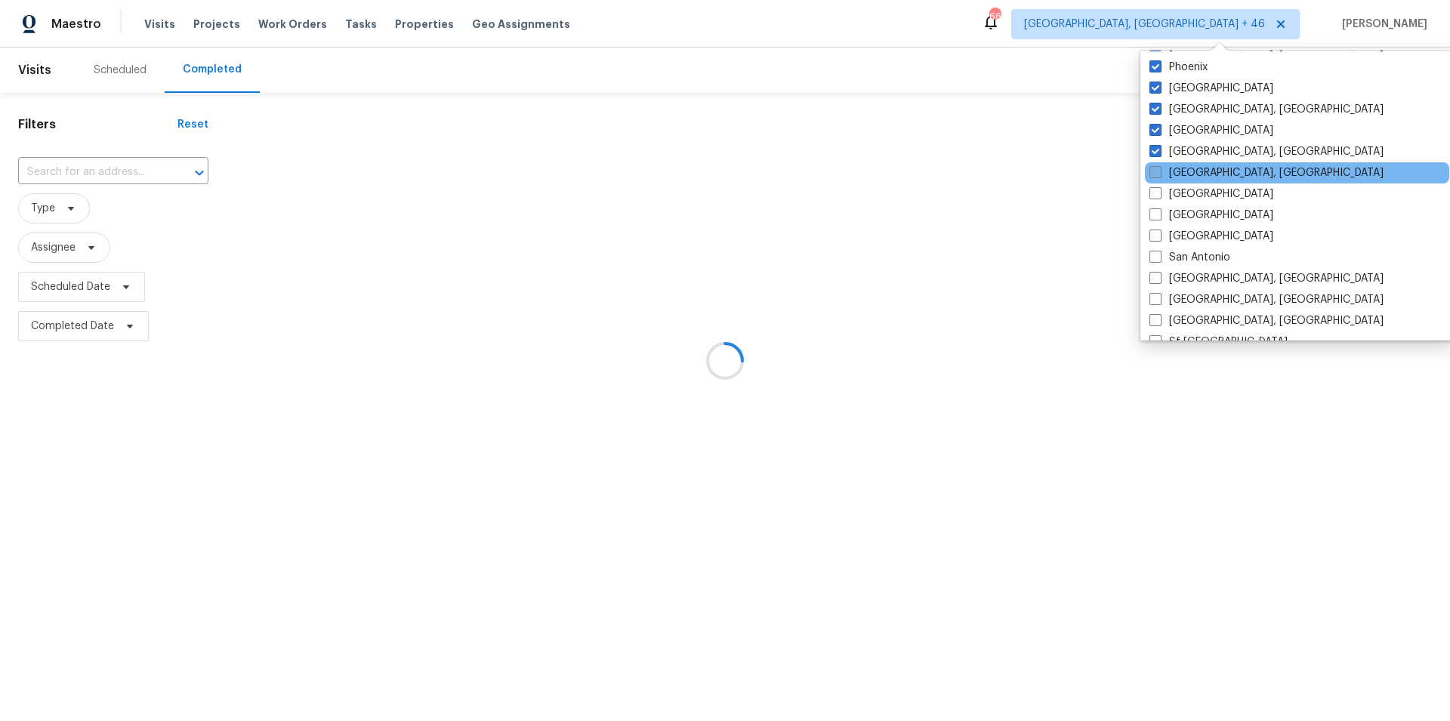
click at [1155, 170] on span at bounding box center [1155, 172] width 12 height 12
click at [1155, 170] on input "[GEOGRAPHIC_DATA], [GEOGRAPHIC_DATA]" at bounding box center [1154, 170] width 10 height 10
checkbox input "true"
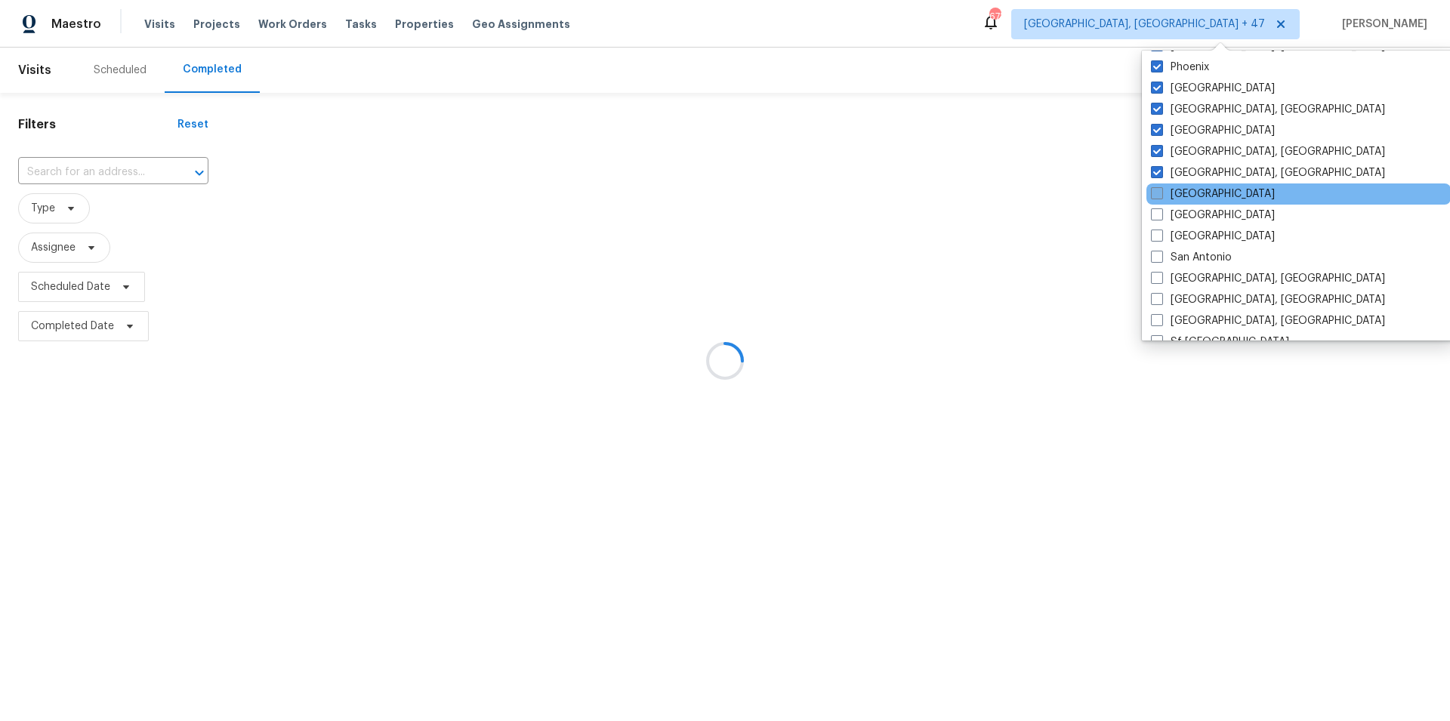
click at [1155, 187] on span at bounding box center [1157, 193] width 12 height 12
click at [1155, 187] on input "[GEOGRAPHIC_DATA]" at bounding box center [1156, 192] width 10 height 10
checkbox input "true"
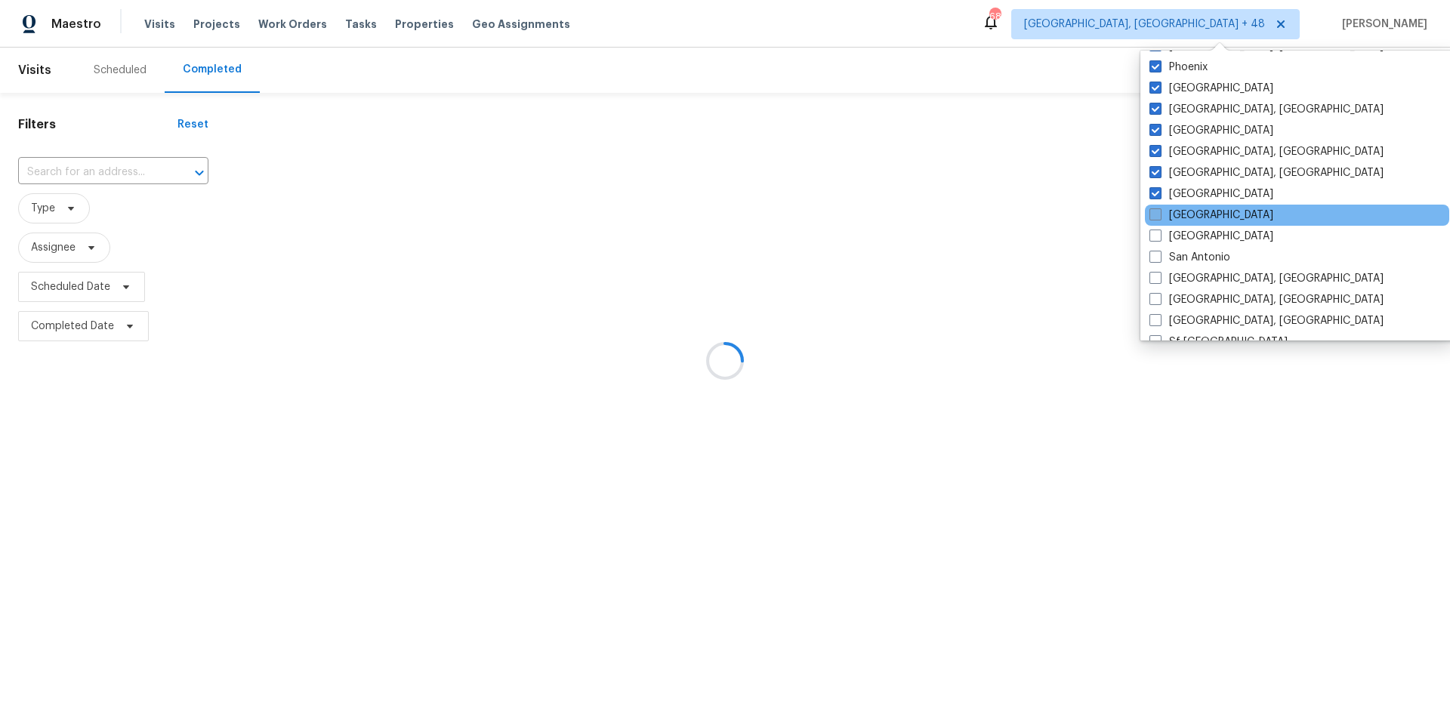
click at [1153, 212] on span at bounding box center [1155, 214] width 12 height 12
click at [1153, 212] on input "[GEOGRAPHIC_DATA]" at bounding box center [1154, 213] width 10 height 10
checkbox input "true"
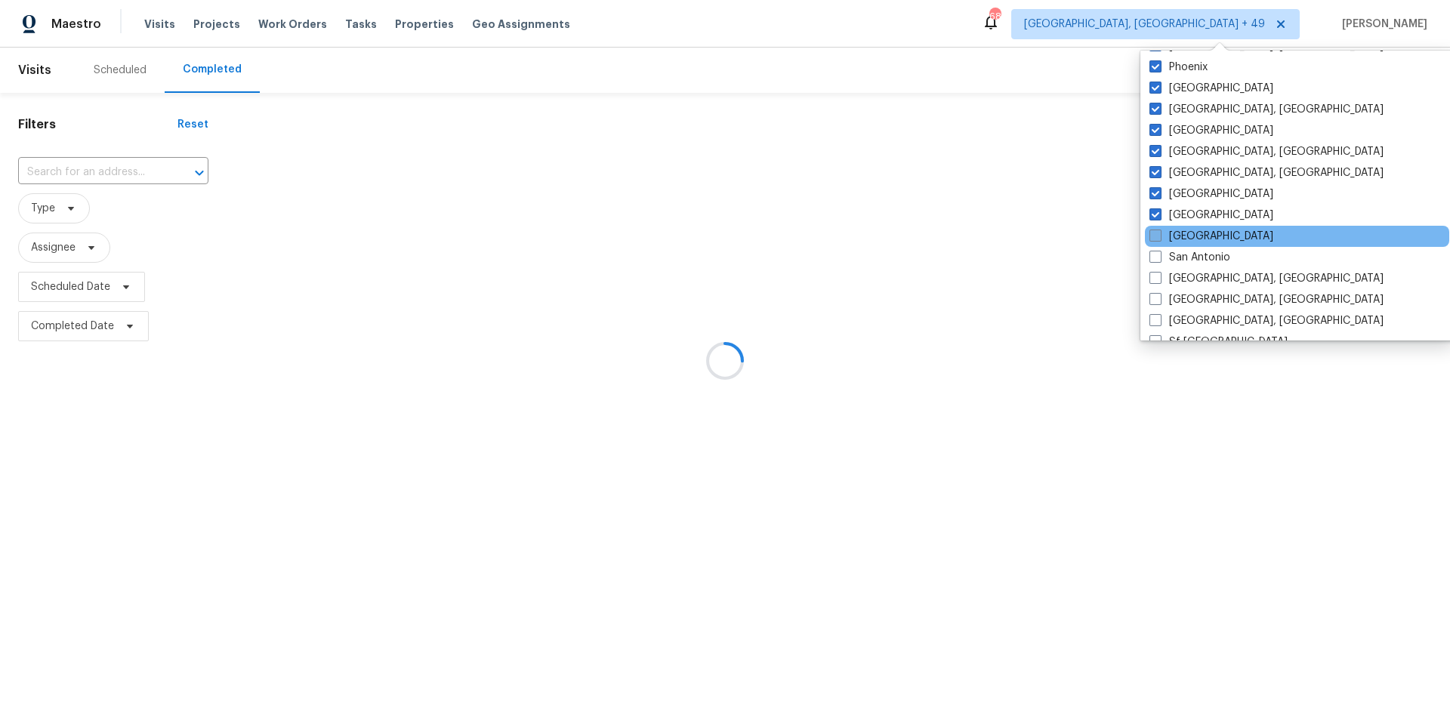
click at [1154, 235] on span at bounding box center [1155, 236] width 12 height 12
click at [1154, 235] on input "[GEOGRAPHIC_DATA]" at bounding box center [1154, 234] width 10 height 10
checkbox input "true"
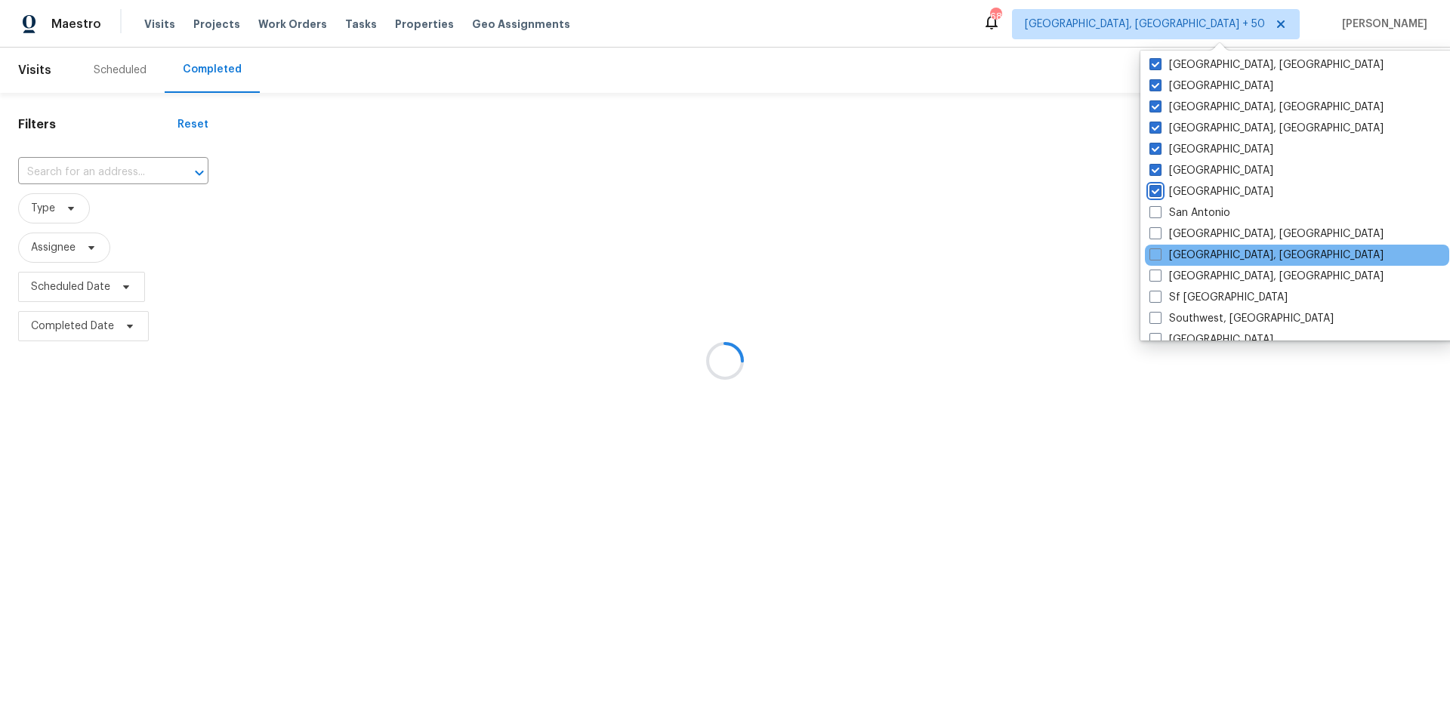
scroll to position [952, 0]
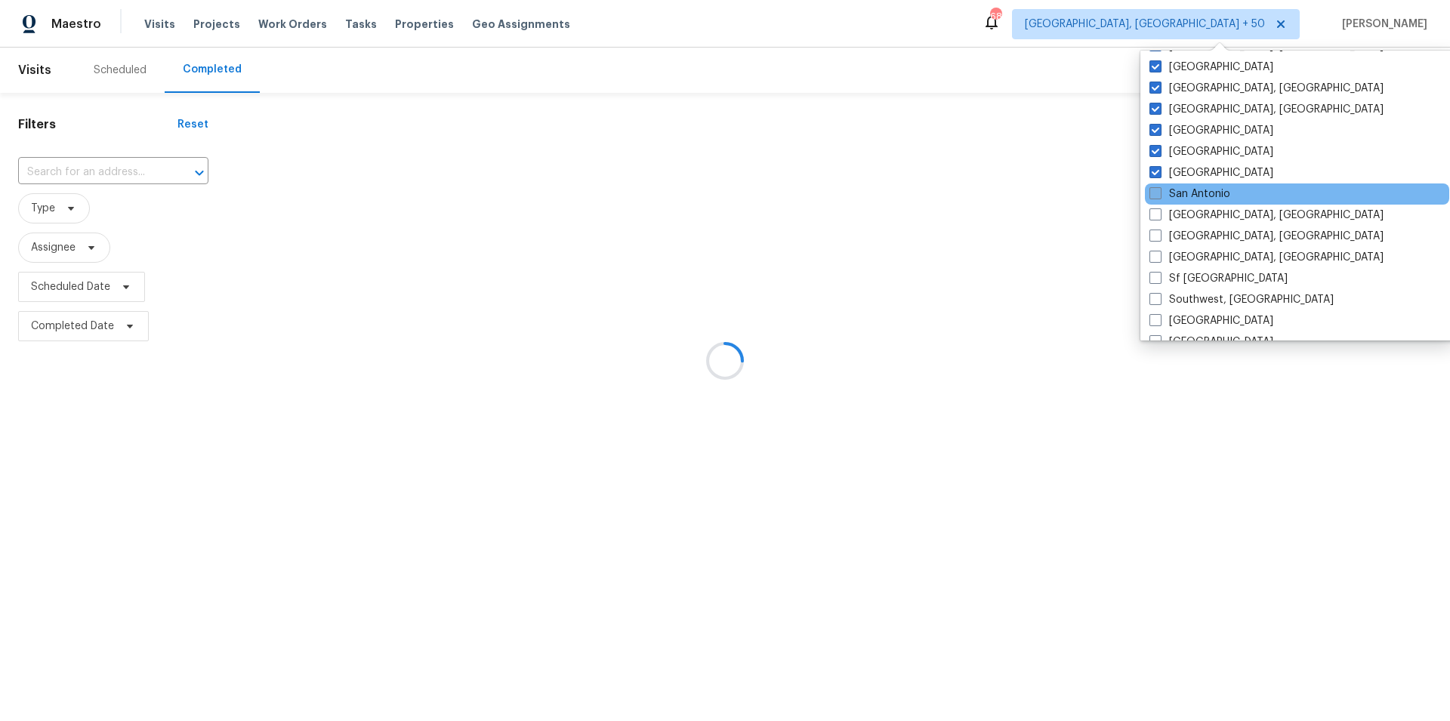
click at [1153, 187] on label "San Antonio" at bounding box center [1189, 194] width 81 height 15
click at [1153, 187] on input "San Antonio" at bounding box center [1154, 192] width 10 height 10
checkbox input "true"
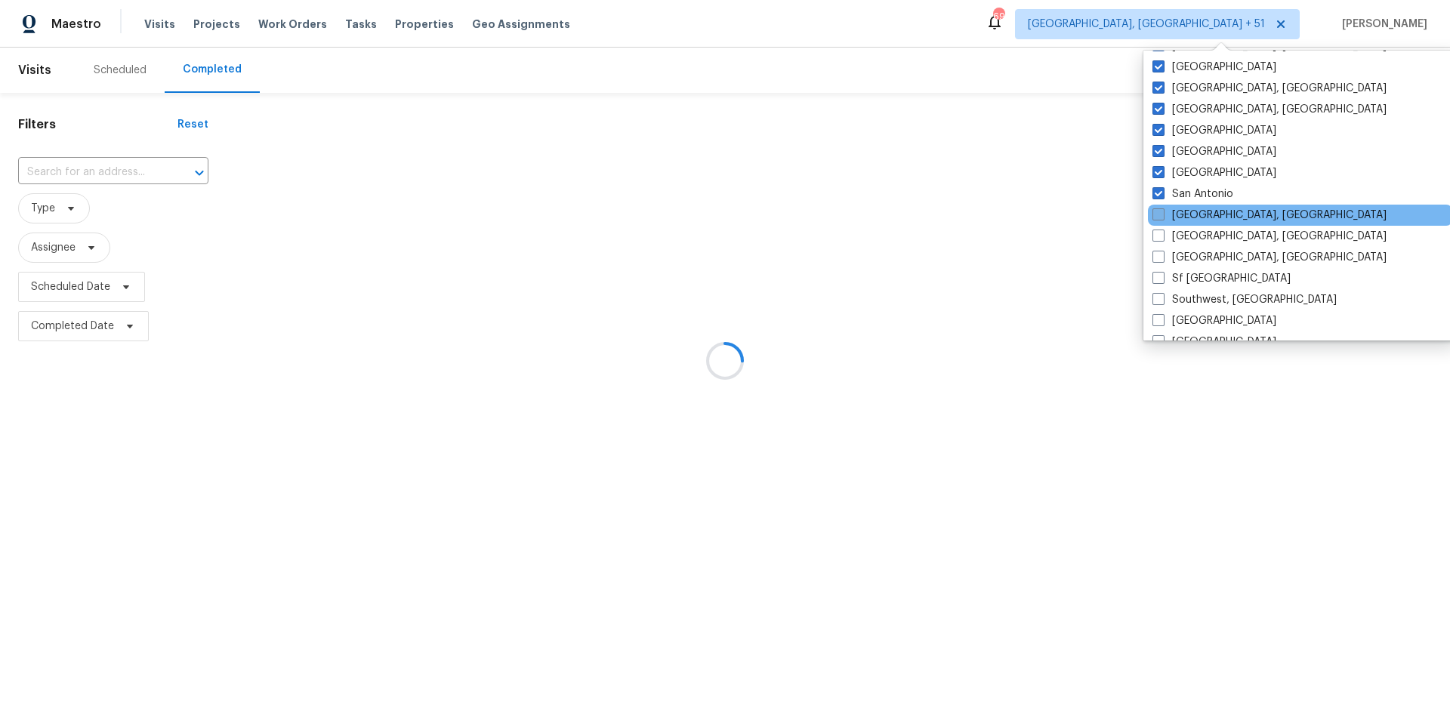
click at [1166, 217] on label "[GEOGRAPHIC_DATA], [GEOGRAPHIC_DATA]" at bounding box center [1269, 215] width 234 height 15
click at [1162, 217] on input "[GEOGRAPHIC_DATA], [GEOGRAPHIC_DATA]" at bounding box center [1157, 213] width 10 height 10
checkbox input "true"
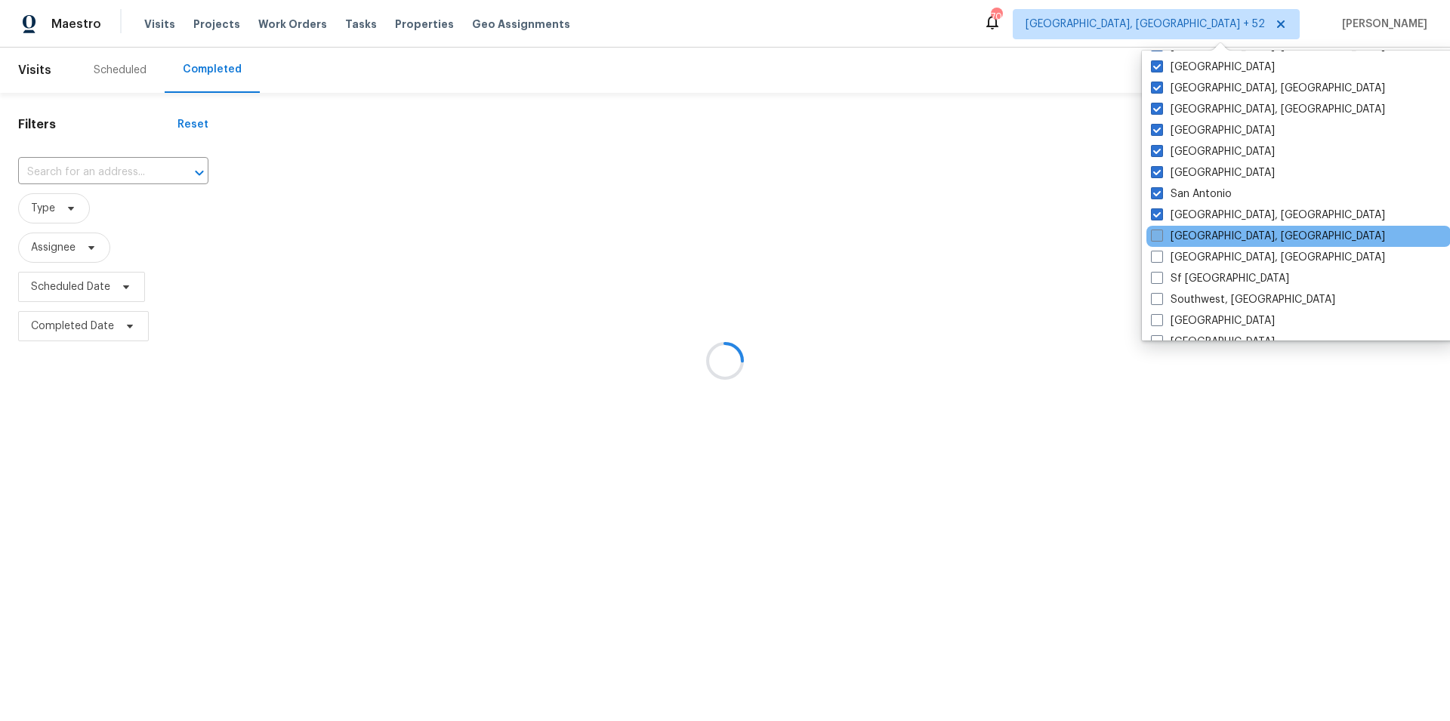
click at [1159, 235] on span at bounding box center [1157, 236] width 12 height 12
click at [1159, 235] on input "[GEOGRAPHIC_DATA], [GEOGRAPHIC_DATA]" at bounding box center [1156, 234] width 10 height 10
checkbox input "true"
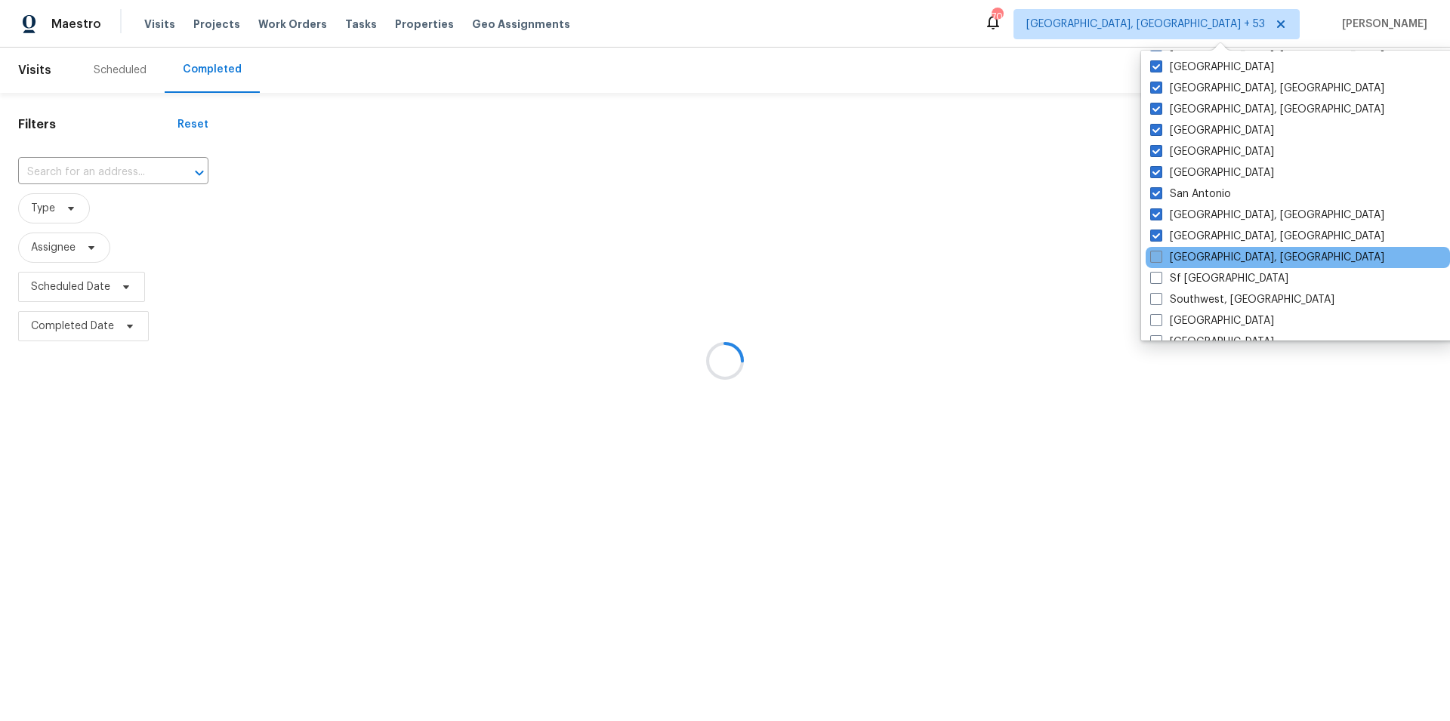
click at [1155, 259] on span at bounding box center [1156, 257] width 12 height 12
click at [1155, 259] on input "[GEOGRAPHIC_DATA], [GEOGRAPHIC_DATA]" at bounding box center [1155, 255] width 10 height 10
checkbox input "true"
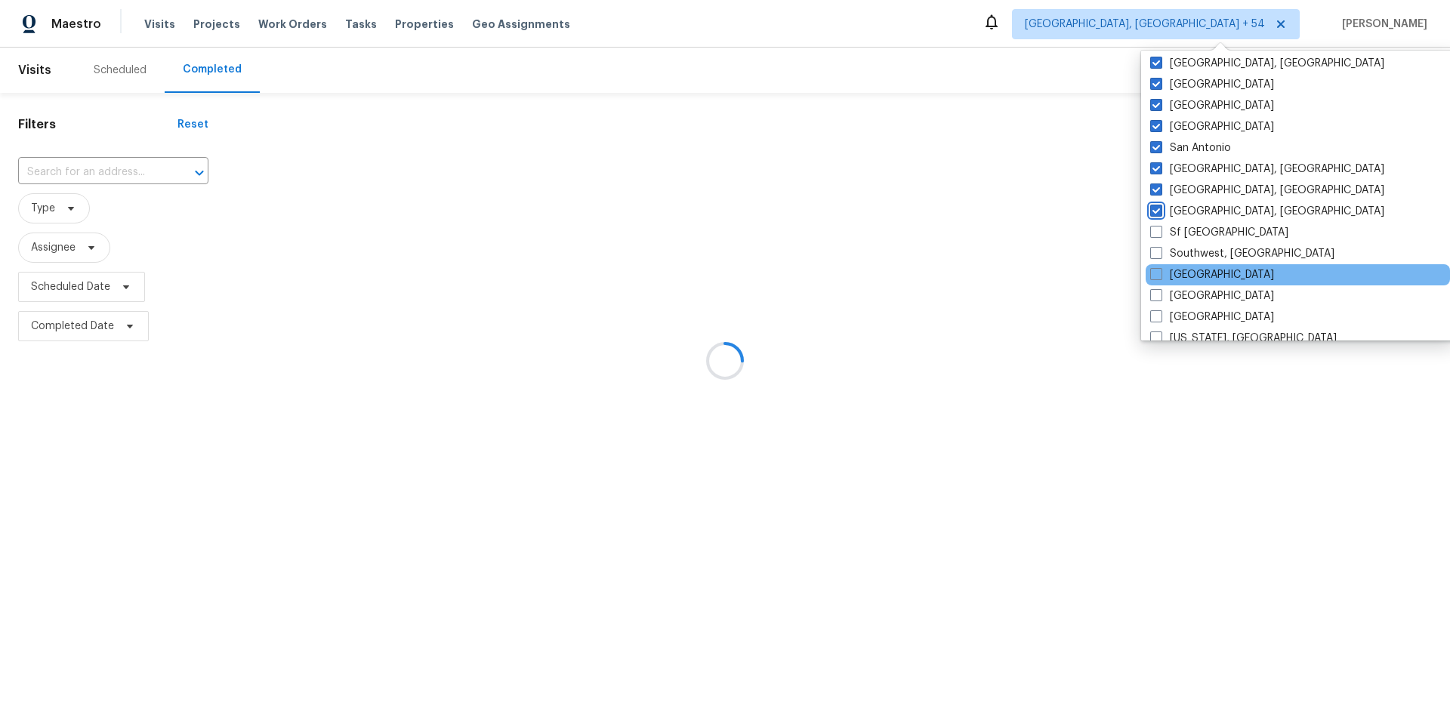
scroll to position [1012, 0]
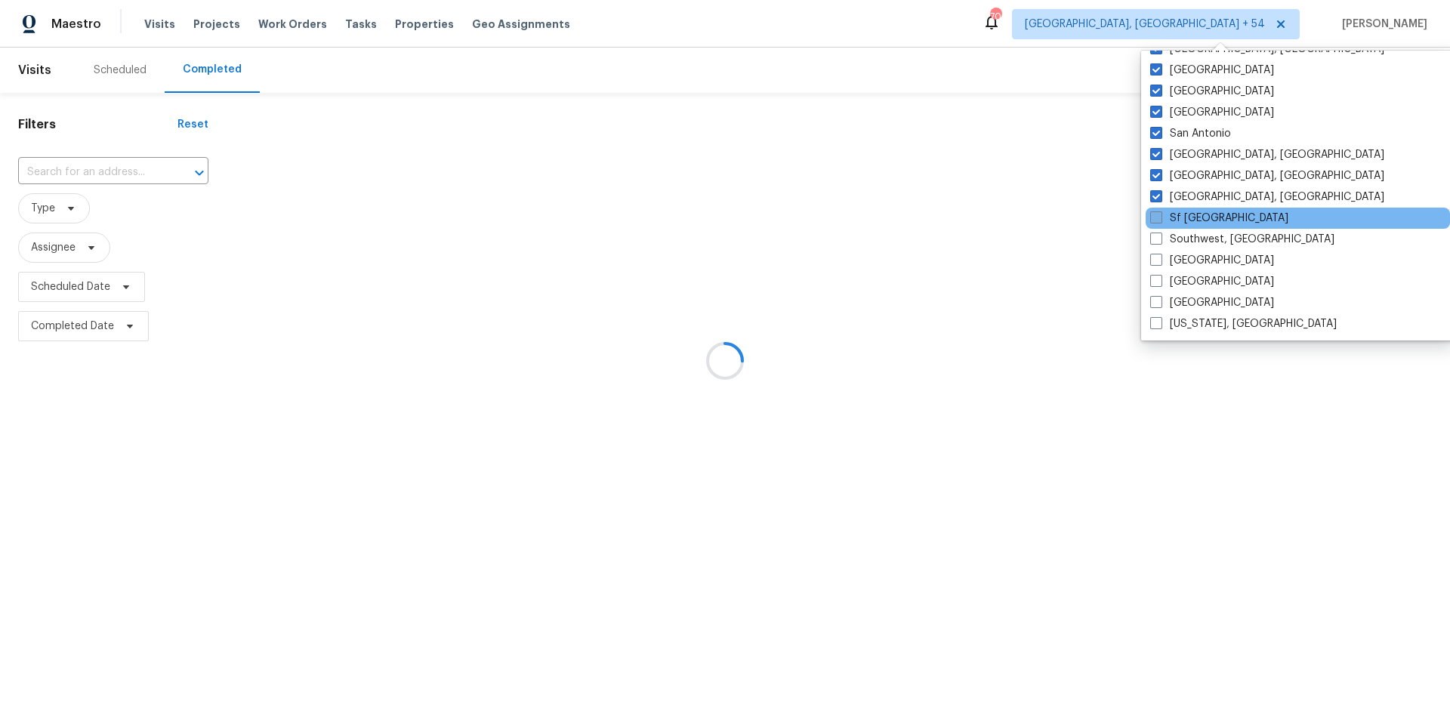
click at [1153, 217] on span at bounding box center [1156, 217] width 12 height 12
click at [1153, 217] on input "Sf [GEOGRAPHIC_DATA]" at bounding box center [1155, 216] width 10 height 10
checkbox input "true"
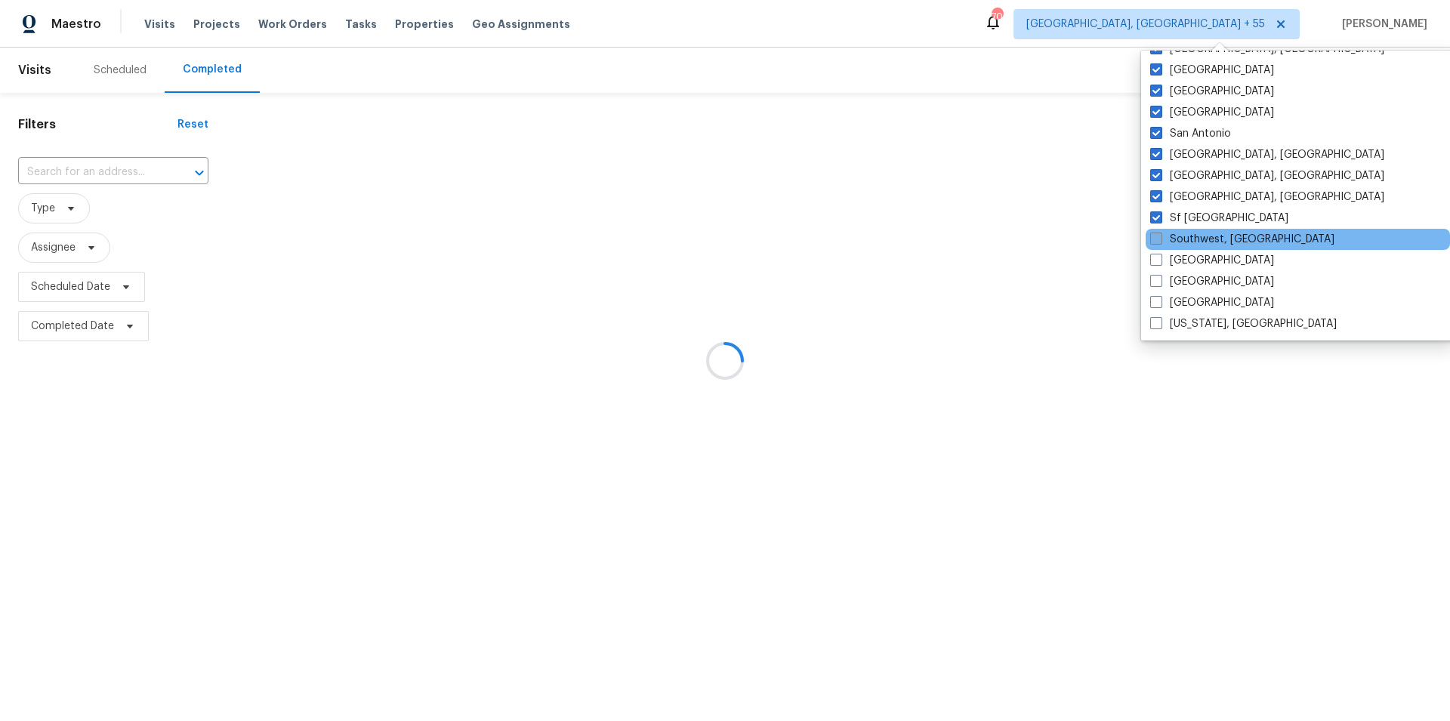
click at [1158, 239] on span at bounding box center [1156, 239] width 12 height 12
click at [1158, 239] on input "Southwest, [GEOGRAPHIC_DATA]" at bounding box center [1155, 237] width 10 height 10
checkbox input "true"
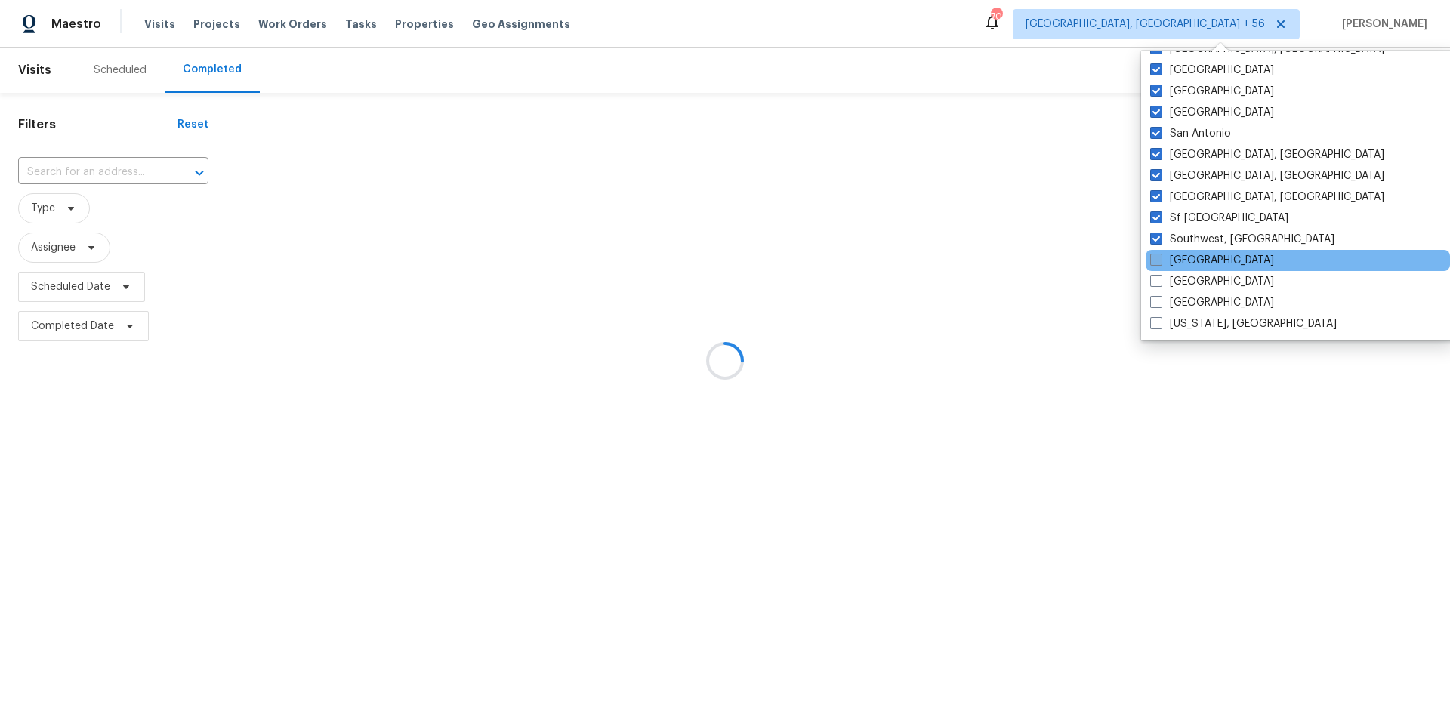
click at [1153, 255] on span at bounding box center [1156, 260] width 12 height 12
click at [1153, 255] on input "[GEOGRAPHIC_DATA]" at bounding box center [1155, 258] width 10 height 10
checkbox input "true"
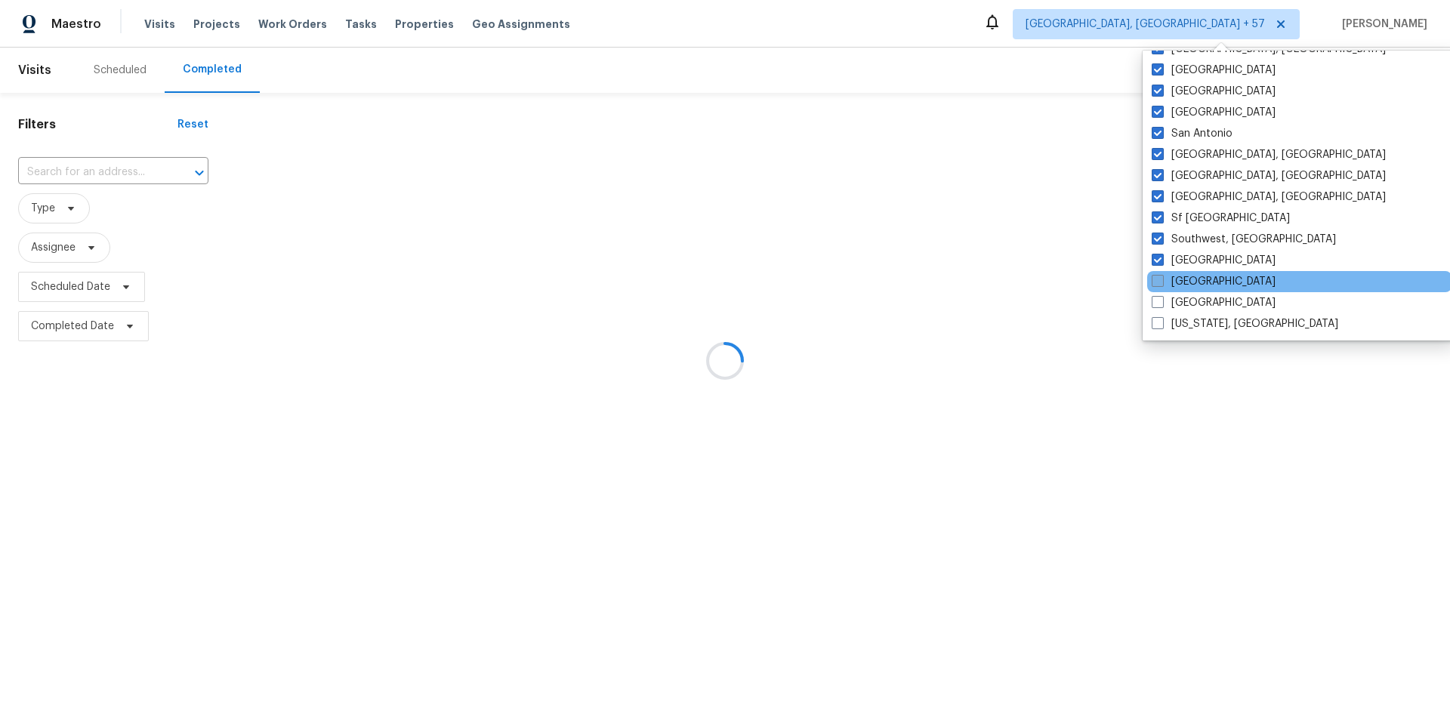
click at [1158, 278] on span at bounding box center [1158, 281] width 12 height 12
click at [1158, 278] on input "[GEOGRAPHIC_DATA]" at bounding box center [1157, 279] width 10 height 10
checkbox input "true"
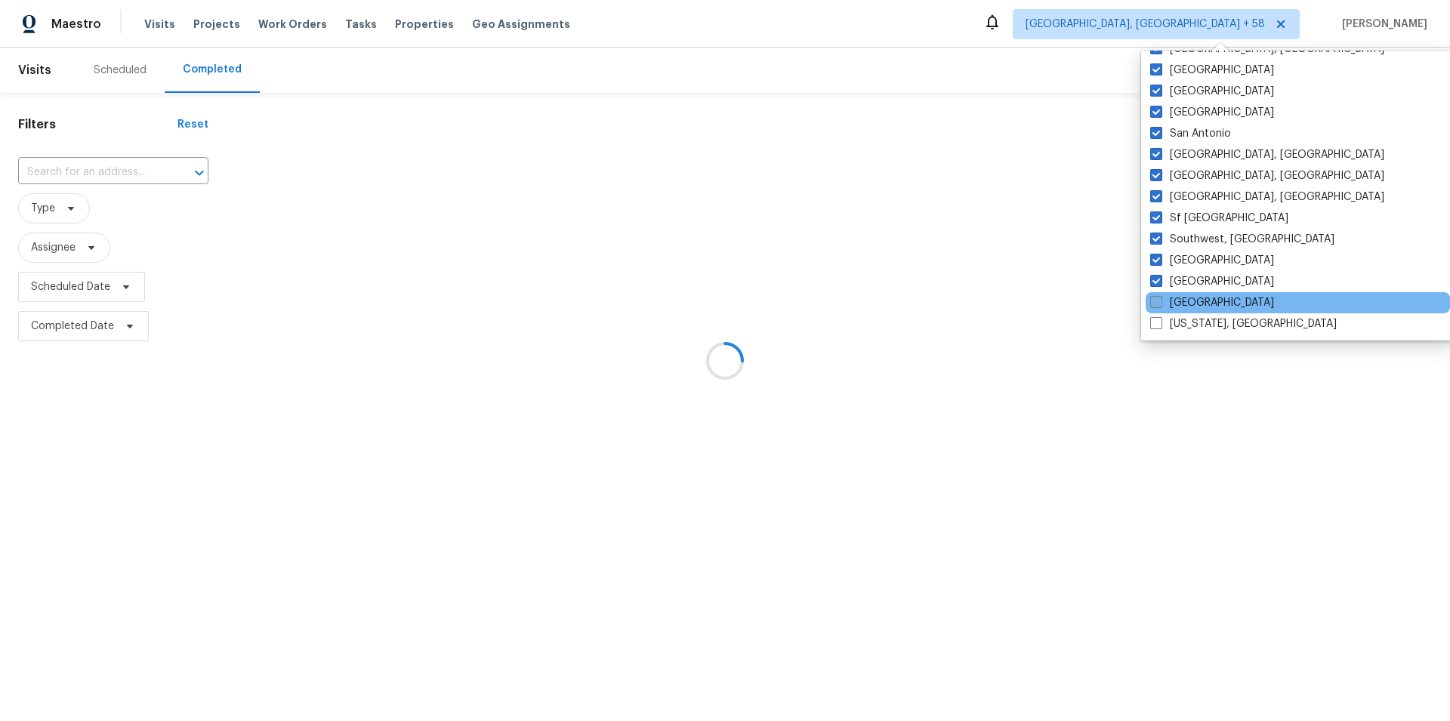
click at [1163, 297] on label "[GEOGRAPHIC_DATA]" at bounding box center [1212, 302] width 124 height 15
click at [1160, 297] on input "[GEOGRAPHIC_DATA]" at bounding box center [1155, 300] width 10 height 10
checkbox input "true"
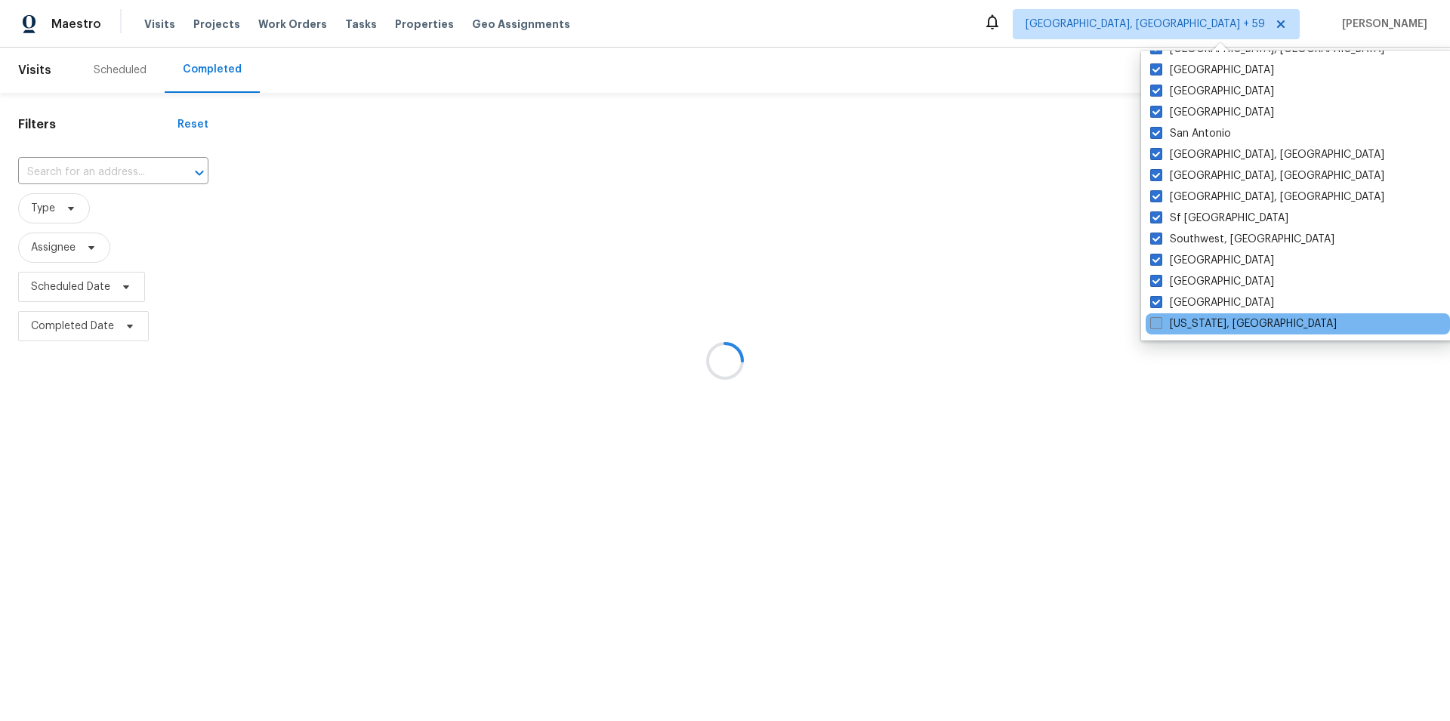
click at [1156, 321] on span at bounding box center [1156, 323] width 12 height 12
click at [1156, 321] on input "[US_STATE], [GEOGRAPHIC_DATA]" at bounding box center [1155, 321] width 10 height 10
checkbox input "true"
click at [965, 185] on div at bounding box center [725, 360] width 1450 height 721
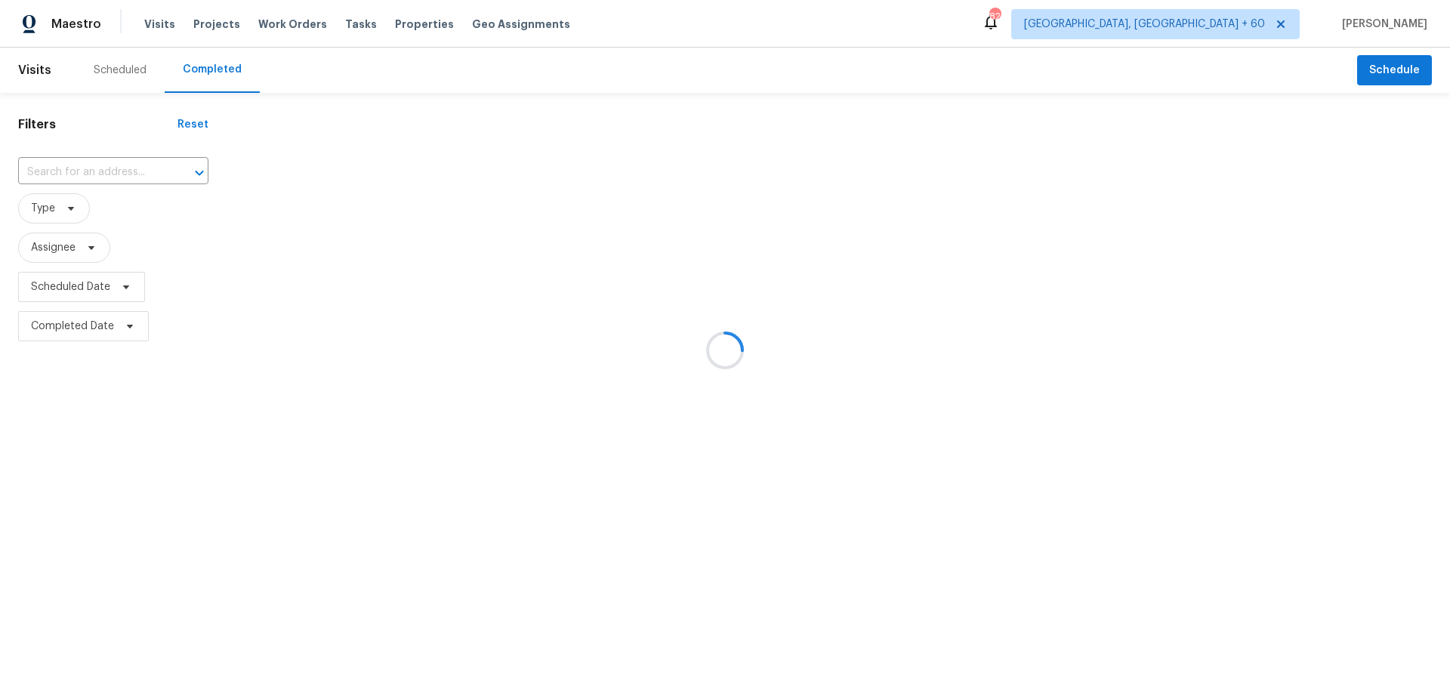
click at [79, 169] on div at bounding box center [725, 350] width 1450 height 700
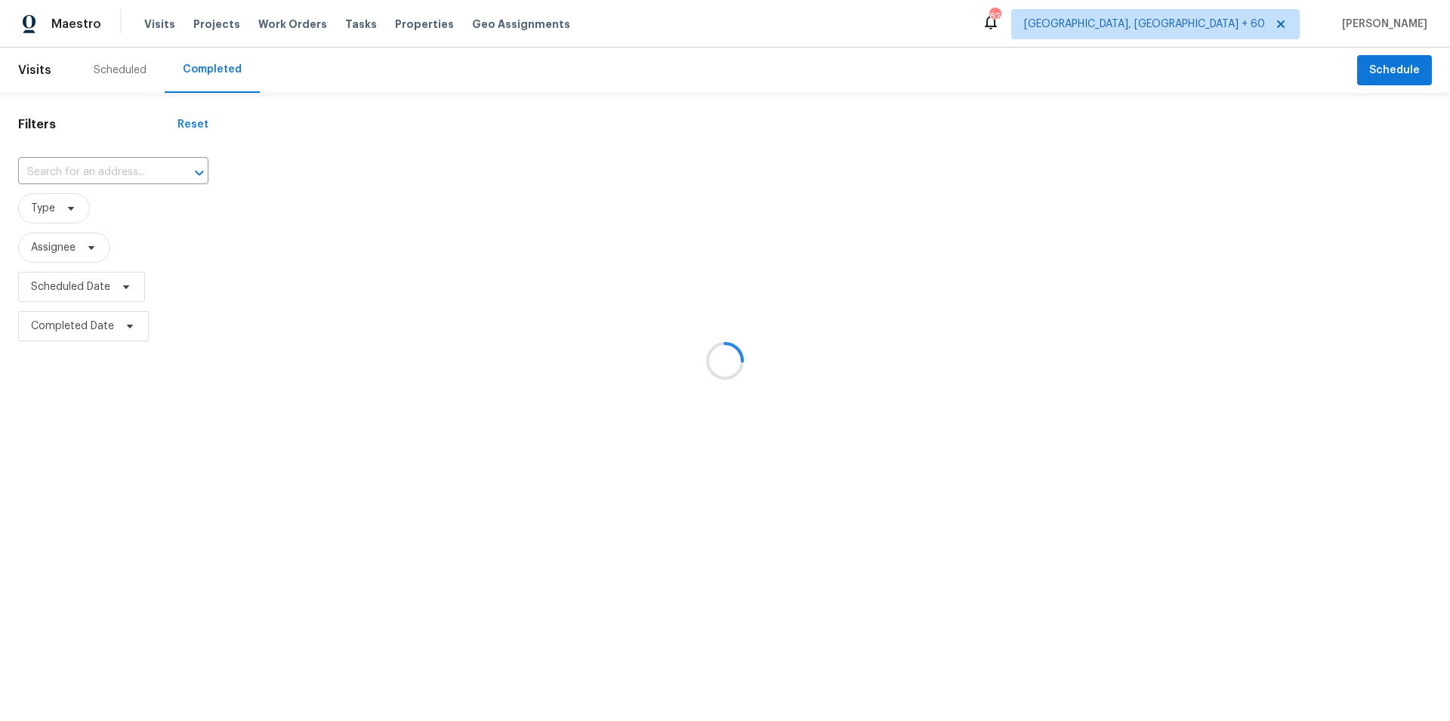
click at [63, 173] on div at bounding box center [725, 360] width 1450 height 721
click at [45, 182] on div at bounding box center [725, 360] width 1450 height 721
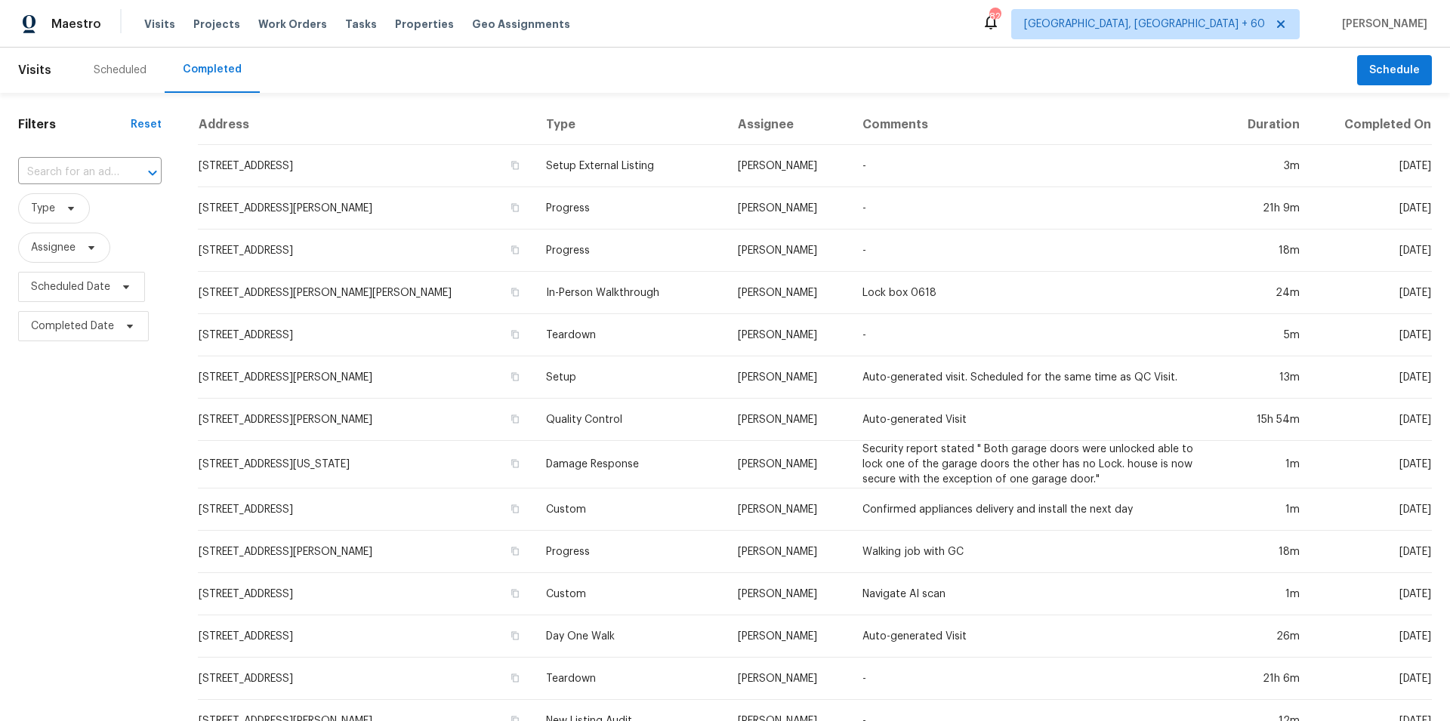
click at [53, 174] on input "text" at bounding box center [68, 172] width 101 height 23
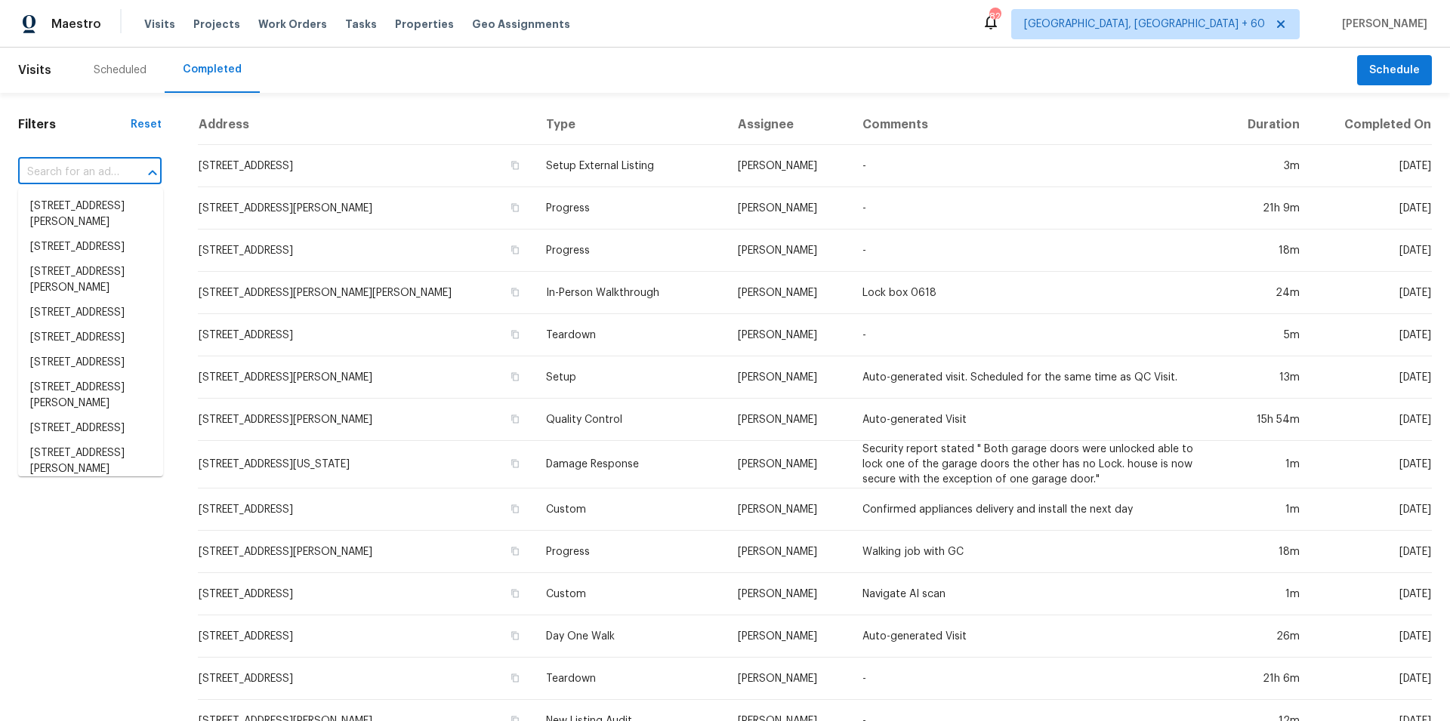
paste input "[STREET_ADDRESS]"
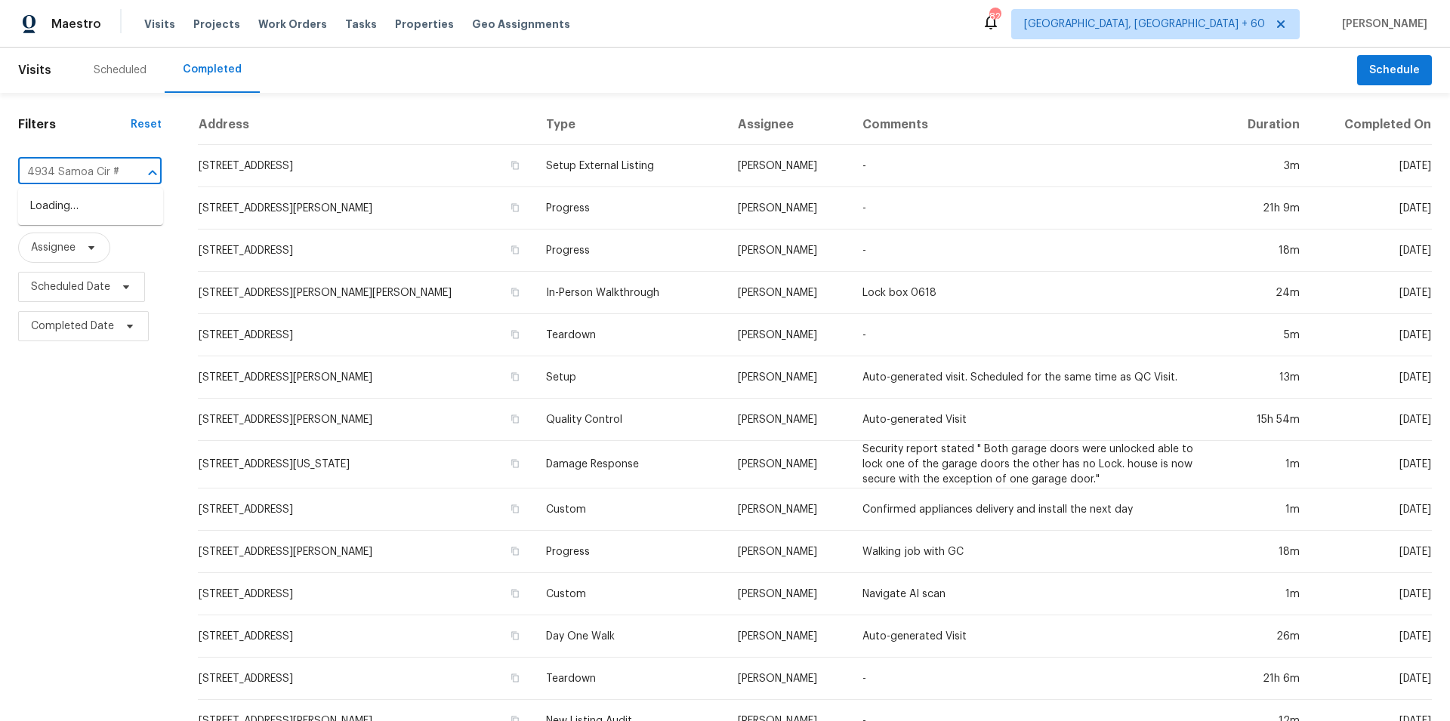
type input "4934 Samoa Cir"
click at [109, 249] on li "[STREET_ADDRESS]" at bounding box center [90, 247] width 145 height 25
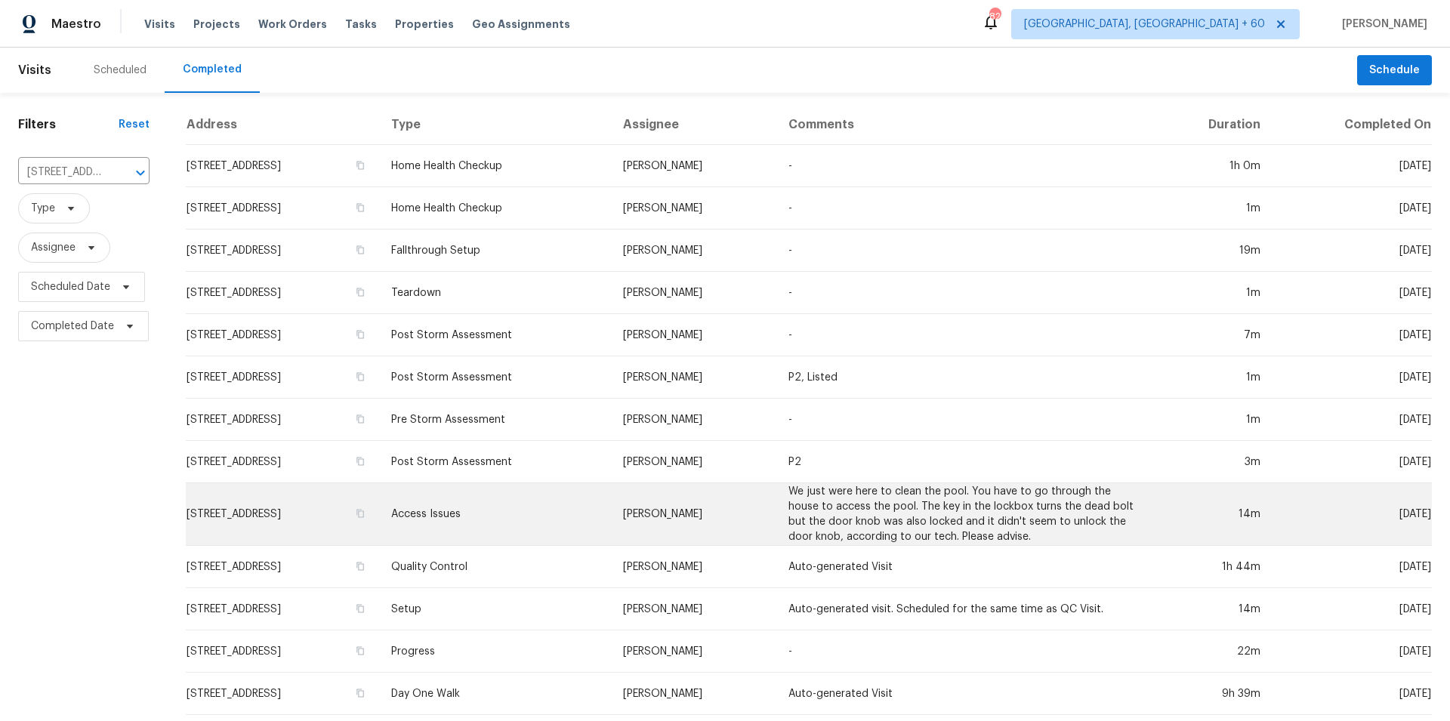
scroll to position [61, 0]
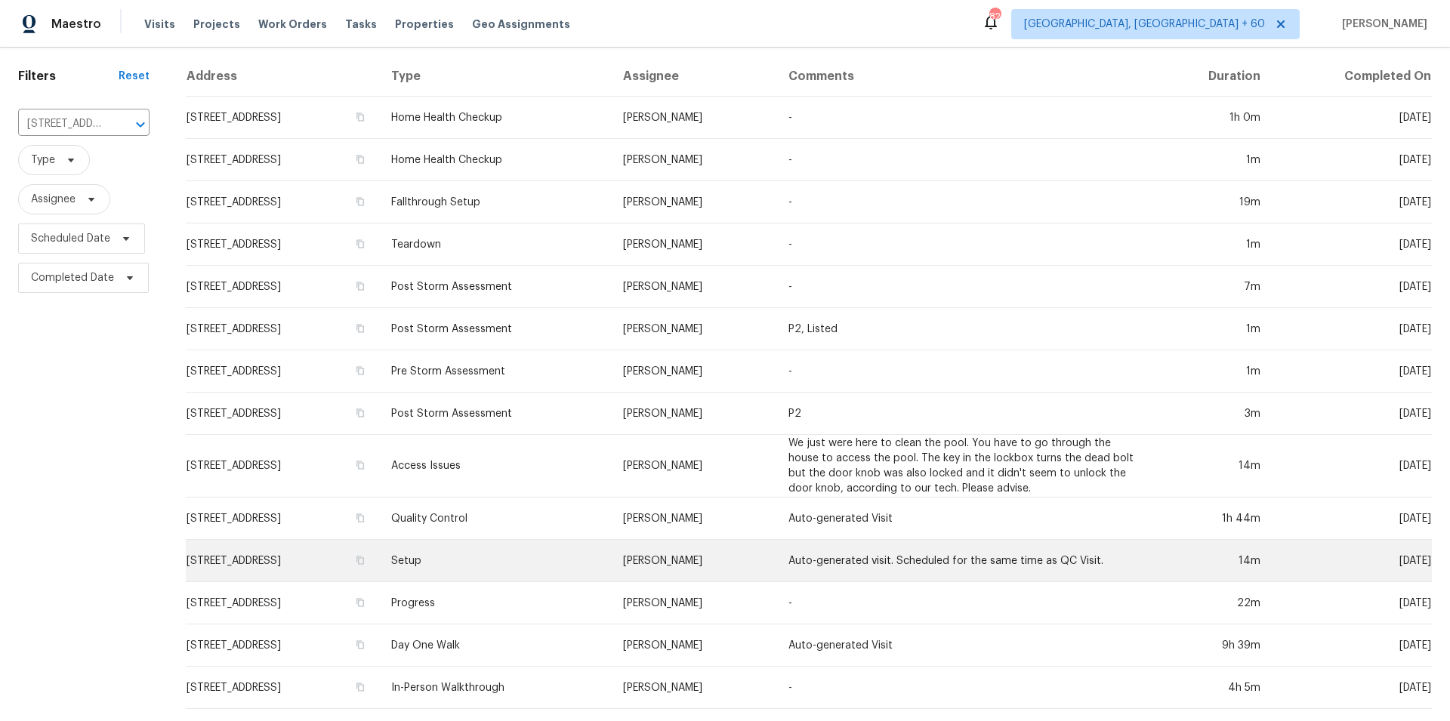
click at [523, 544] on td "Setup" at bounding box center [495, 561] width 232 height 42
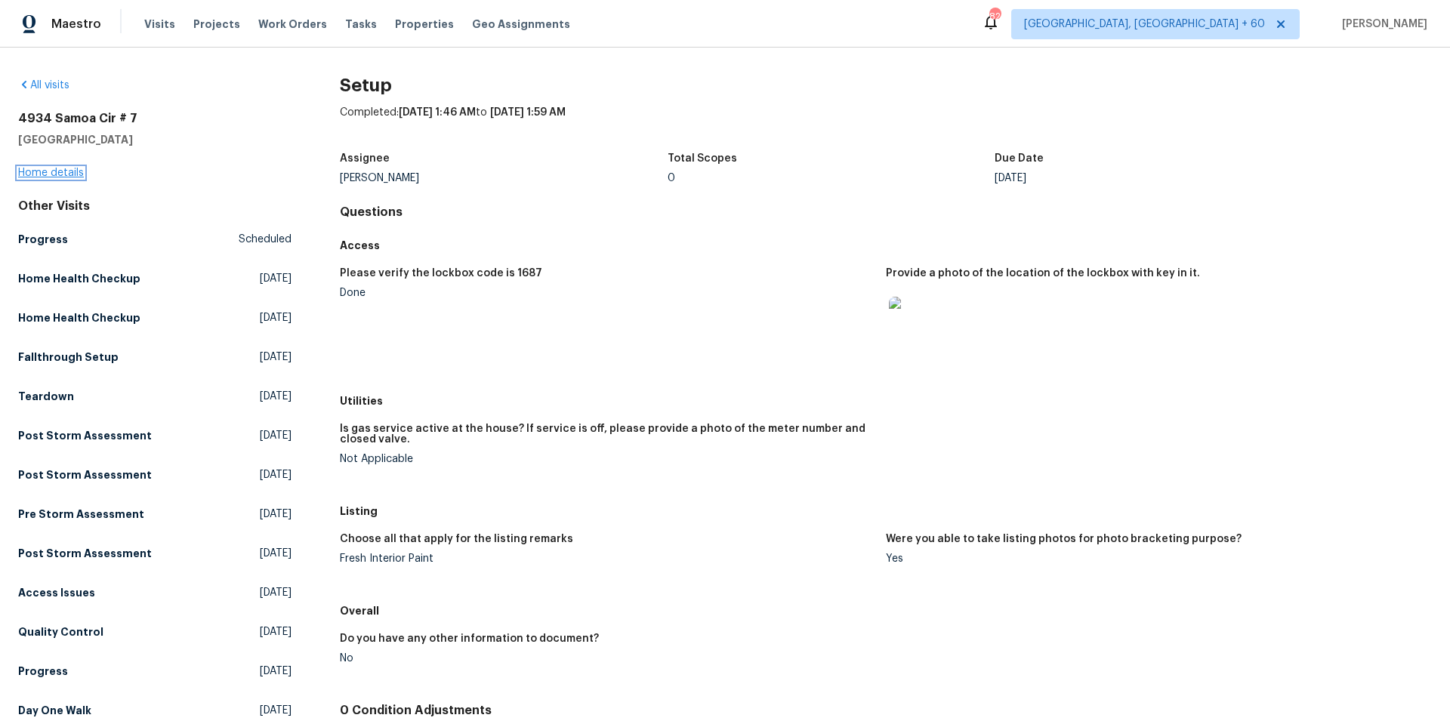
click at [57, 174] on link "Home details" at bounding box center [51, 173] width 66 height 11
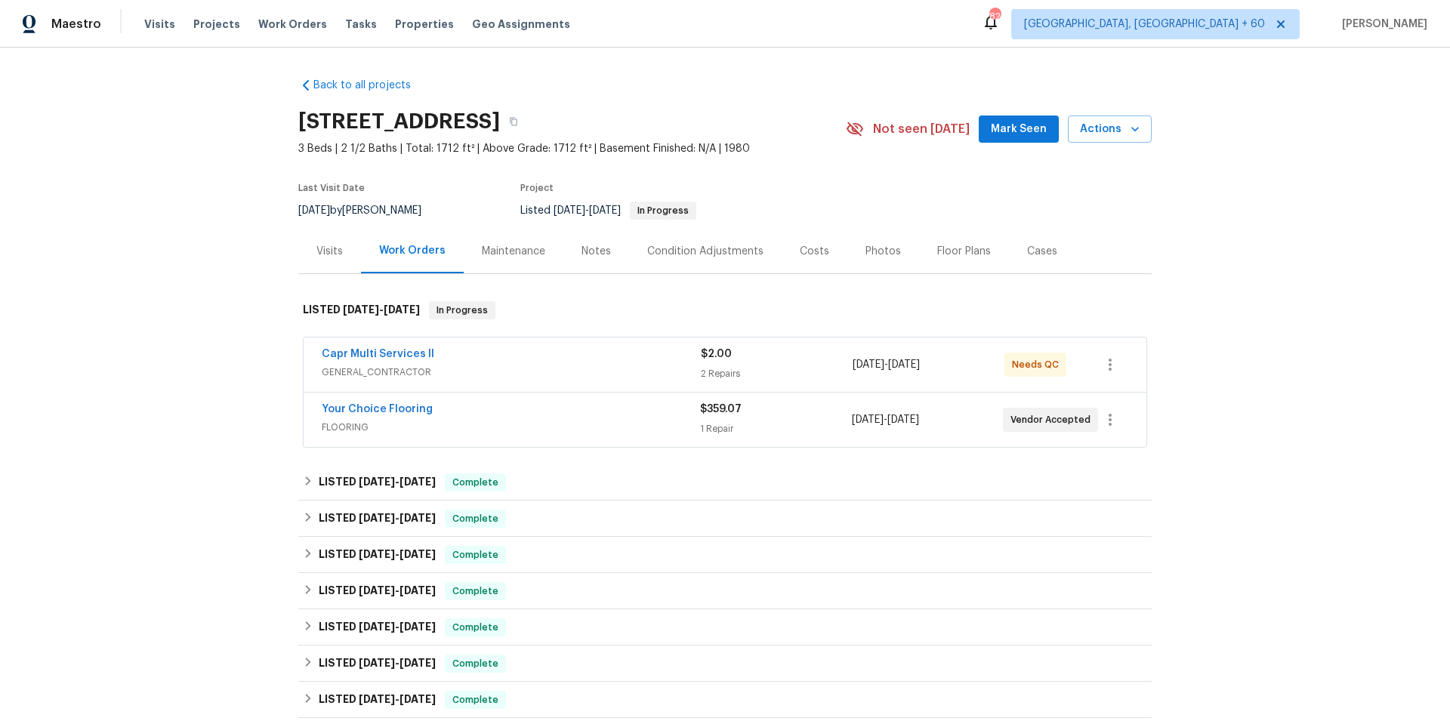
click at [865, 246] on div "Photos" at bounding box center [882, 251] width 35 height 15
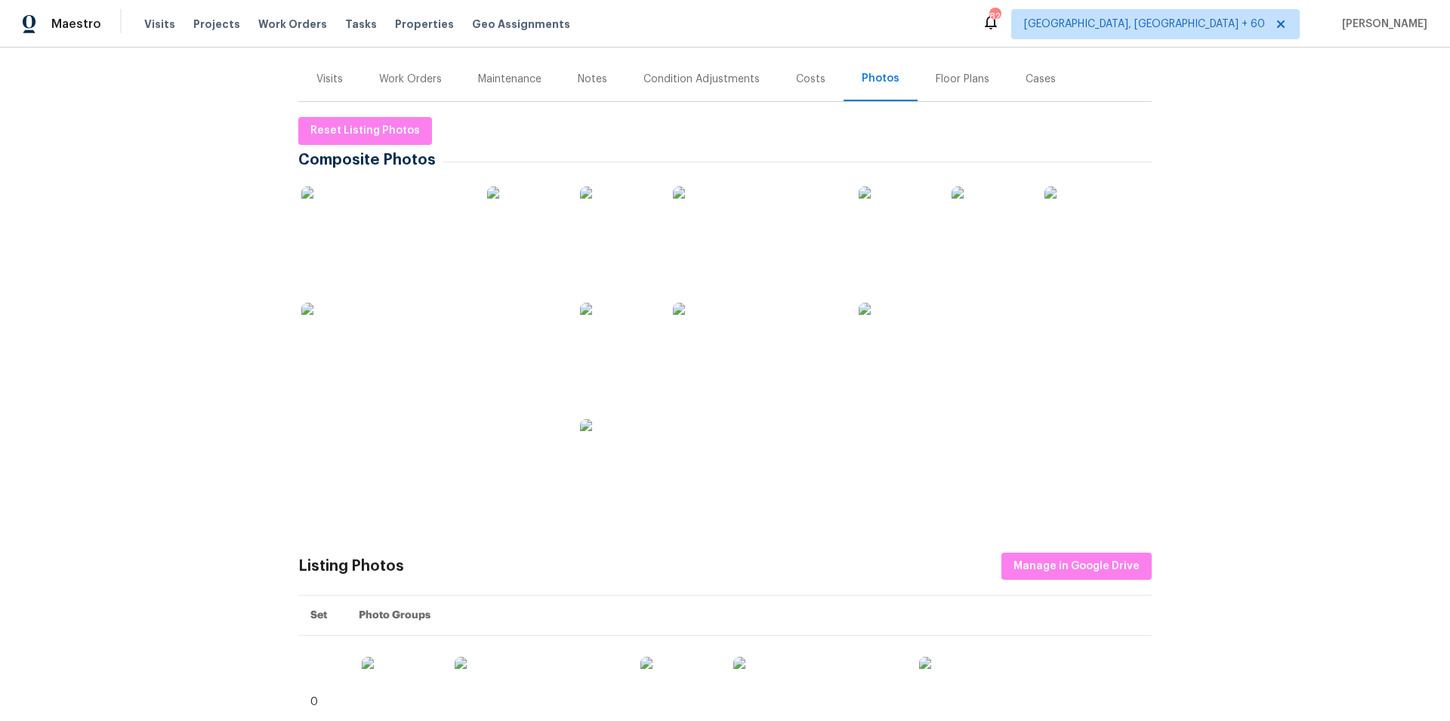
scroll to position [127, 0]
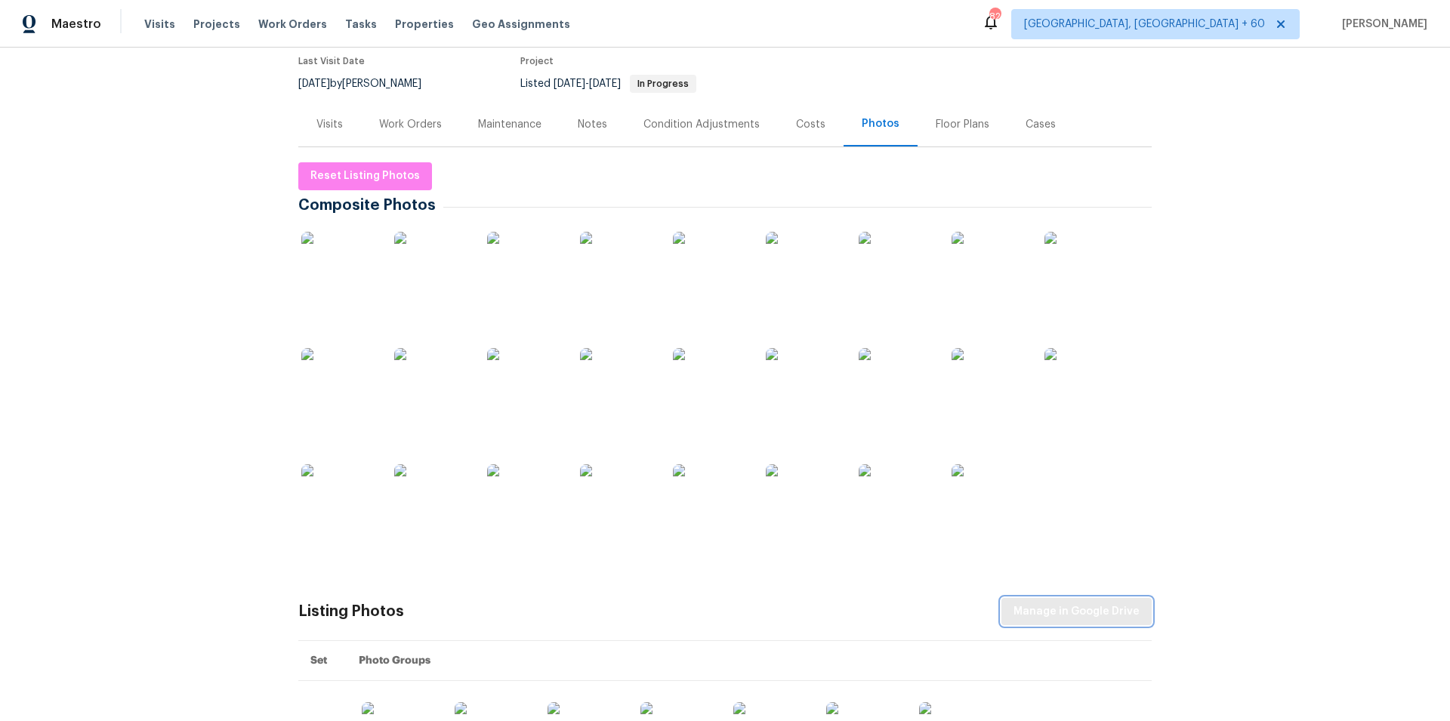
click at [1097, 605] on span "Manage in Google Drive" at bounding box center [1076, 612] width 126 height 19
click at [359, 182] on span "Reset Listing Photos" at bounding box center [364, 176] width 109 height 19
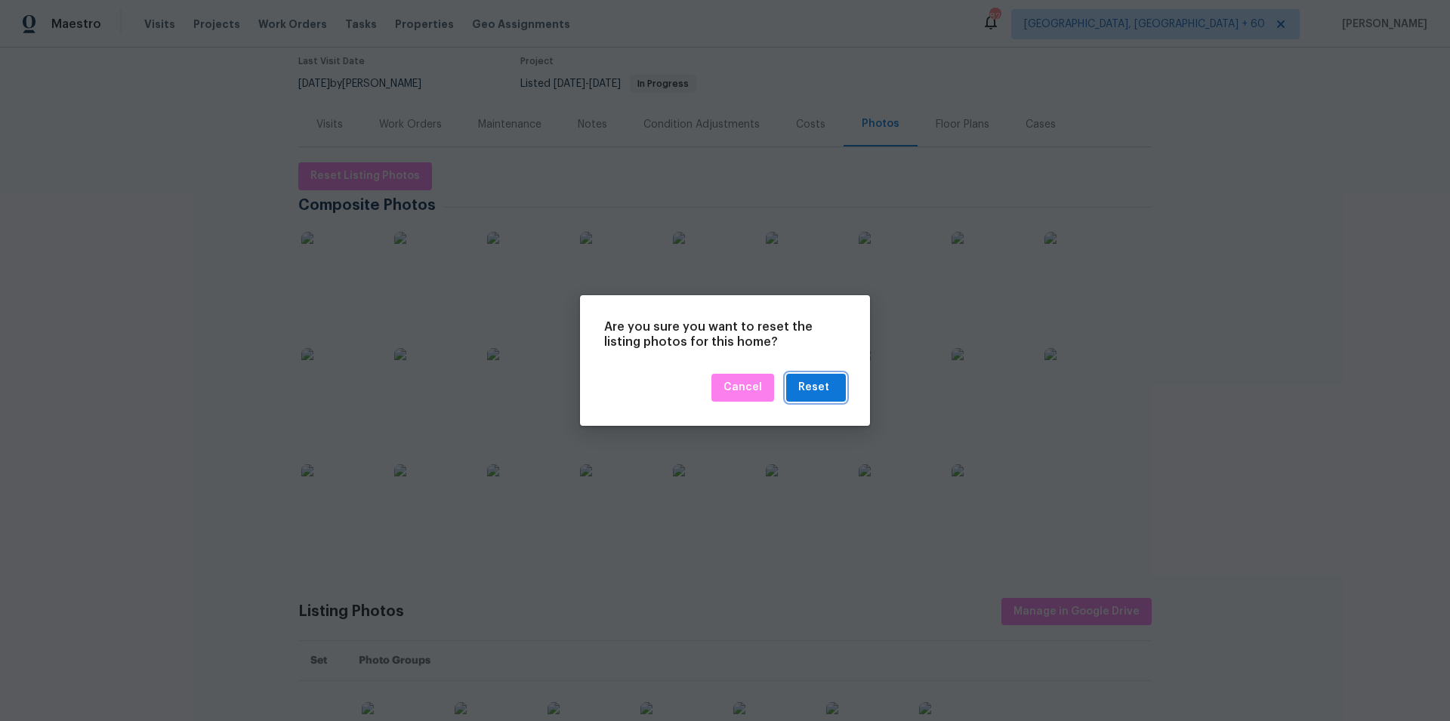
click at [826, 380] on div "Reset" at bounding box center [813, 387] width 31 height 19
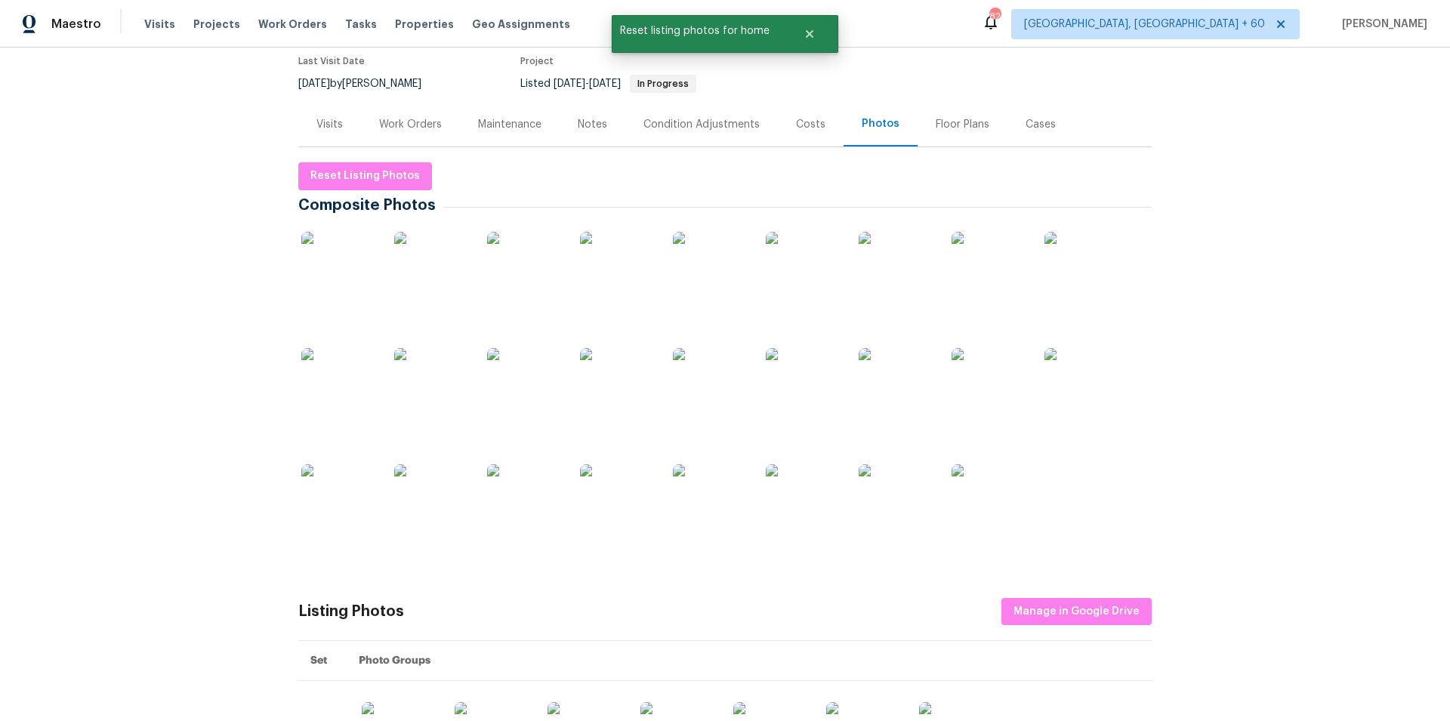
scroll to position [0, 0]
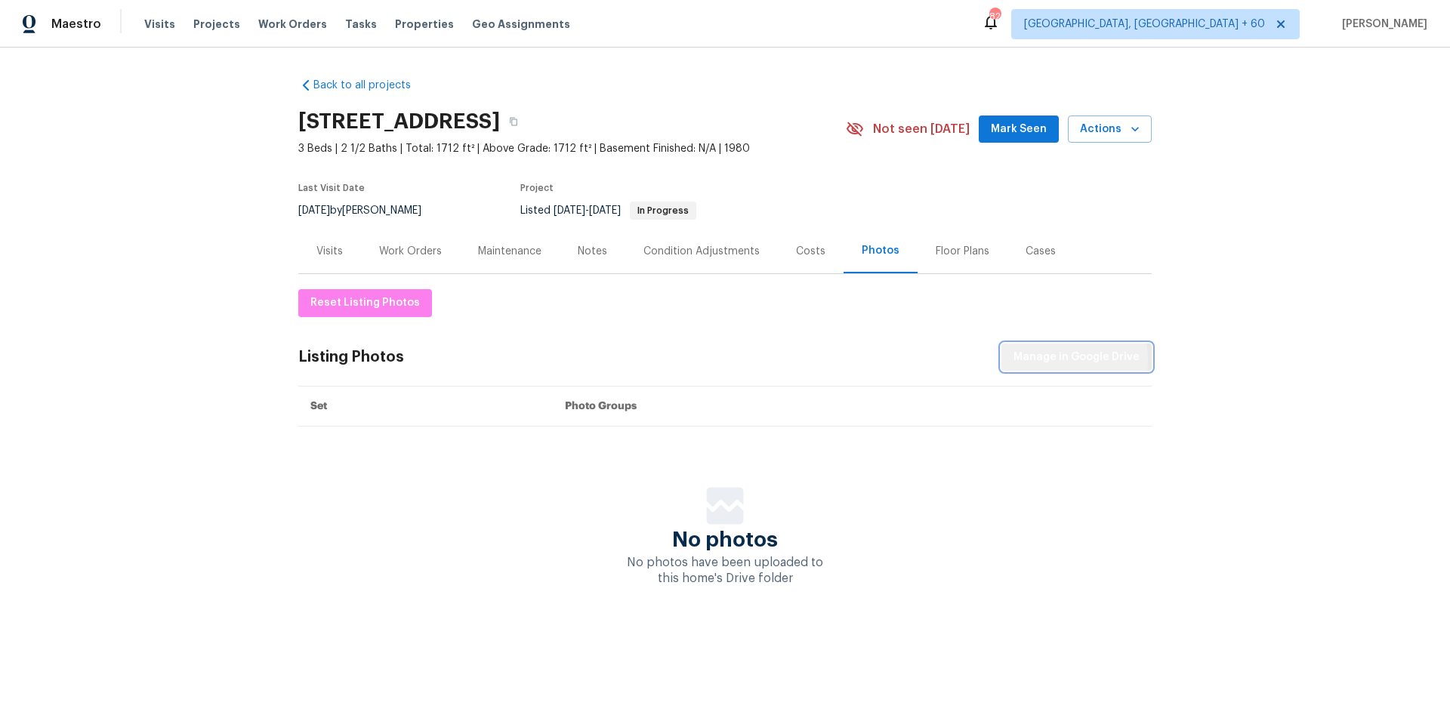
click at [1046, 360] on span "Manage in Google Drive" at bounding box center [1076, 357] width 126 height 19
